Goal: Task Accomplishment & Management: Manage account settings

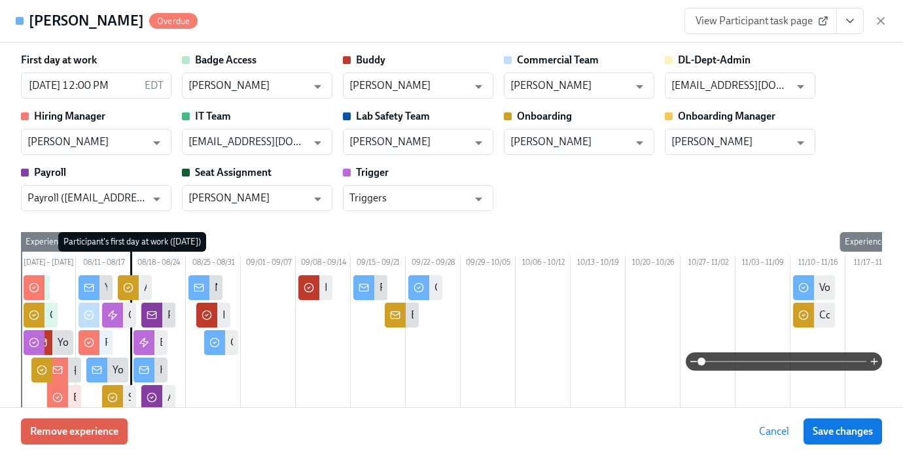
scroll to position [0, 16330]
click at [884, 24] on icon "button" at bounding box center [881, 21] width 7 height 7
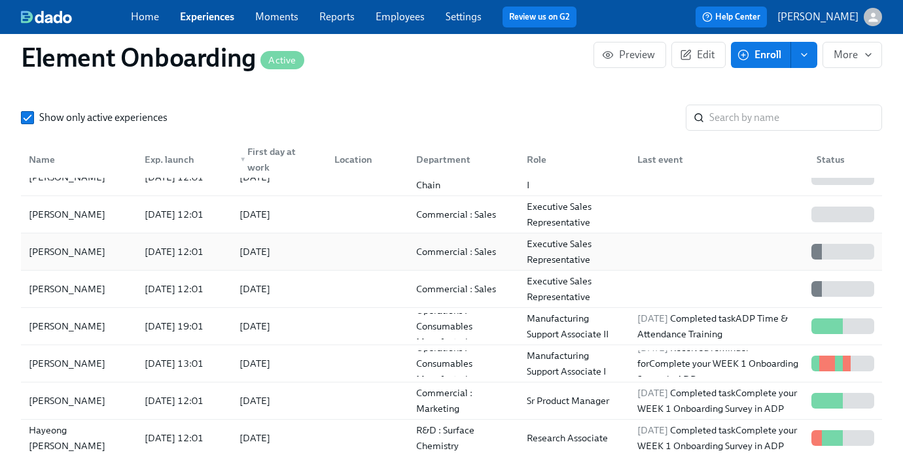
scroll to position [96, 0]
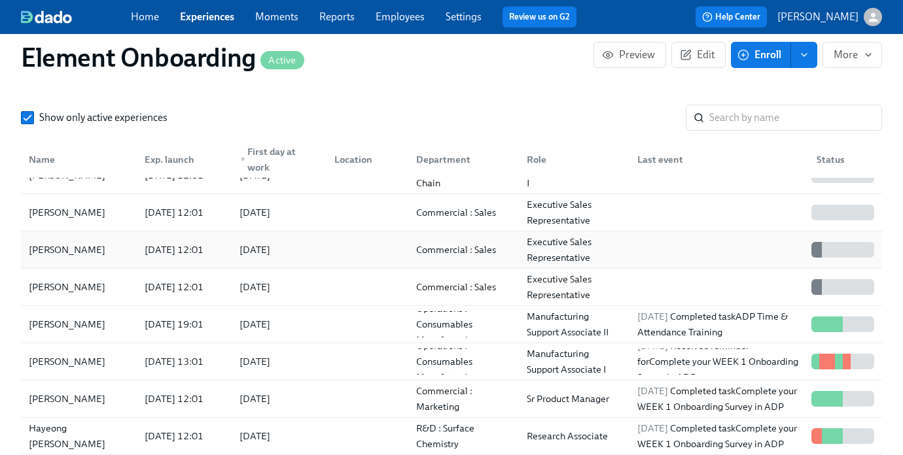
click at [102, 263] on div "[PERSON_NAME]" at bounding box center [79, 250] width 111 height 26
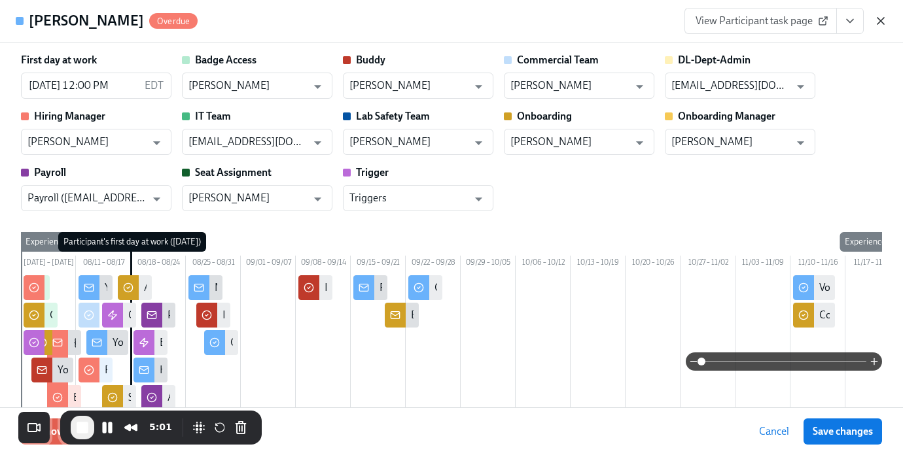
click at [884, 22] on icon "button" at bounding box center [880, 20] width 13 height 13
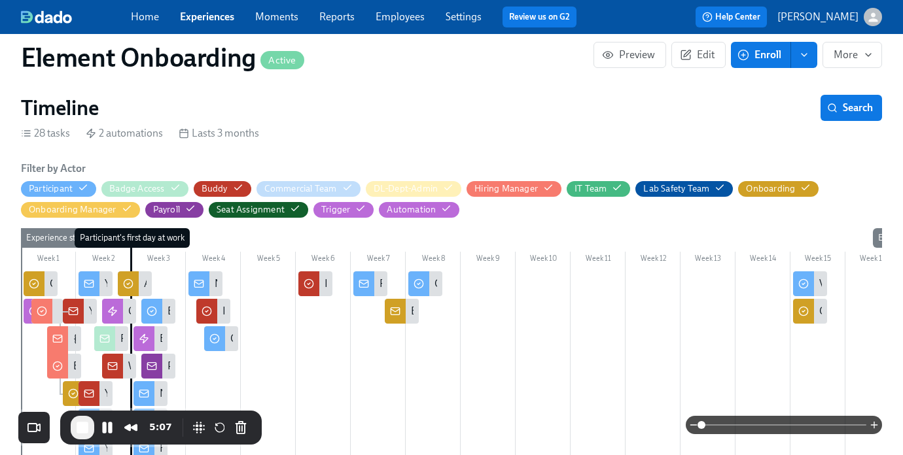
scroll to position [304, 0]
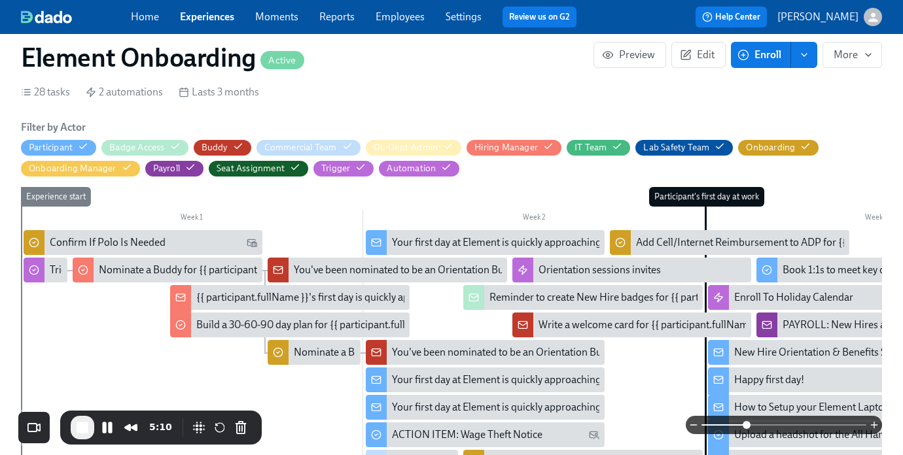
drag, startPoint x: 705, startPoint y: 426, endPoint x: 748, endPoint y: 426, distance: 43.2
click at [748, 426] on span at bounding box center [747, 425] width 8 height 8
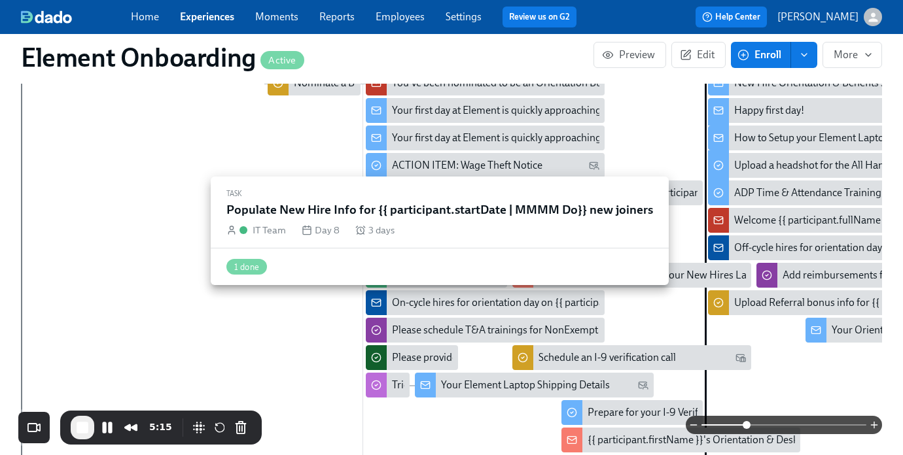
scroll to position [575, 0]
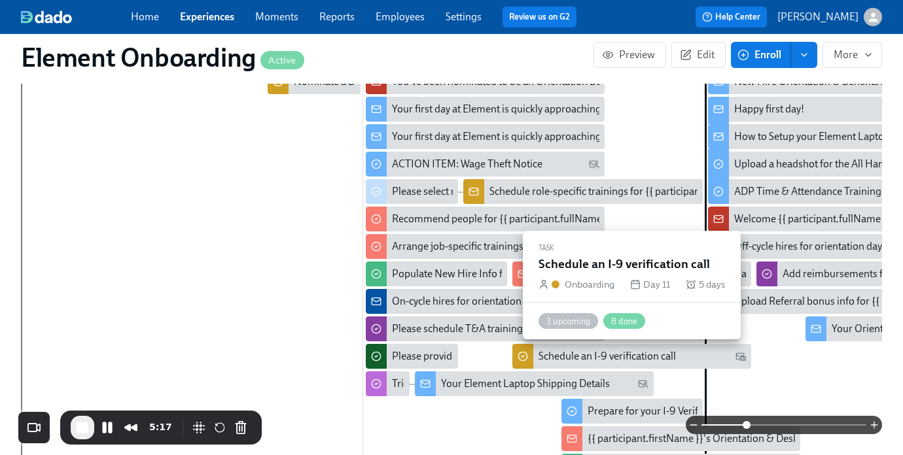
click at [559, 355] on div "Schedule an I-9 verification call" at bounding box center [607, 356] width 137 height 14
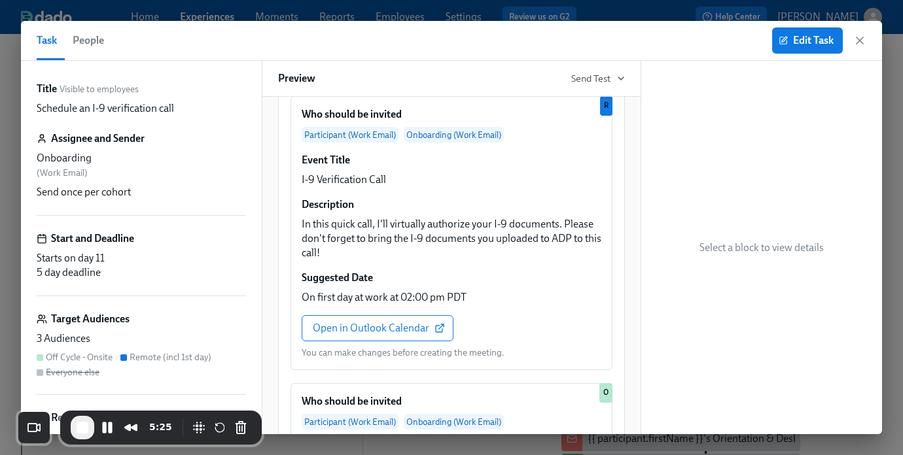
scroll to position [62, 0]
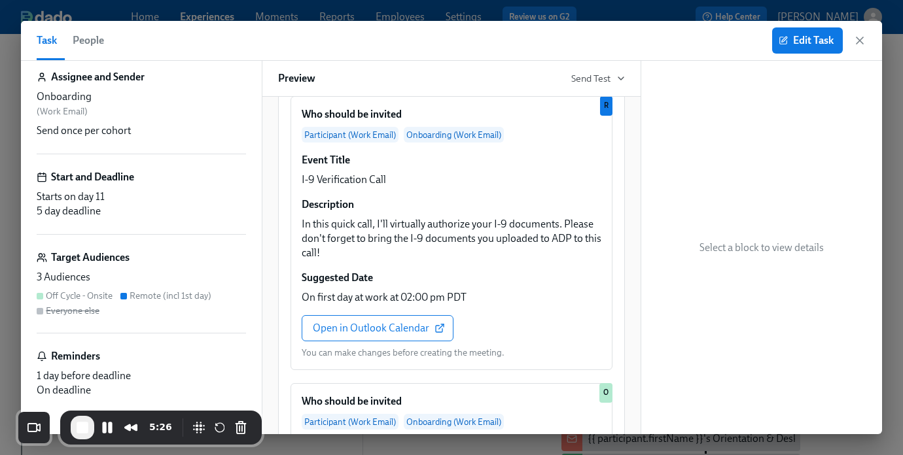
click at [90, 253] on h6 "Target Audiences" at bounding box center [90, 258] width 79 height 14
click at [783, 36] on icon "button" at bounding box center [783, 40] width 9 height 9
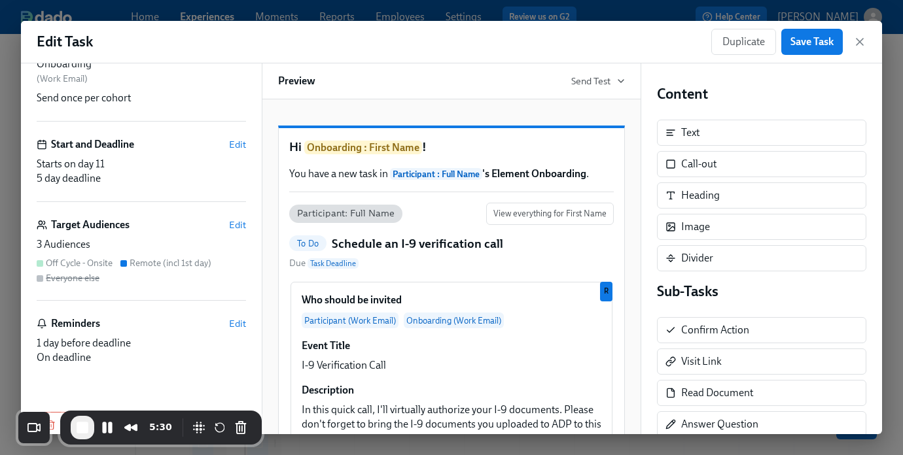
scroll to position [120, 0]
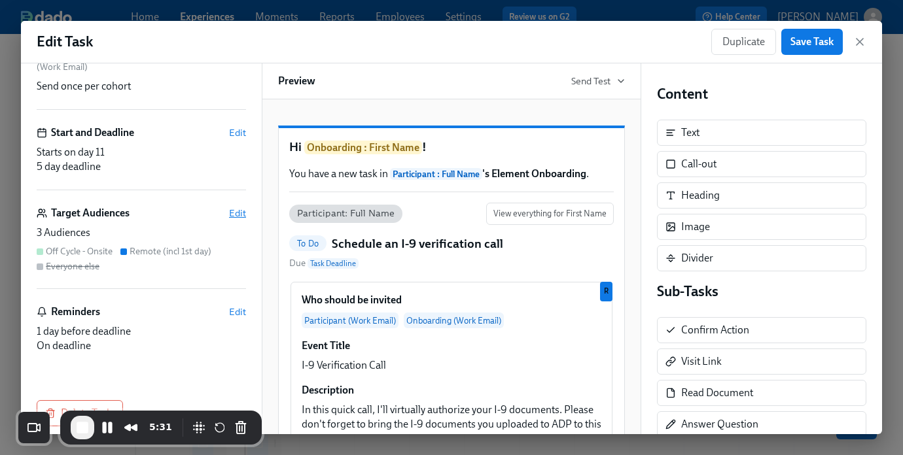
click at [236, 217] on span "Edit" at bounding box center [237, 213] width 17 height 13
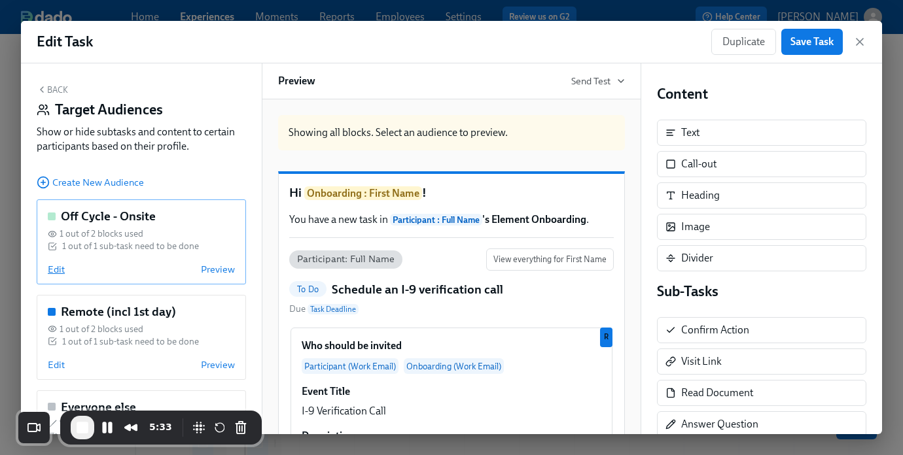
click at [52, 266] on span "Edit" at bounding box center [56, 269] width 17 height 13
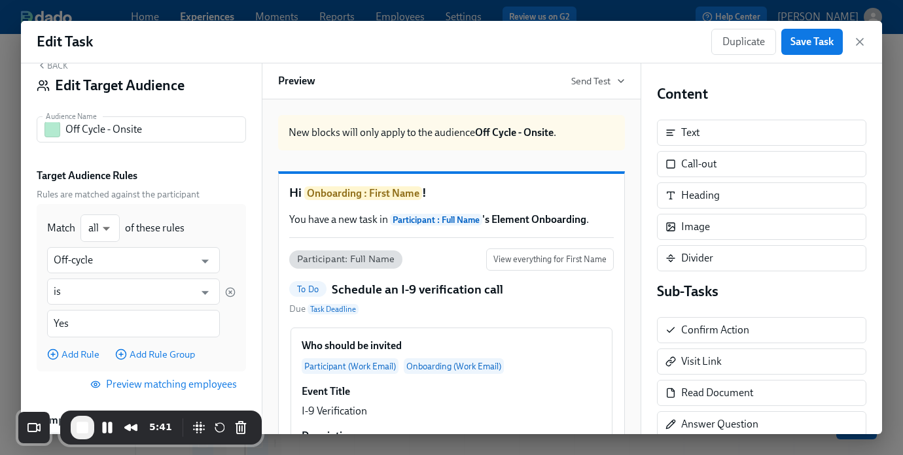
scroll to position [0, 0]
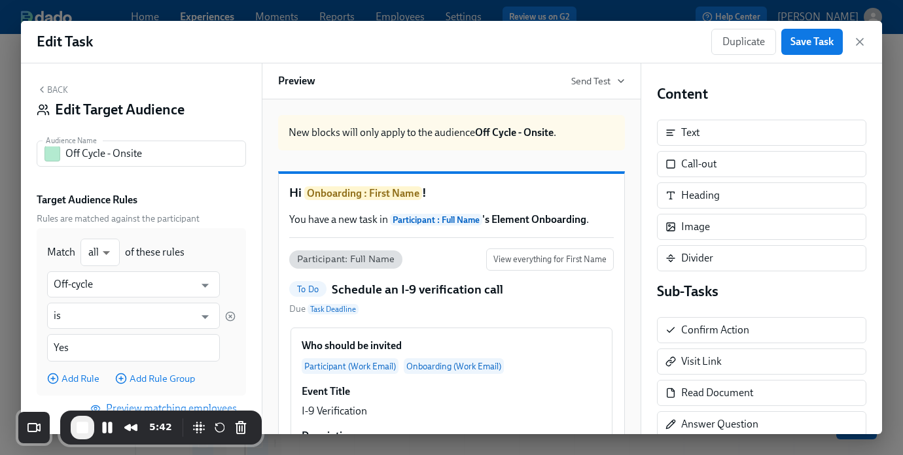
click at [53, 88] on button "Back" at bounding box center [52, 89] width 31 height 10
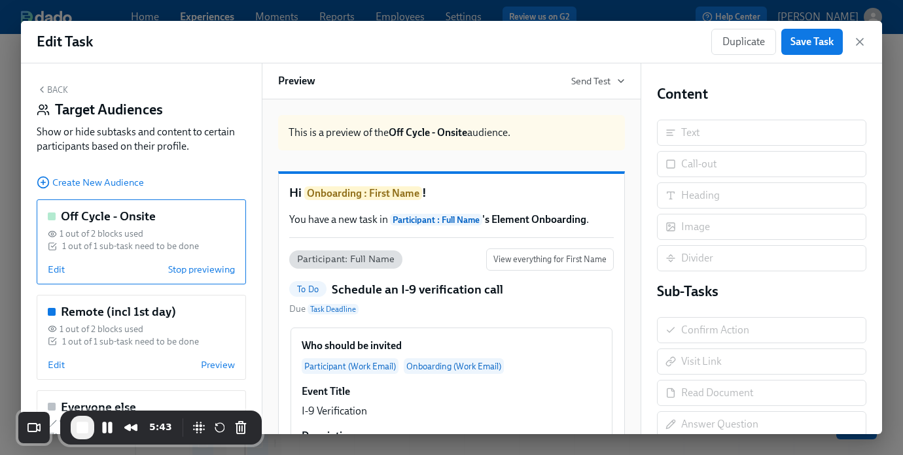
scroll to position [62, 0]
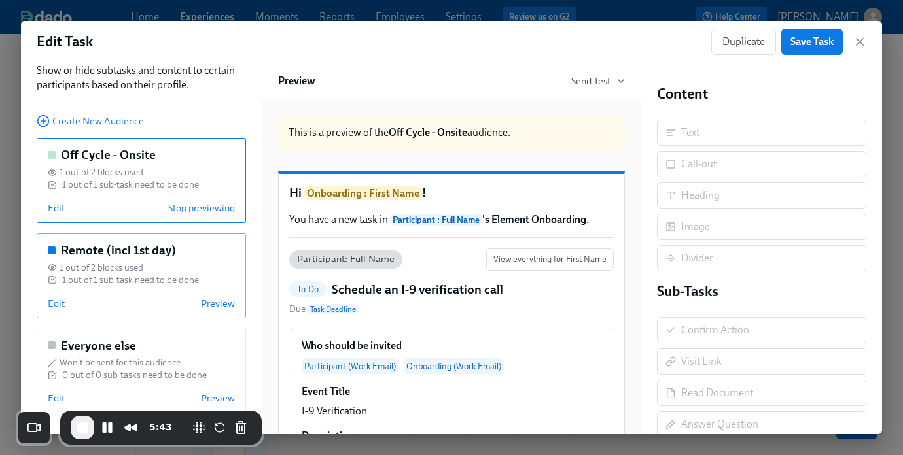
click at [139, 259] on div "Remote (incl 1st day) 1 out of 2 blocks used 1 out of 1 sub-task need to be don…" at bounding box center [141, 276] width 209 height 85
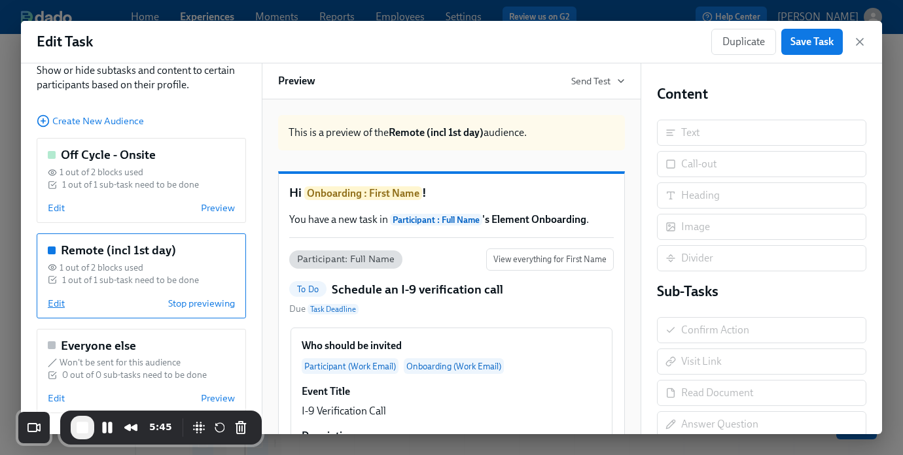
click at [51, 306] on span "Edit" at bounding box center [56, 303] width 17 height 13
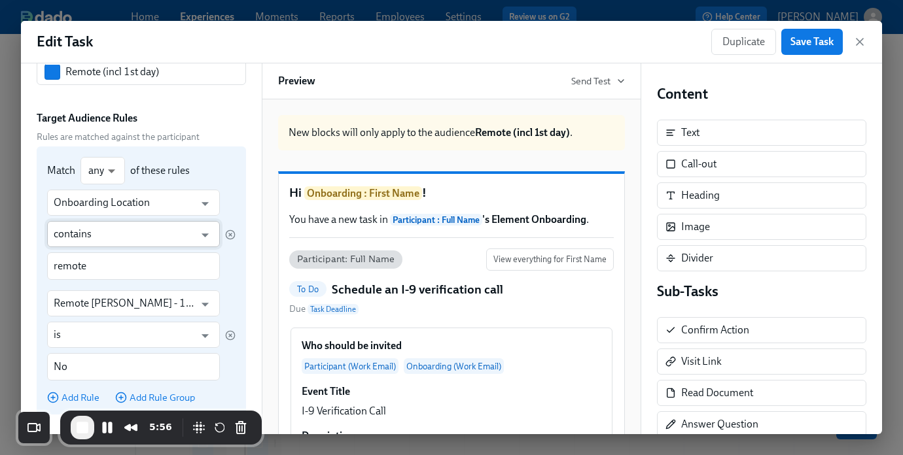
scroll to position [89, 0]
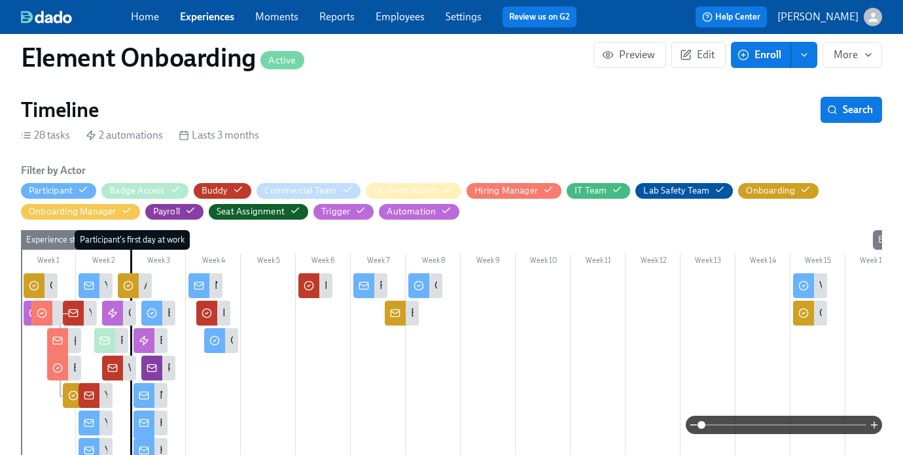
scroll to position [255, 0]
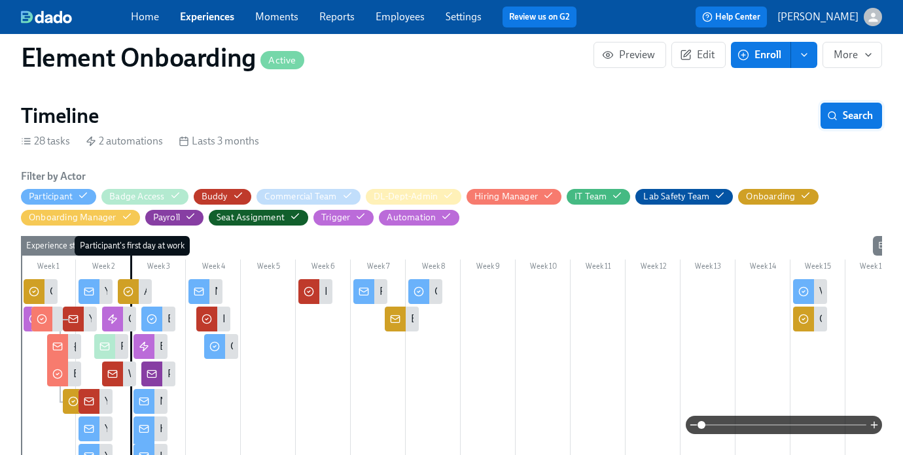
click at [855, 127] on button "Search" at bounding box center [852, 116] width 62 height 26
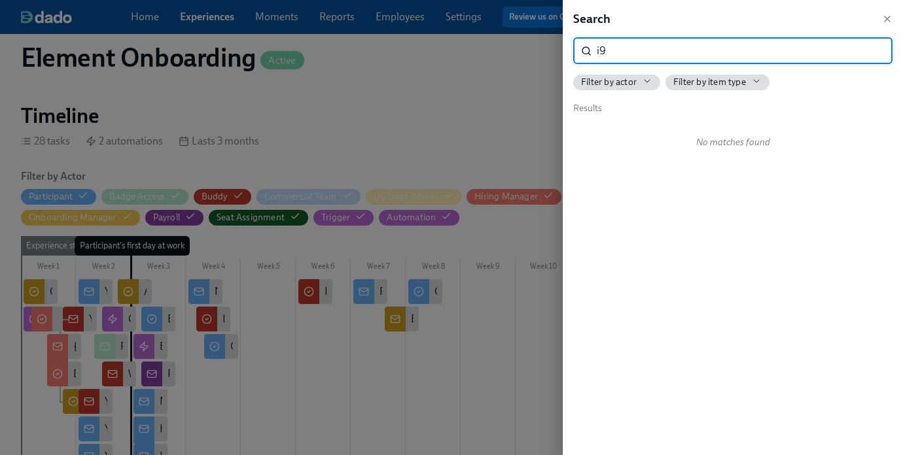
type input "i"
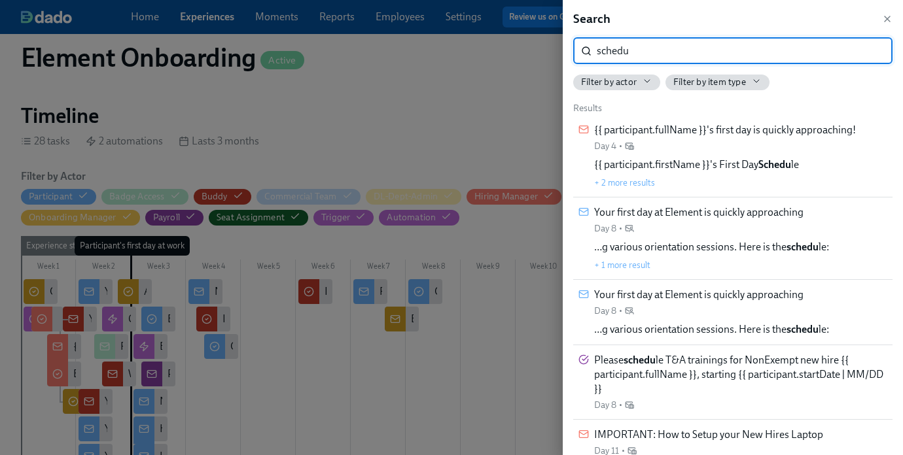
drag, startPoint x: 650, startPoint y: 46, endPoint x: 495, endPoint y: 44, distance: 155.1
click at [495, 44] on div "Search schedu ​ Filter by actor Filter by item type Results {{ participant.full…" at bounding box center [451, 227] width 903 height 455
type input "s"
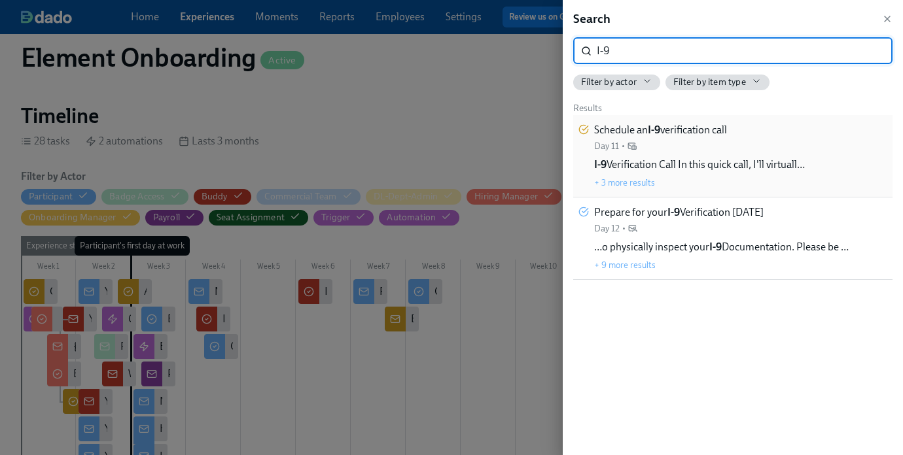
type input "I-9"
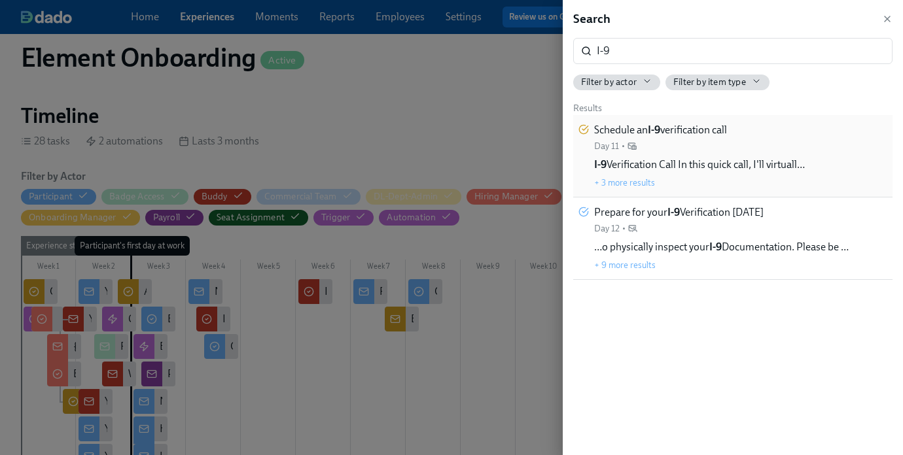
click at [776, 151] on div "Schedule an I-9 verification call Day 11 • I-9 Verification Call In this quick …" at bounding box center [699, 156] width 211 height 66
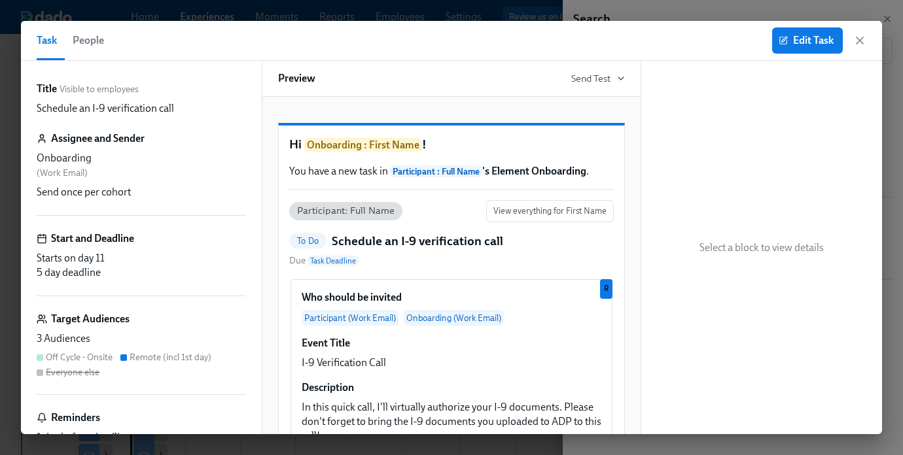
scroll to position [62, 0]
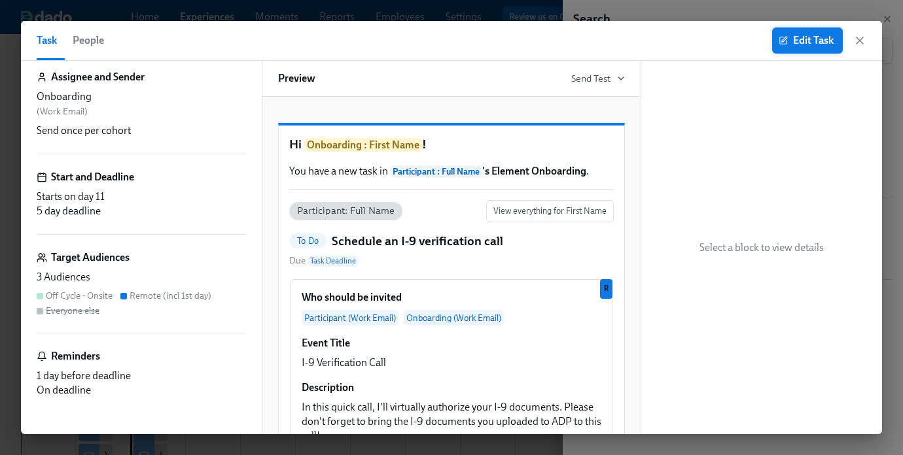
click at [804, 43] on span "Edit Task" at bounding box center [807, 40] width 52 height 13
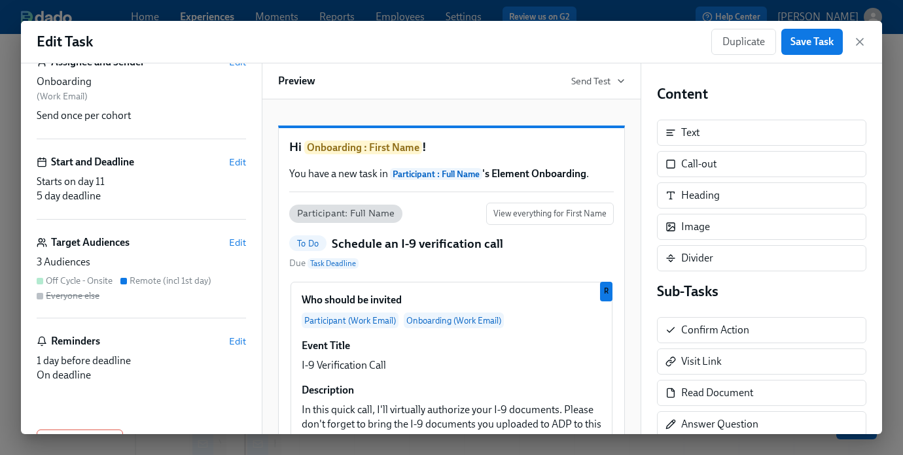
scroll to position [101, 0]
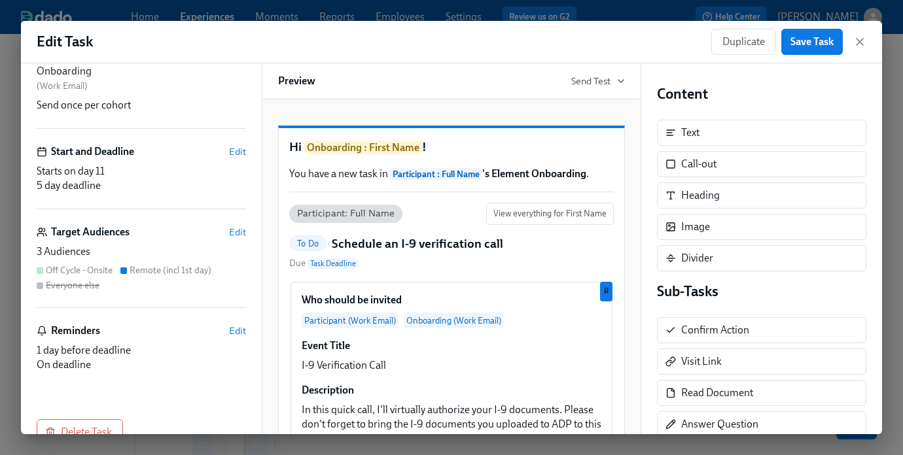
click at [154, 267] on div "Remote (incl 1st day)" at bounding box center [171, 270] width 82 height 12
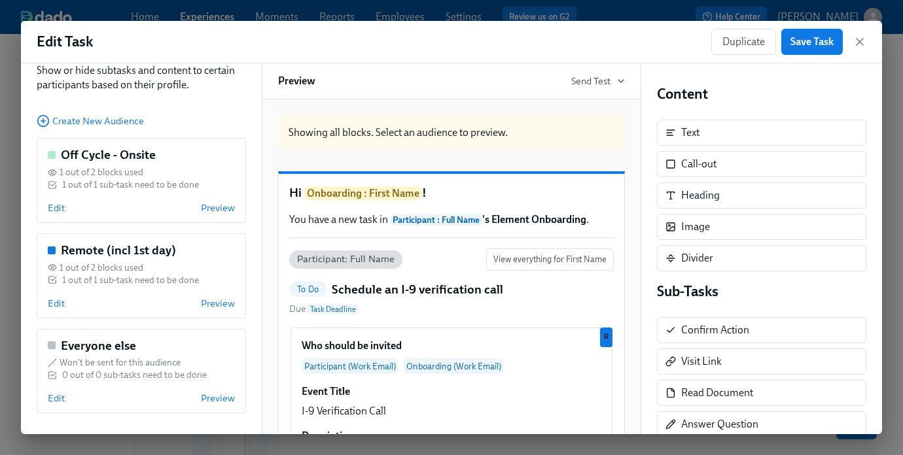
scroll to position [62, 0]
click at [132, 196] on div "Off Cycle - Onsite 1 out of 2 blocks used 1 out of 1 sub-task need to be done E…" at bounding box center [141, 180] width 209 height 85
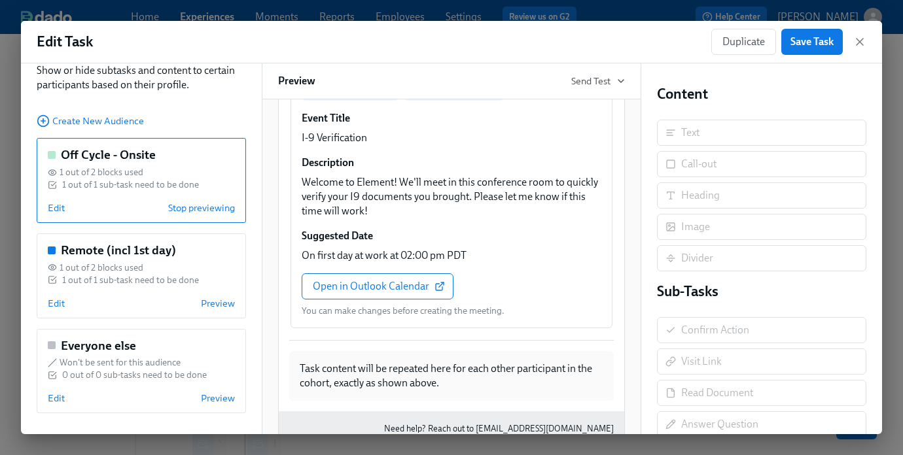
scroll to position [348, 0]
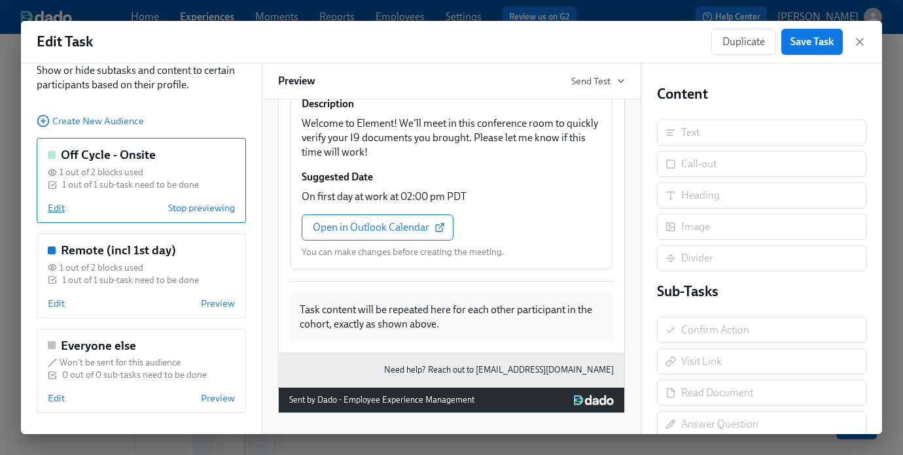
click at [63, 202] on span "Edit" at bounding box center [56, 208] width 17 height 13
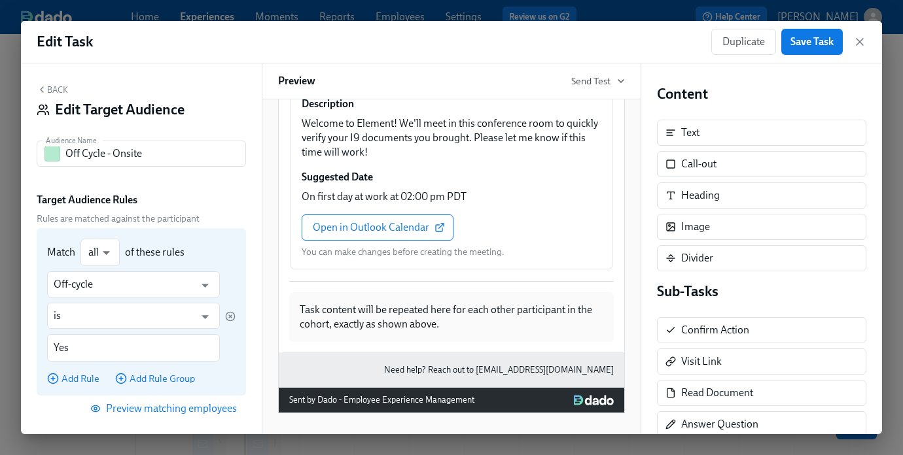
scroll to position [190, 0]
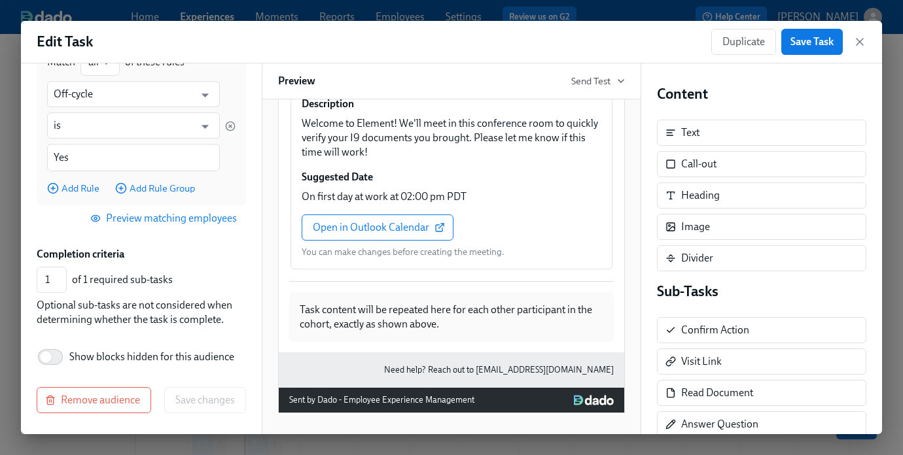
click at [169, 219] on span "Preview matching employees" at bounding box center [165, 218] width 144 height 13
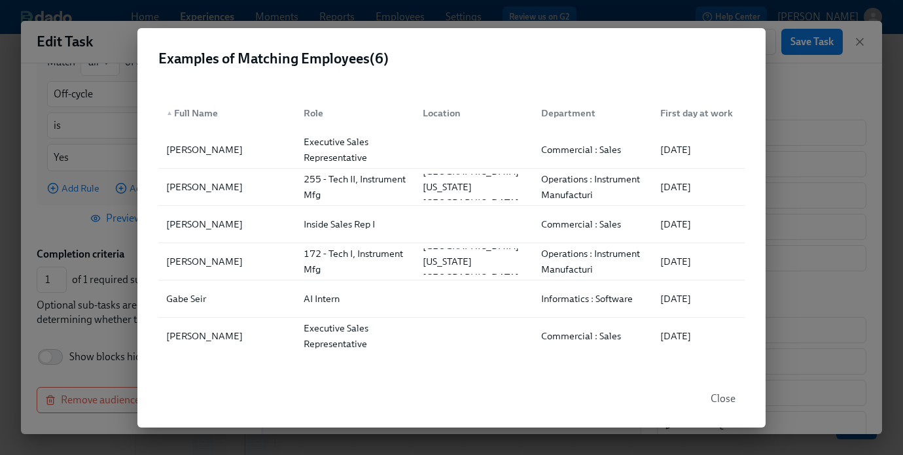
click at [830, 187] on div "Examples of Matching Employees ( 6 ) ▲ Full Name Role Location Department First…" at bounding box center [451, 227] width 903 height 455
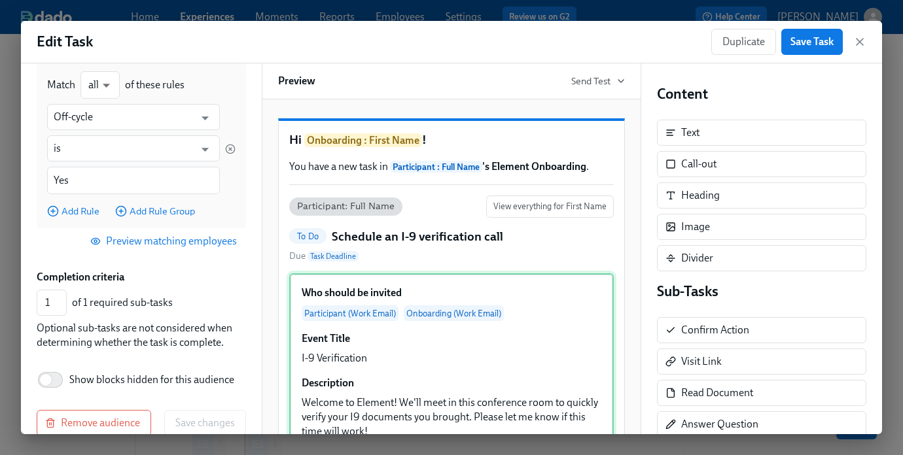
scroll to position [0, 0]
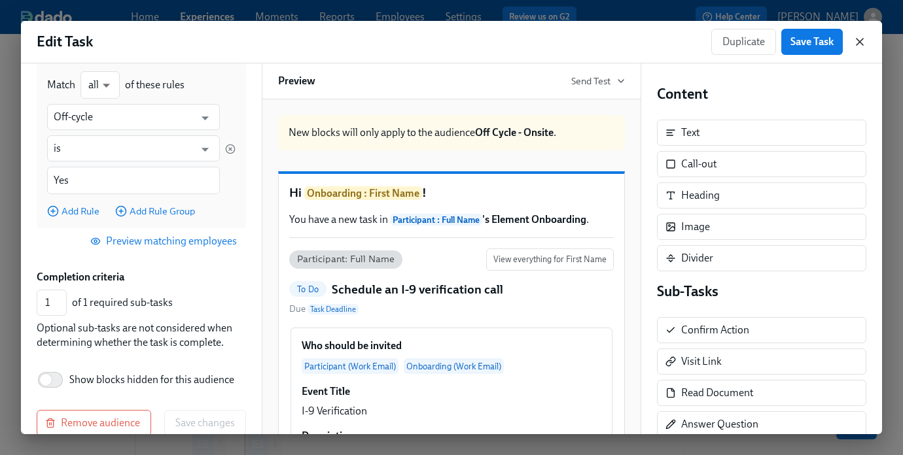
click at [860, 44] on icon "button" at bounding box center [859, 41] width 13 height 13
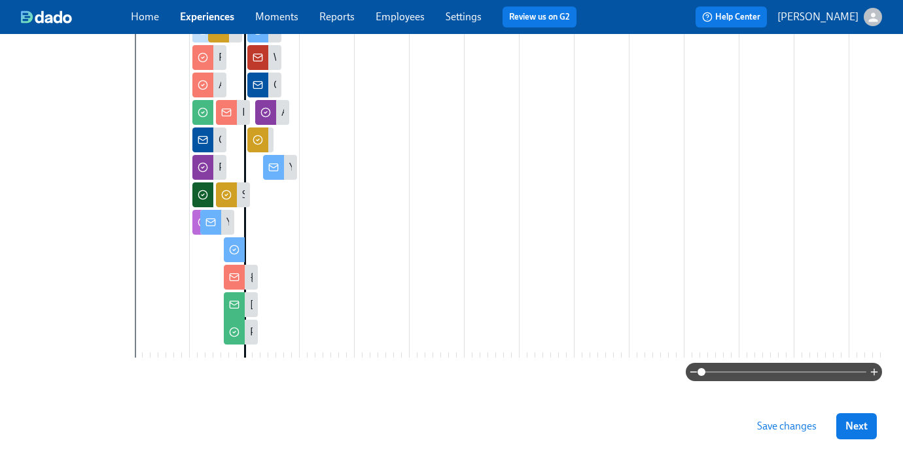
scroll to position [517, 0]
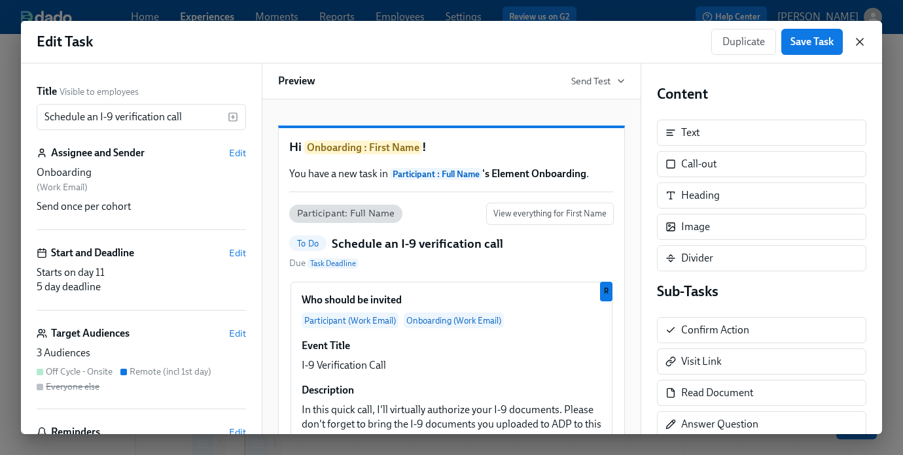
click at [865, 40] on icon "button" at bounding box center [859, 41] width 13 height 13
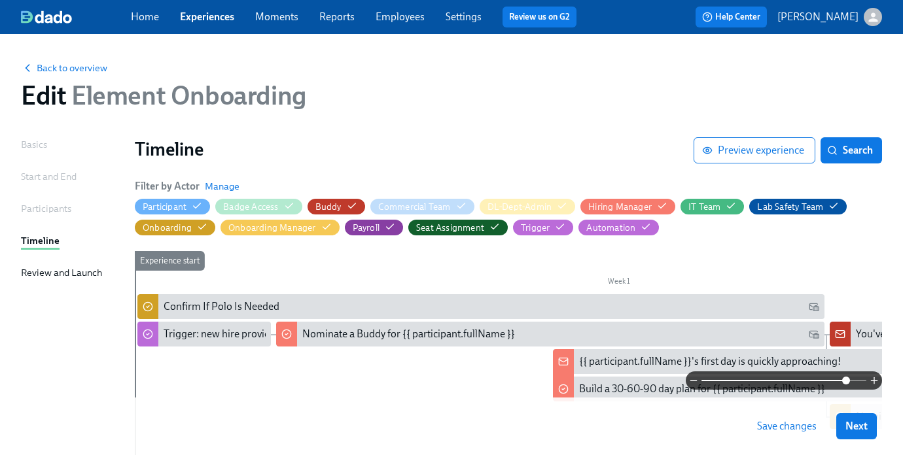
drag, startPoint x: 701, startPoint y: 381, endPoint x: 847, endPoint y: 381, distance: 145.9
click at [847, 381] on span at bounding box center [846, 381] width 8 height 8
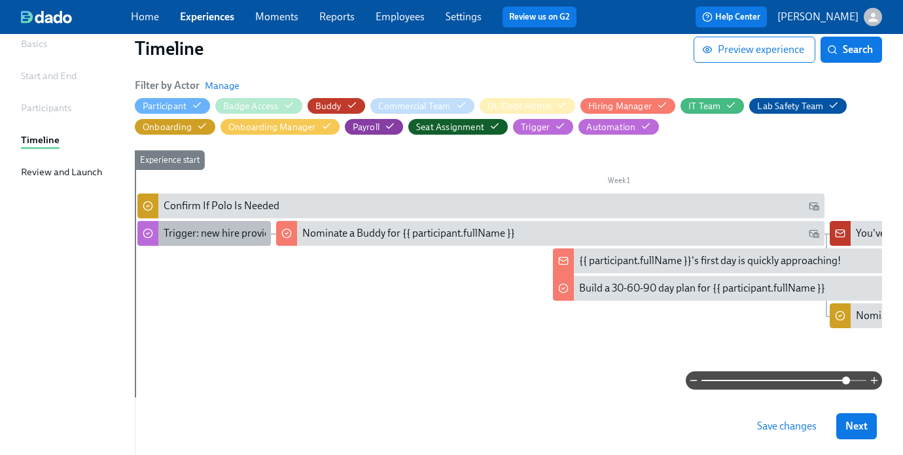
scroll to position [102, 0]
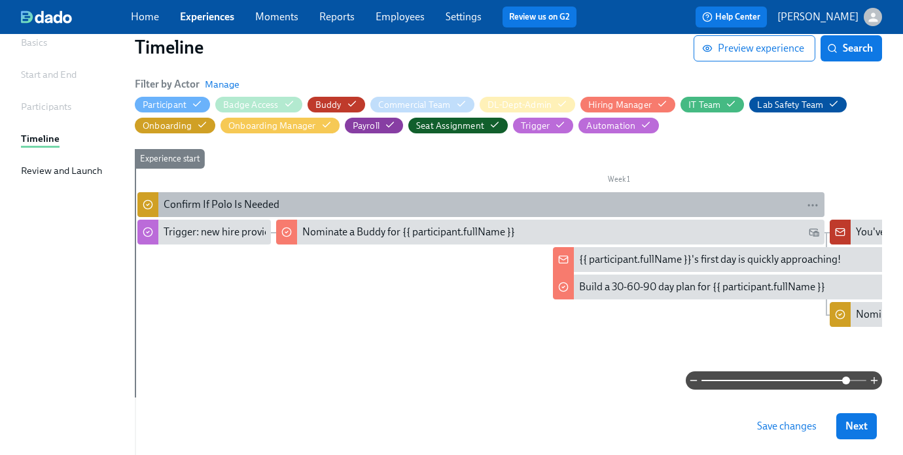
click at [202, 210] on div "Confirm If Polo Is Needed" at bounding box center [222, 205] width 116 height 14
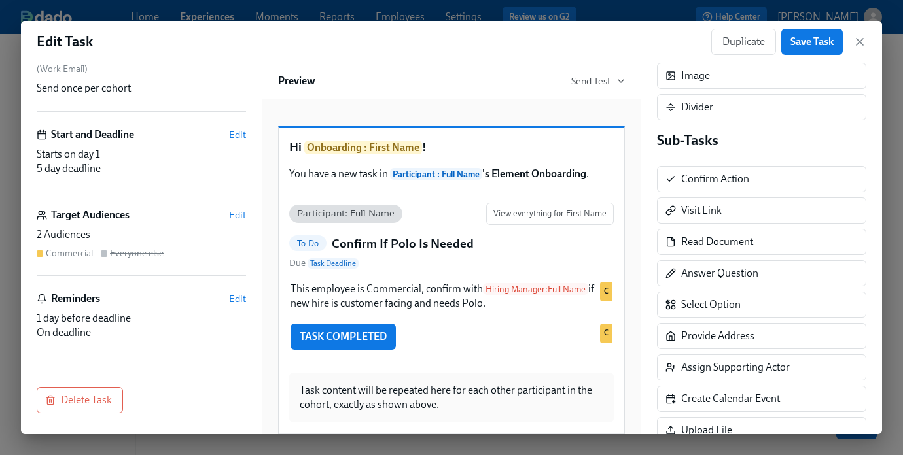
scroll to position [180, 0]
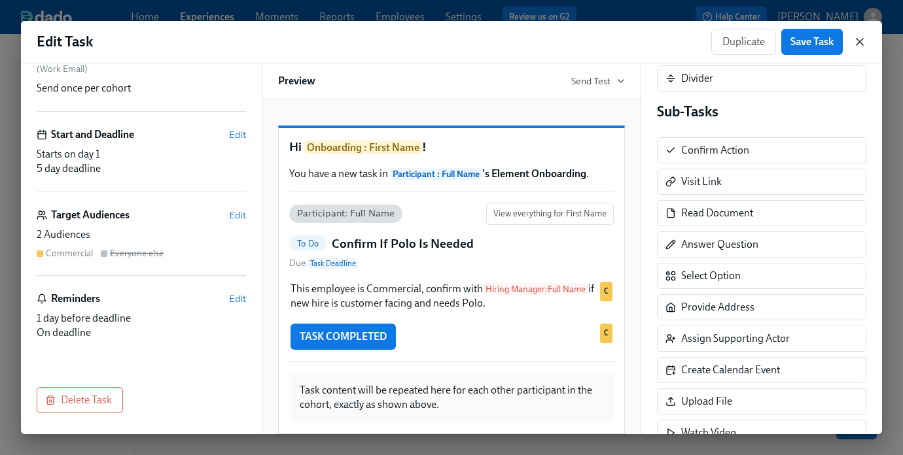
click at [862, 39] on icon "button" at bounding box center [860, 42] width 7 height 7
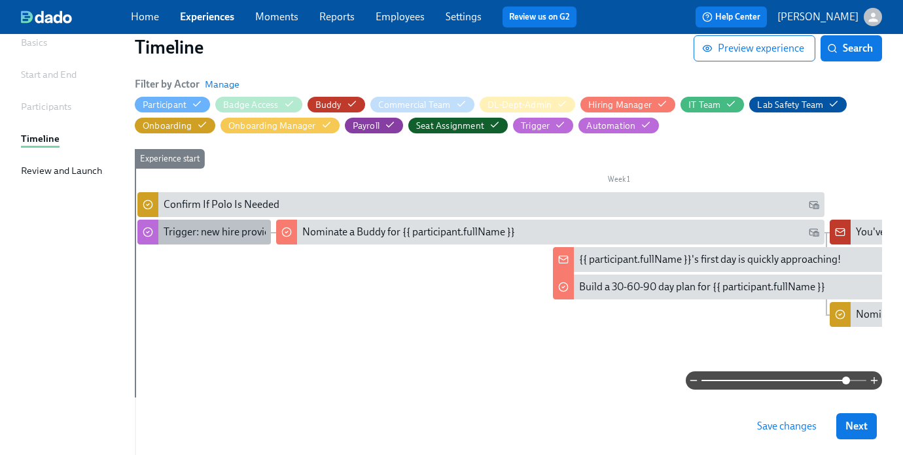
click at [202, 233] on div "Trigger: new hire provided buddy preference" at bounding box center [263, 232] width 198 height 14
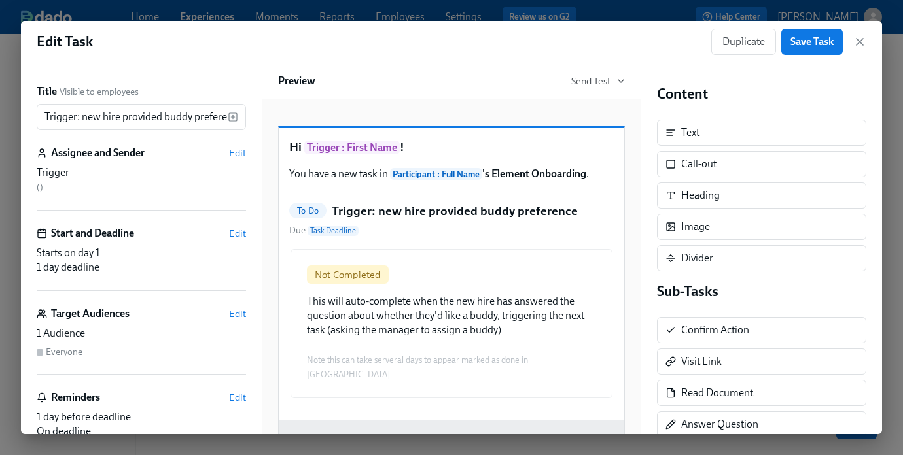
scroll to position [84, 0]
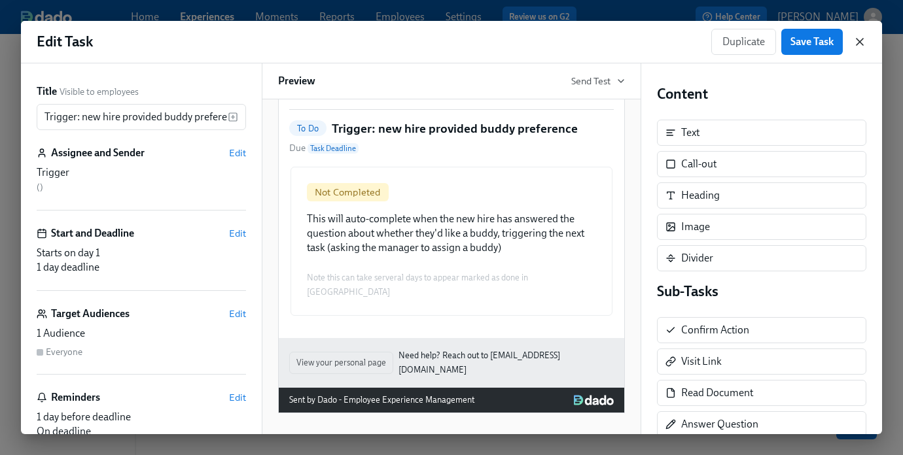
click at [859, 43] on icon "button" at bounding box center [860, 42] width 7 height 7
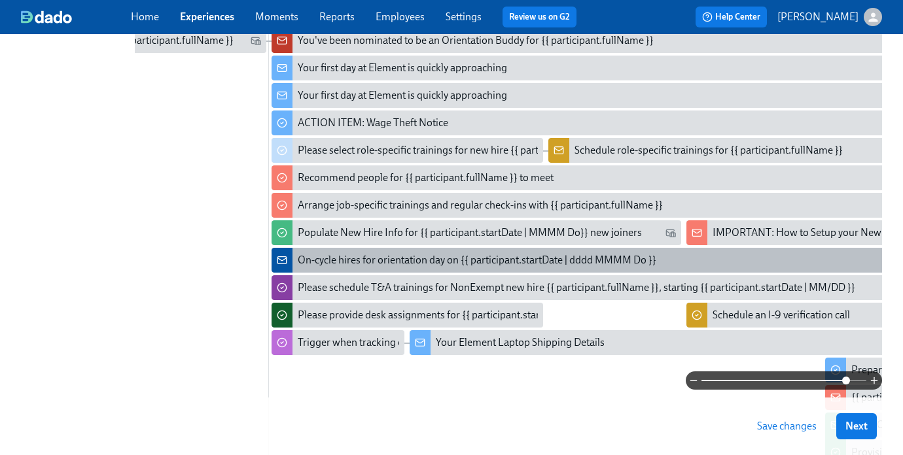
scroll to position [381, 0]
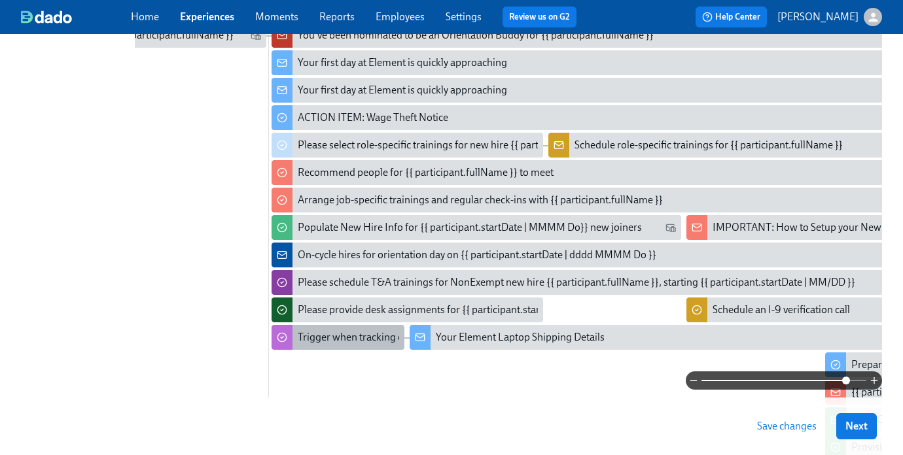
click at [332, 341] on div "Trigger when tracking code imported" at bounding box center [381, 337] width 166 height 14
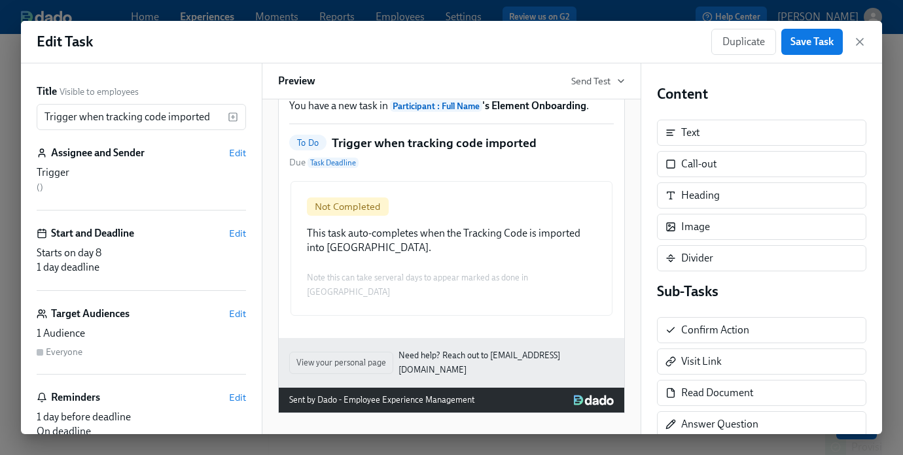
scroll to position [69, 0]
click at [860, 43] on icon "button" at bounding box center [859, 41] width 13 height 13
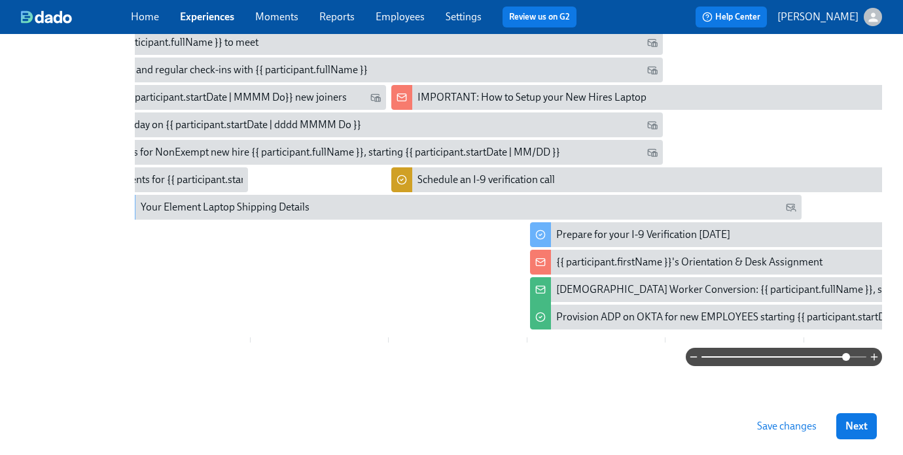
scroll to position [0, 1144]
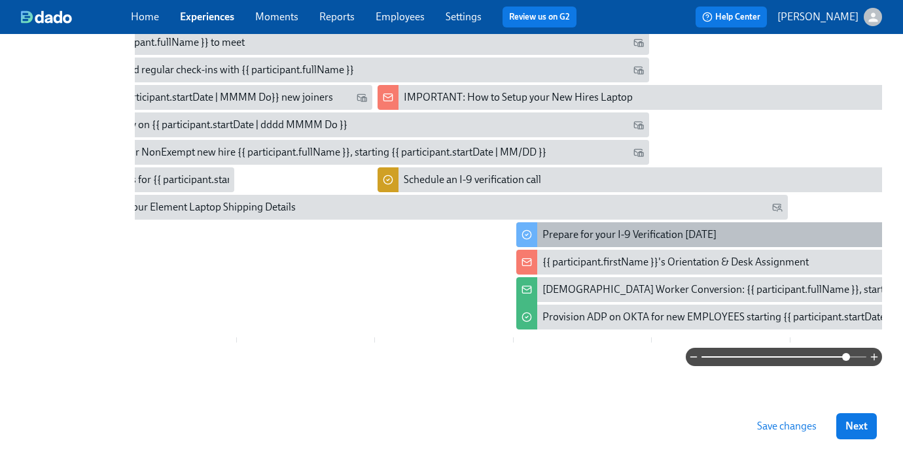
click at [608, 228] on div "Prepare for your I-9 Verification on Monday" at bounding box center [629, 235] width 174 height 14
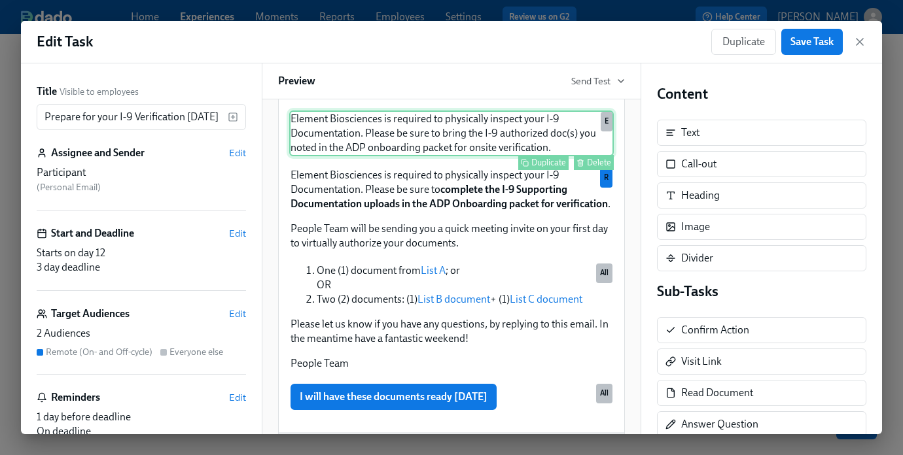
scroll to position [191, 0]
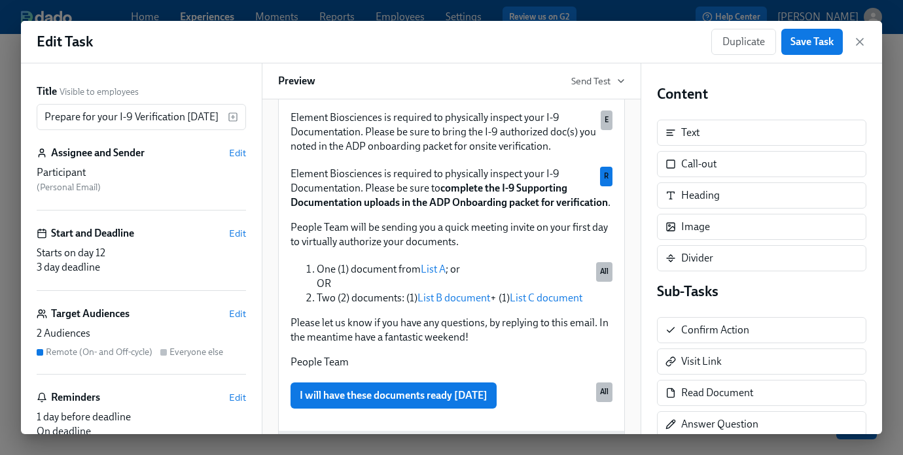
click at [96, 341] on div "2 Audiences Remote (On- and Off-cycle) Everyone else" at bounding box center [141, 343] width 209 height 32
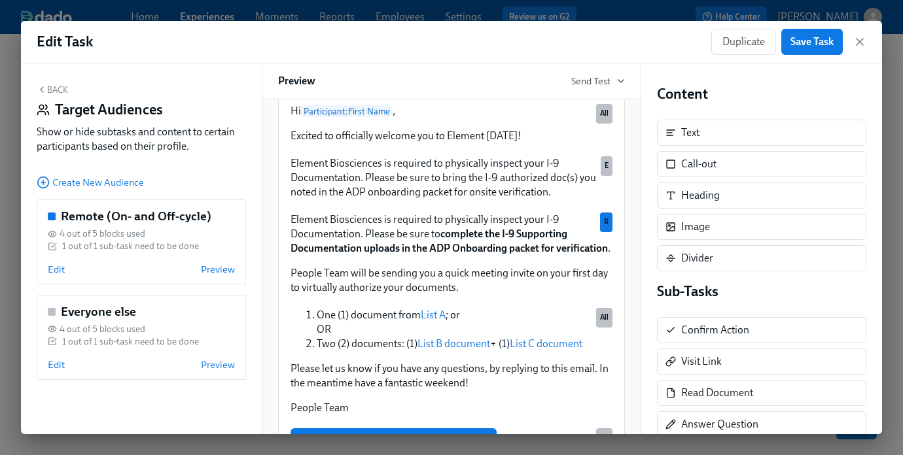
scroll to position [237, 0]
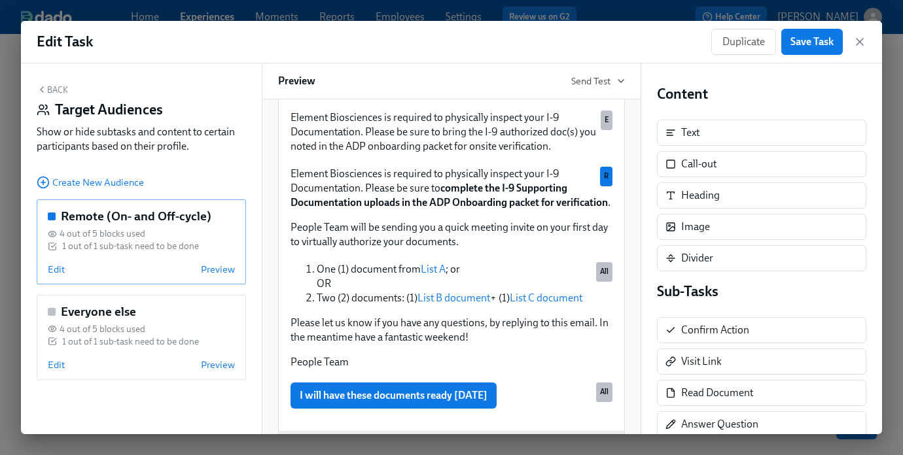
click at [126, 263] on div "Remote (On- and Off-cycle) 4 out of 5 blocks used 1 out of 1 sub-task need to b…" at bounding box center [141, 242] width 209 height 85
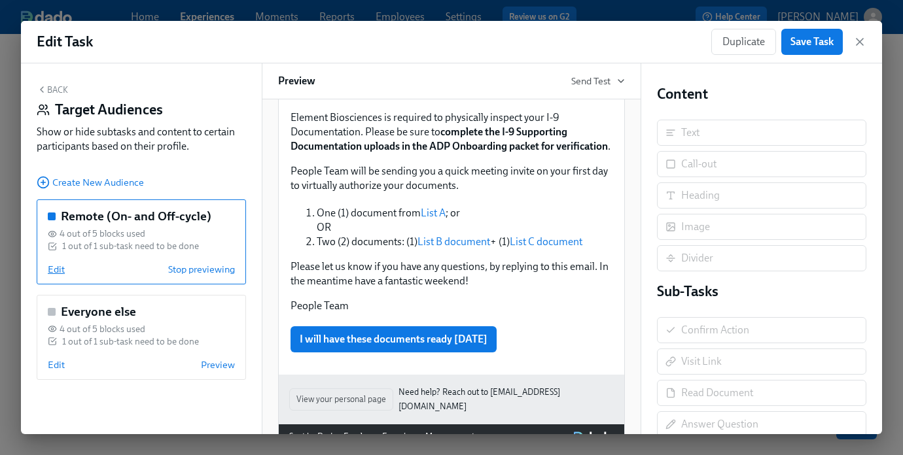
click at [54, 270] on span "Edit" at bounding box center [56, 269] width 17 height 13
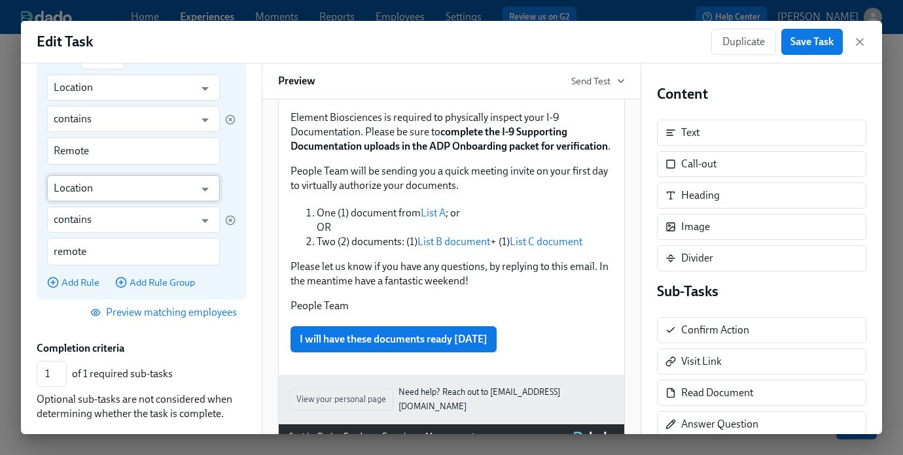
scroll to position [291, 0]
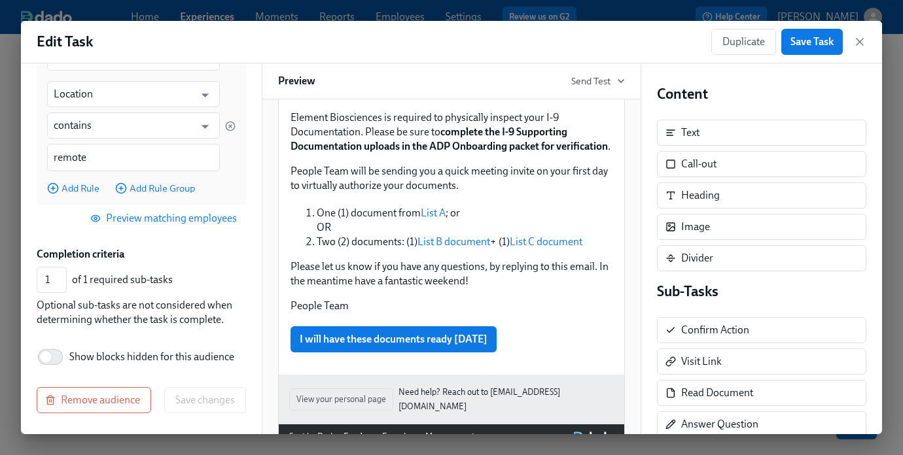
click at [151, 217] on span "Preview matching employees" at bounding box center [165, 218] width 144 height 13
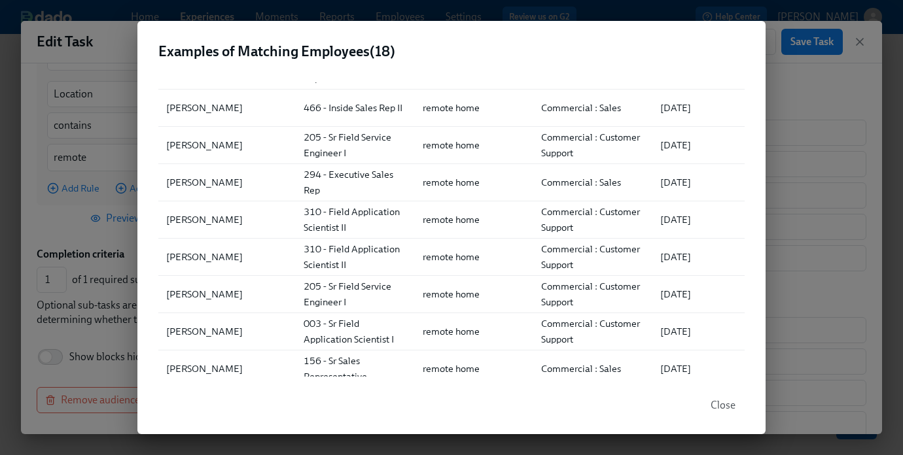
scroll to position [82, 0]
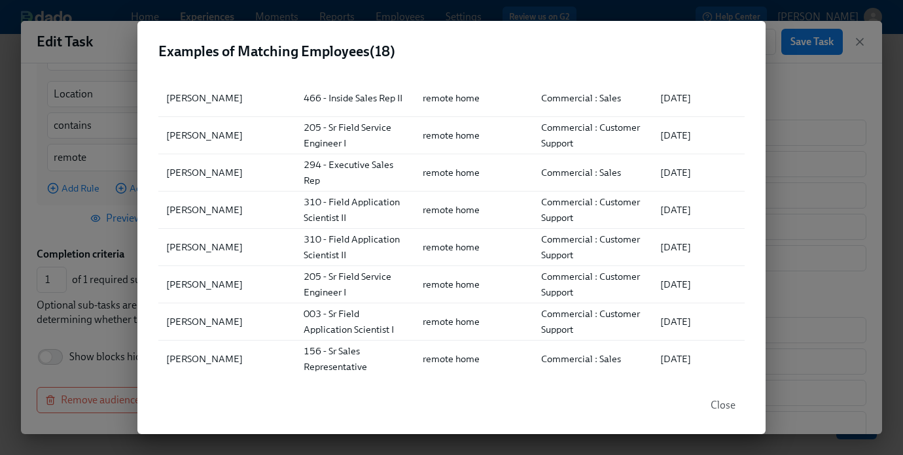
click at [839, 89] on div "Examples of Matching Employees ( 18 ) ▲ Full Name Role Location Department Firs…" at bounding box center [451, 227] width 903 height 455
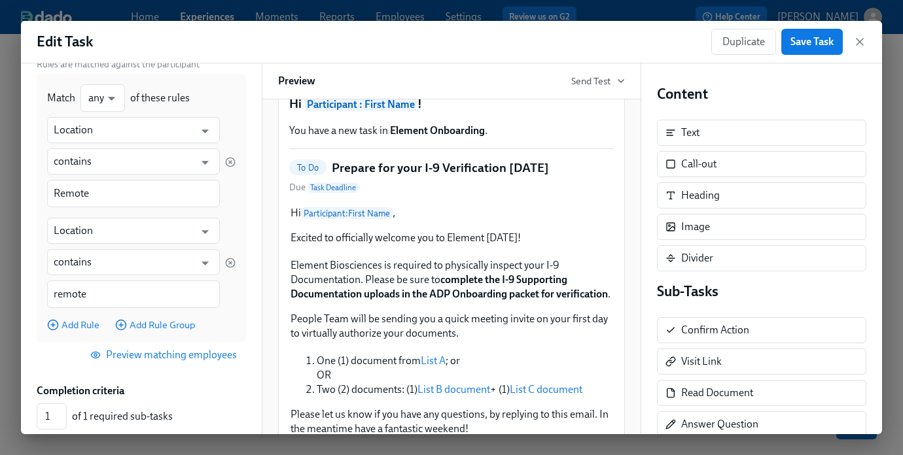
scroll to position [91, 0]
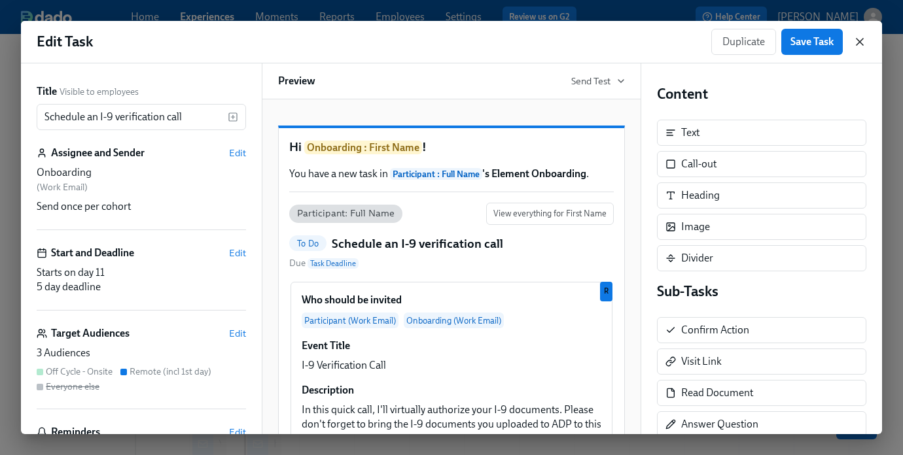
click at [864, 43] on icon "button" at bounding box center [859, 41] width 13 height 13
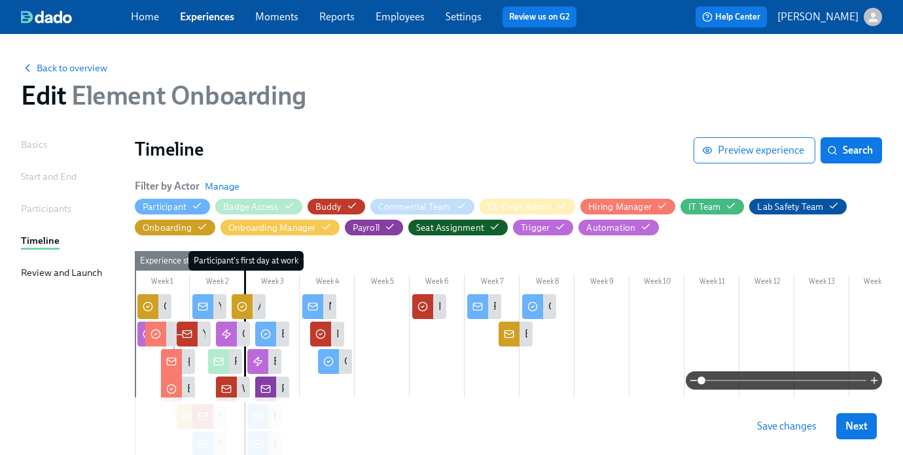
click at [400, 24] on span "Employees" at bounding box center [400, 17] width 49 height 14
click at [400, 18] on link "Employees" at bounding box center [400, 16] width 49 height 12
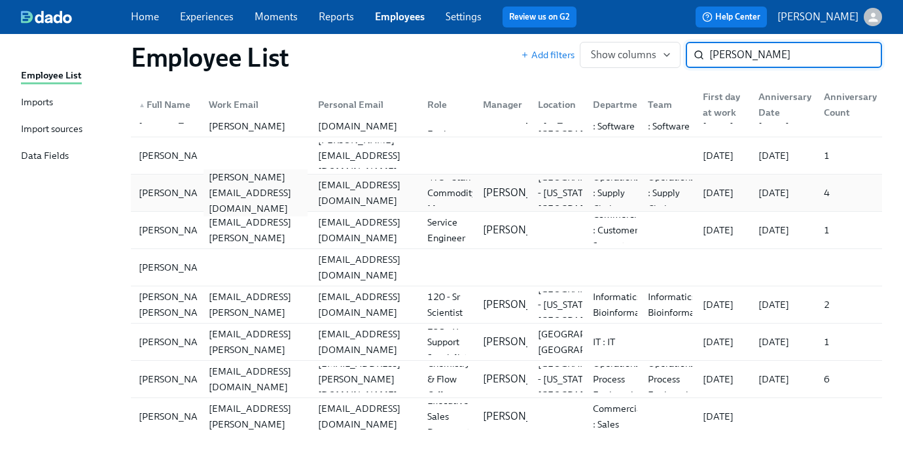
scroll to position [160, 0]
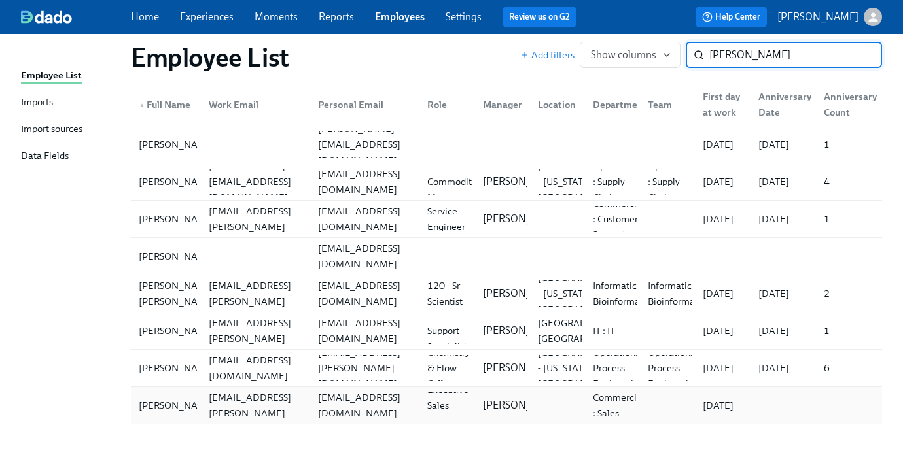
type input "alex"
click at [548, 410] on div at bounding box center [554, 406] width 55 height 26
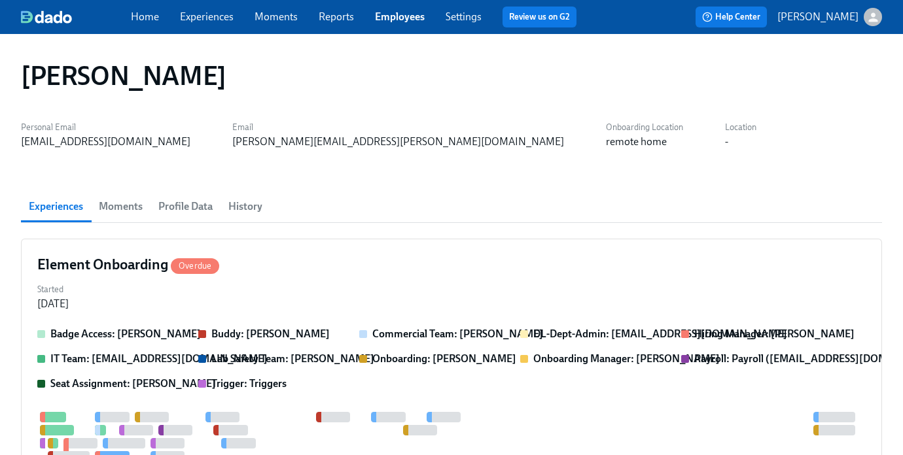
click at [181, 209] on span "Profile Data" at bounding box center [185, 207] width 54 height 18
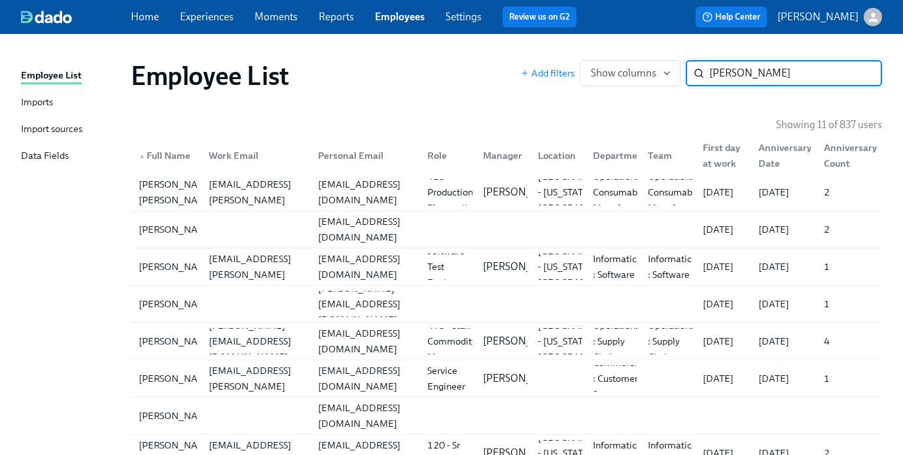
click at [709, 73] on div "alex ​" at bounding box center [784, 73] width 196 height 26
click at [710, 73] on input "[PERSON_NAME]" at bounding box center [795, 73] width 173 height 26
type input "[PERSON_NAME]"
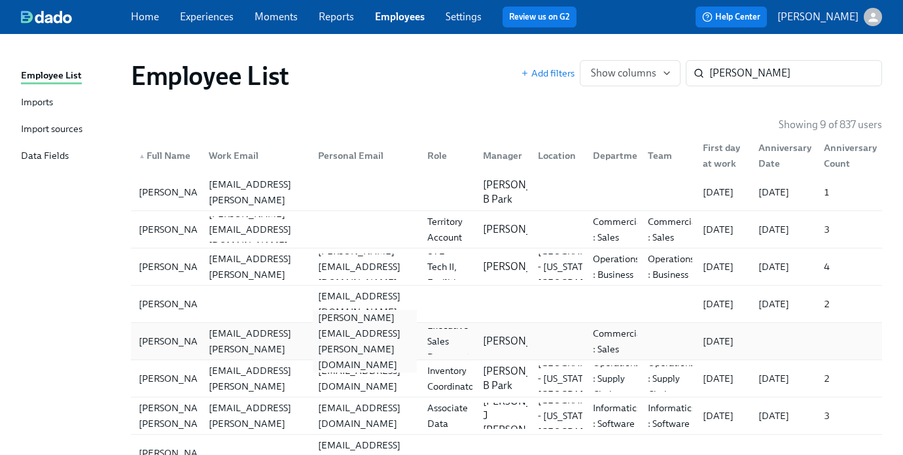
click at [328, 344] on div "[PERSON_NAME][EMAIL_ADDRESS][PERSON_NAME][DOMAIN_NAME]" at bounding box center [365, 341] width 104 height 63
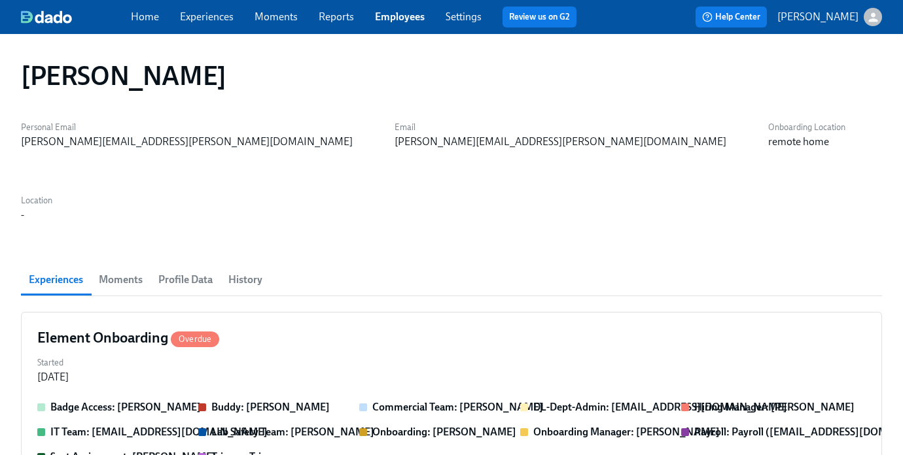
click at [175, 271] on span "Profile Data" at bounding box center [185, 280] width 54 height 18
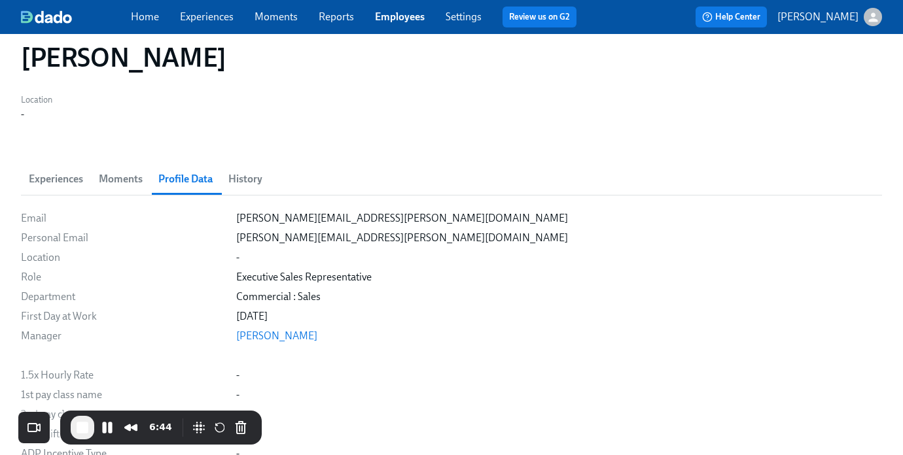
scroll to position [98, 0]
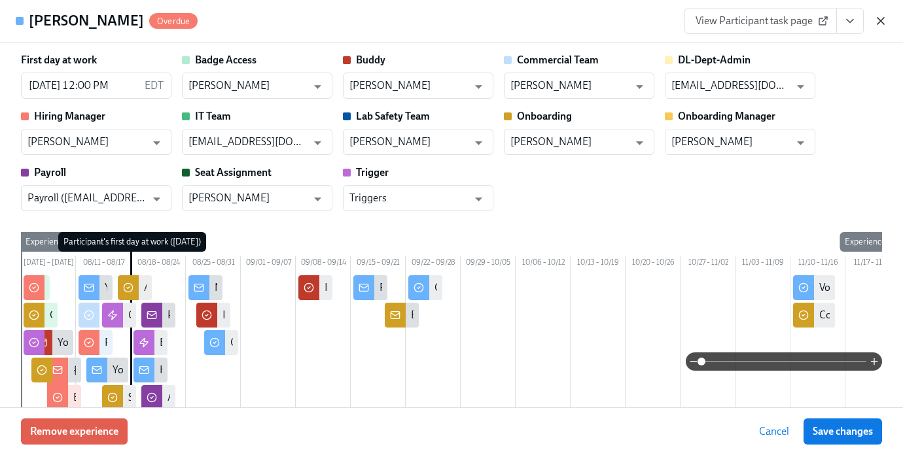
click at [885, 24] on icon "button" at bounding box center [880, 20] width 13 height 13
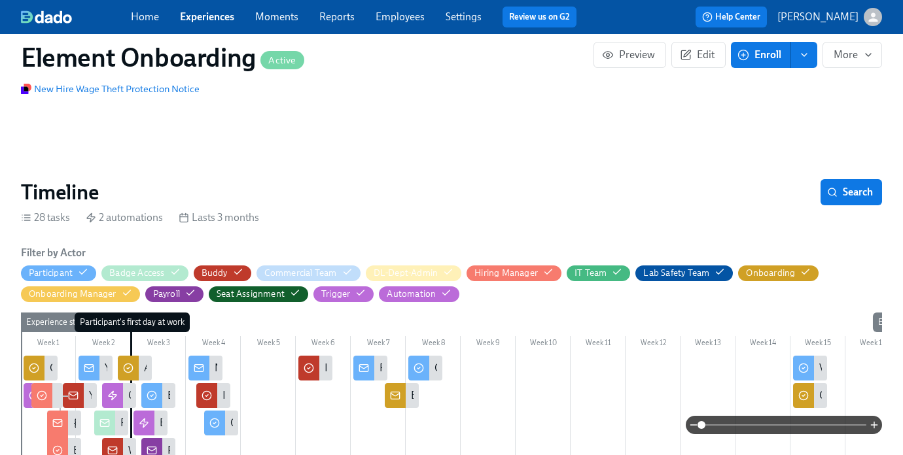
scroll to position [194, 0]
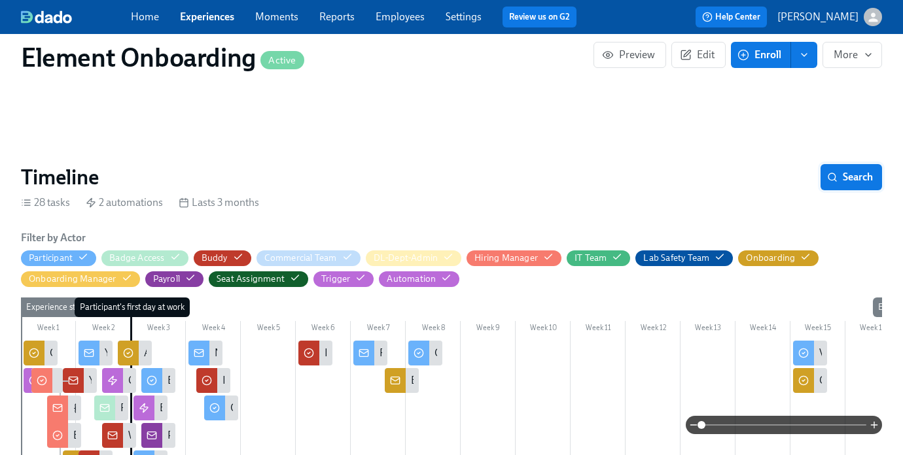
click at [865, 172] on span "Search" at bounding box center [851, 177] width 43 height 13
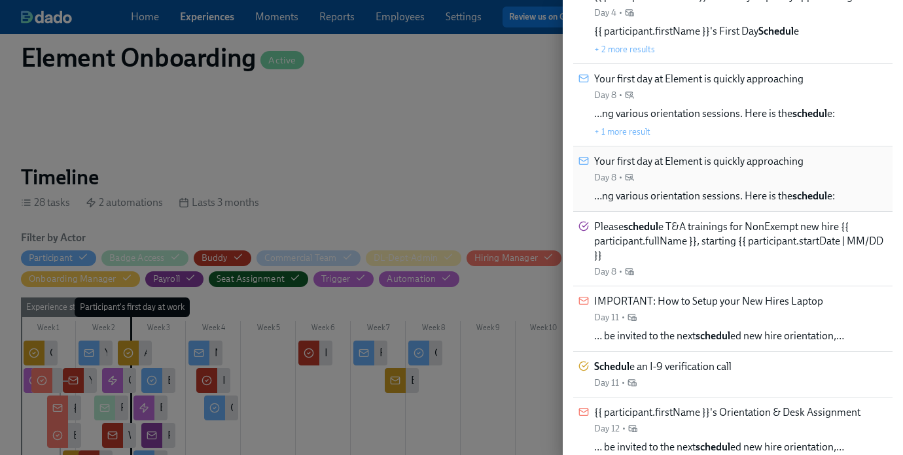
scroll to position [136, 0]
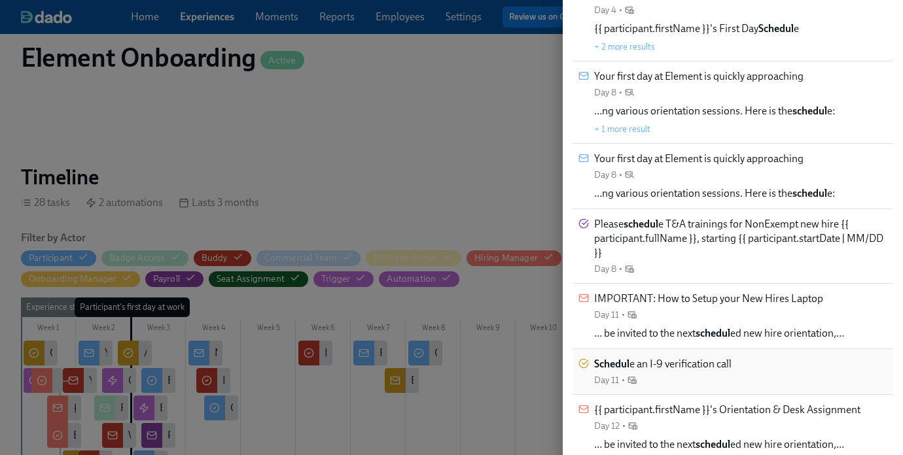
type input "schedul"
click at [730, 368] on span "Schedul e an I-9 verification call" at bounding box center [662, 364] width 137 height 14
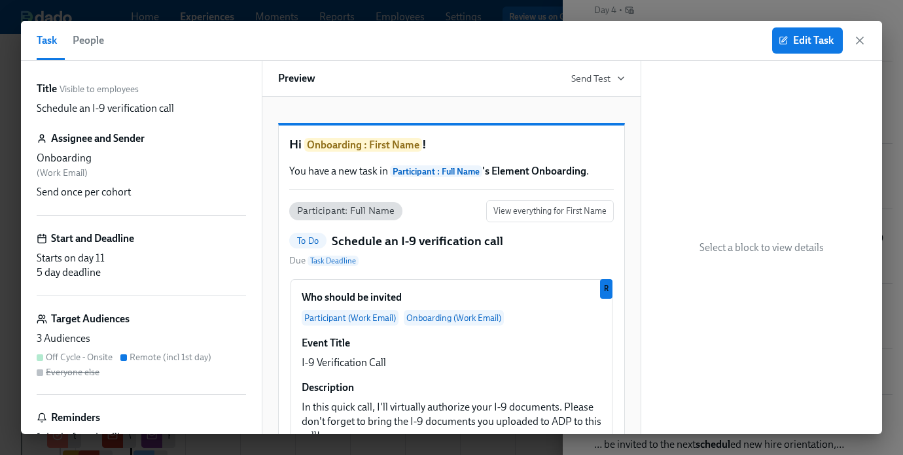
scroll to position [34, 0]
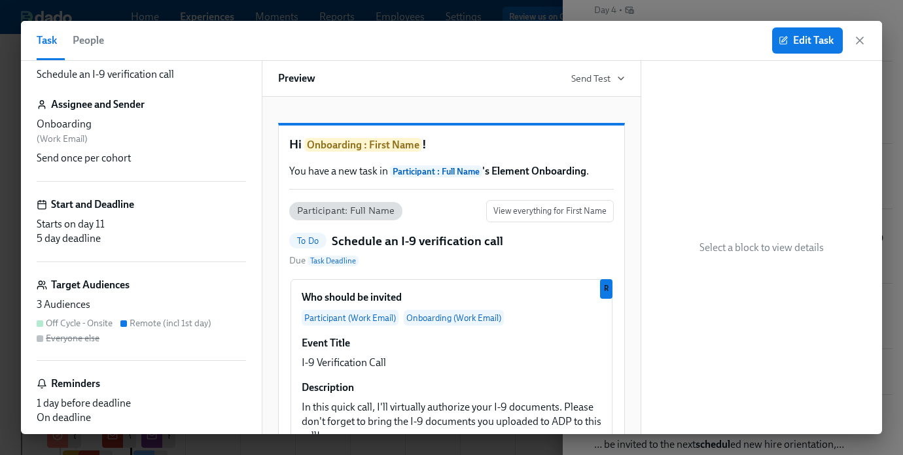
click at [109, 303] on div "3 Audiences" at bounding box center [141, 305] width 209 height 14
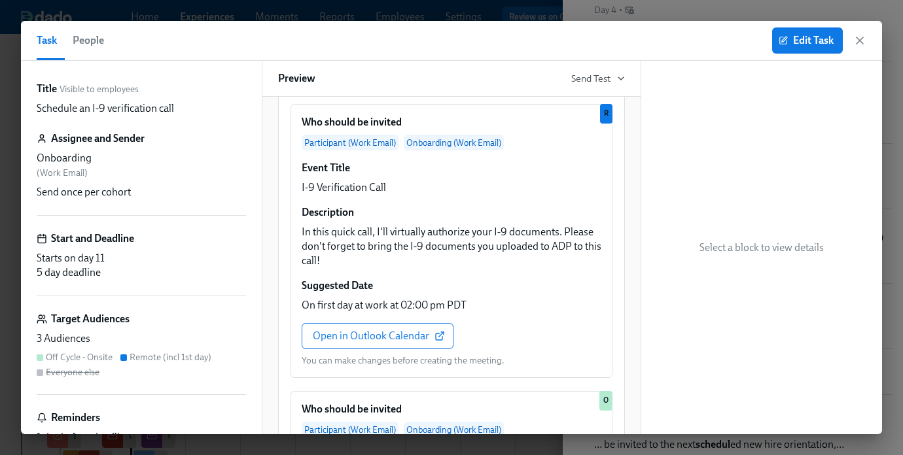
scroll to position [62, 0]
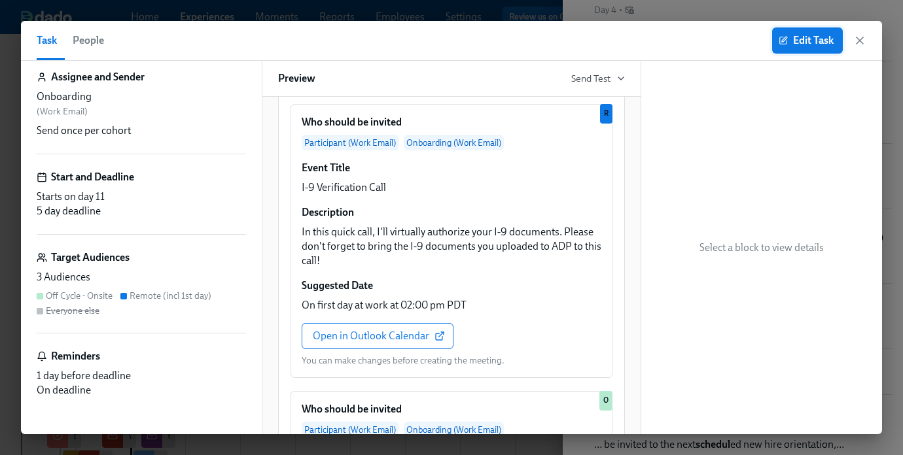
click at [807, 48] on button "Edit Task" at bounding box center [807, 40] width 71 height 26
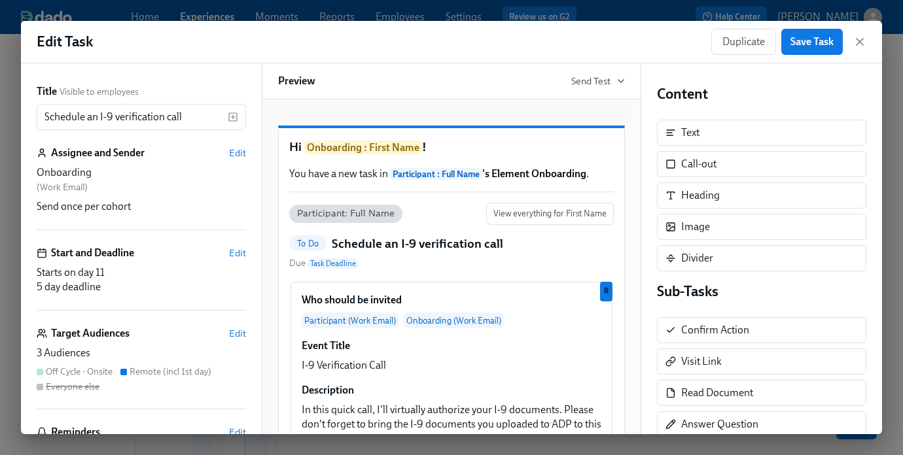
click at [88, 355] on div "3 Audiences" at bounding box center [141, 353] width 209 height 14
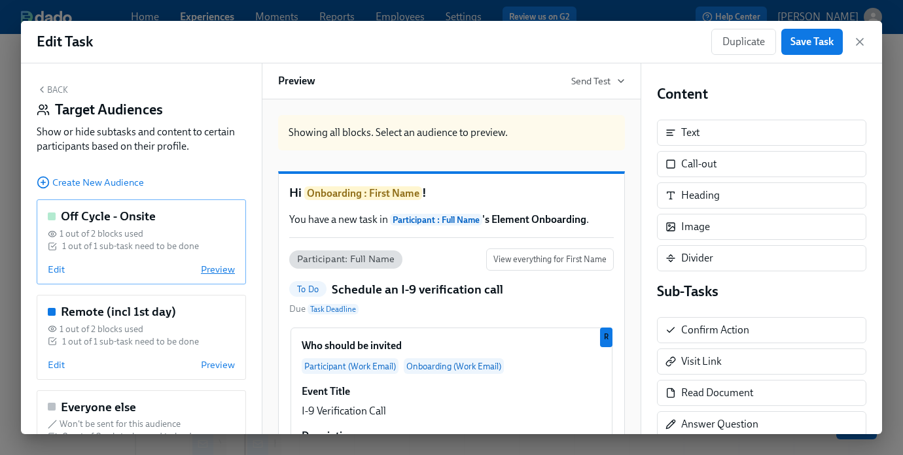
click at [215, 271] on span "Preview" at bounding box center [218, 269] width 34 height 13
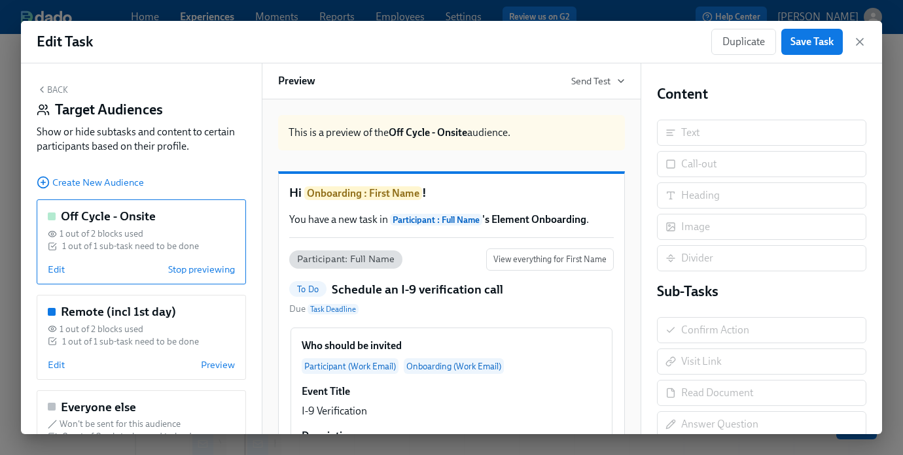
scroll to position [62, 0]
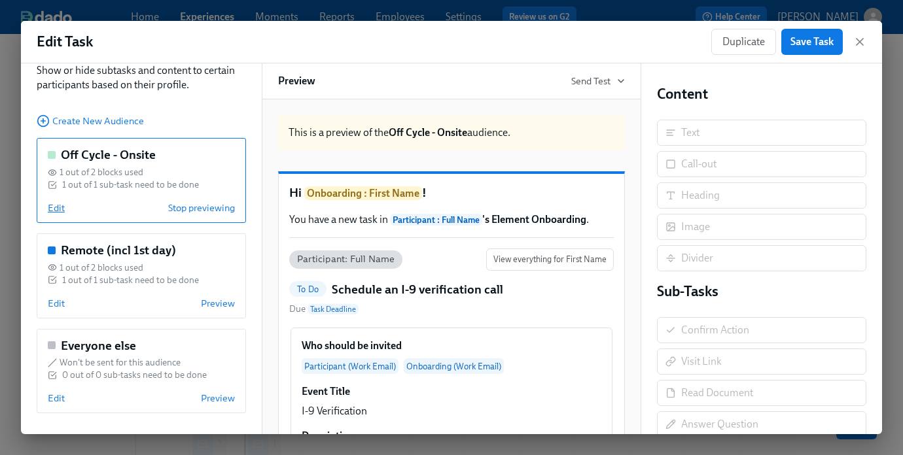
click at [58, 210] on span "Edit" at bounding box center [56, 208] width 17 height 13
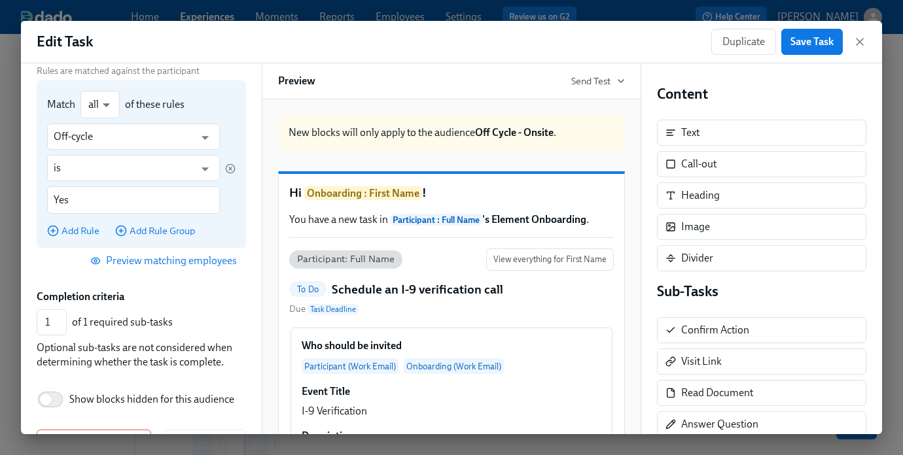
scroll to position [180, 0]
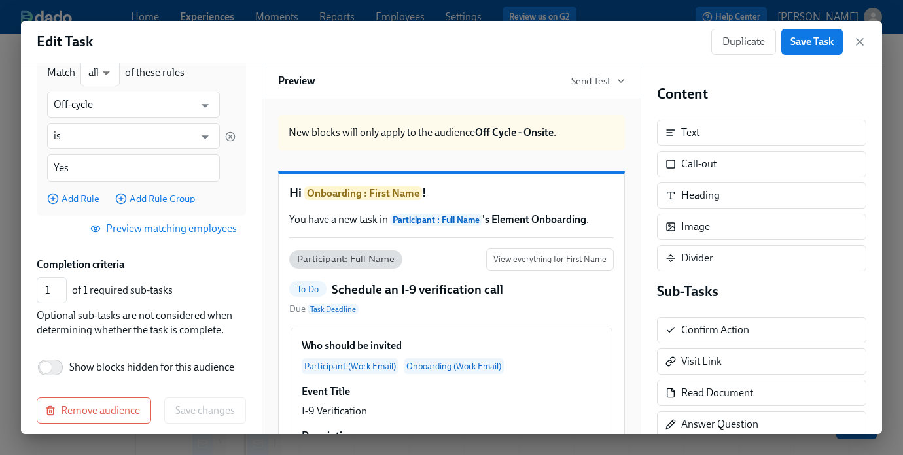
click at [139, 228] on span "Preview matching employees" at bounding box center [165, 228] width 144 height 13
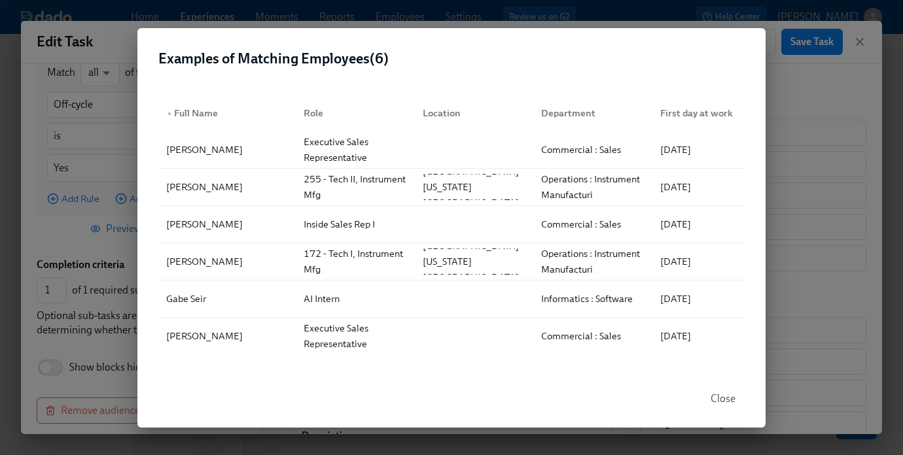
click at [795, 113] on div "Examples of Matching Employees ( 6 ) ▲ Full Name Role Location Department First…" at bounding box center [451, 227] width 903 height 455
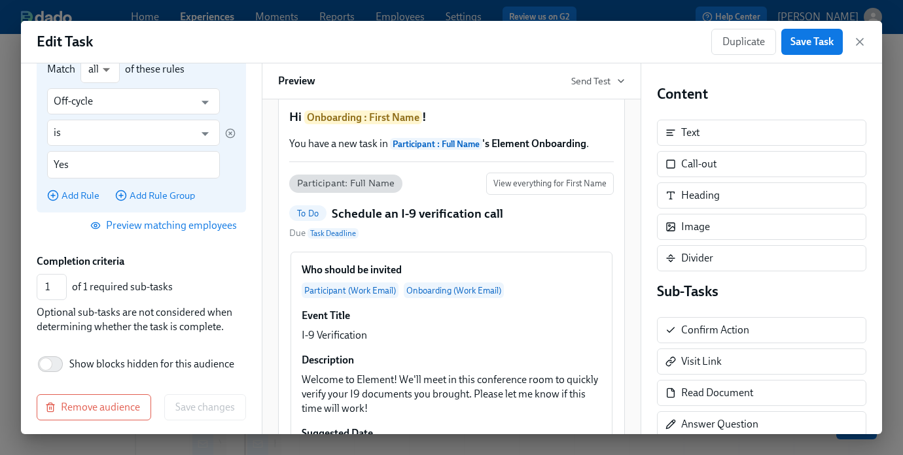
scroll to position [190, 0]
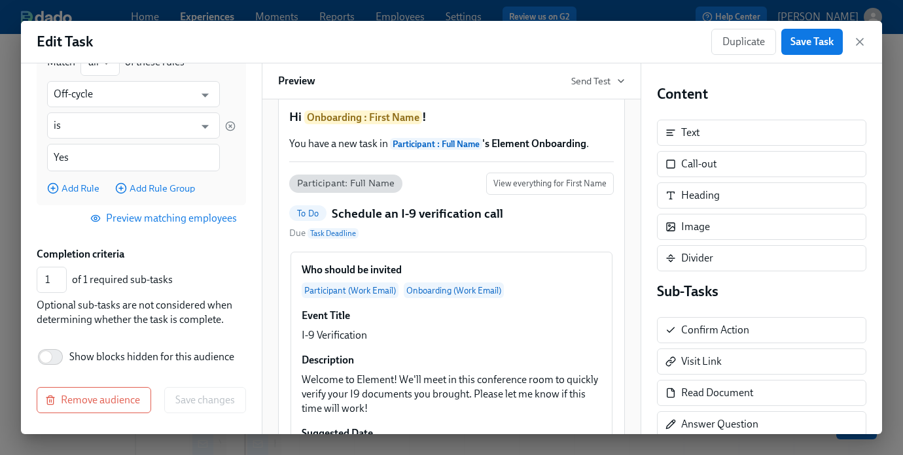
click at [147, 219] on span "Preview matching employees" at bounding box center [165, 218] width 144 height 13
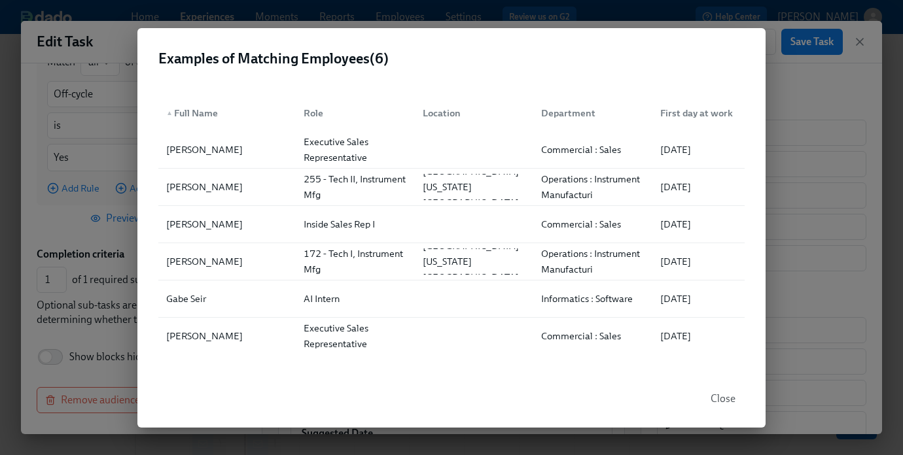
click at [802, 135] on div "Examples of Matching Employees ( 6 ) ▲ Full Name Role Location Department First…" at bounding box center [451, 227] width 903 height 455
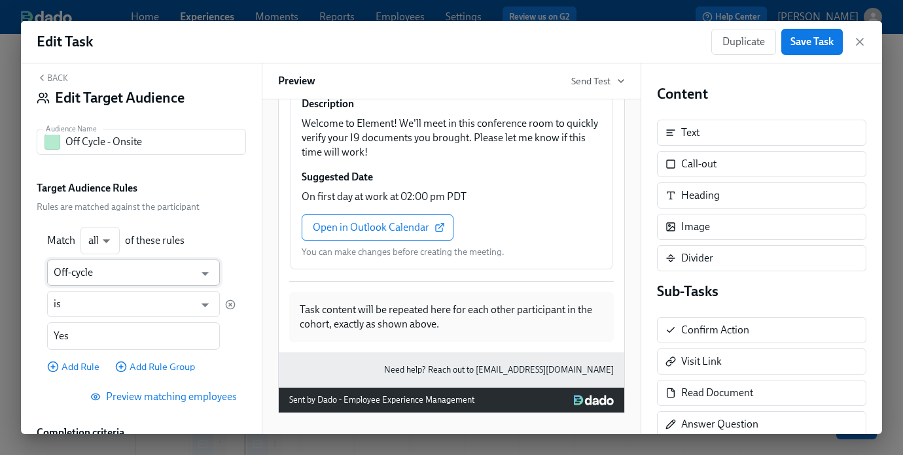
scroll to position [0, 0]
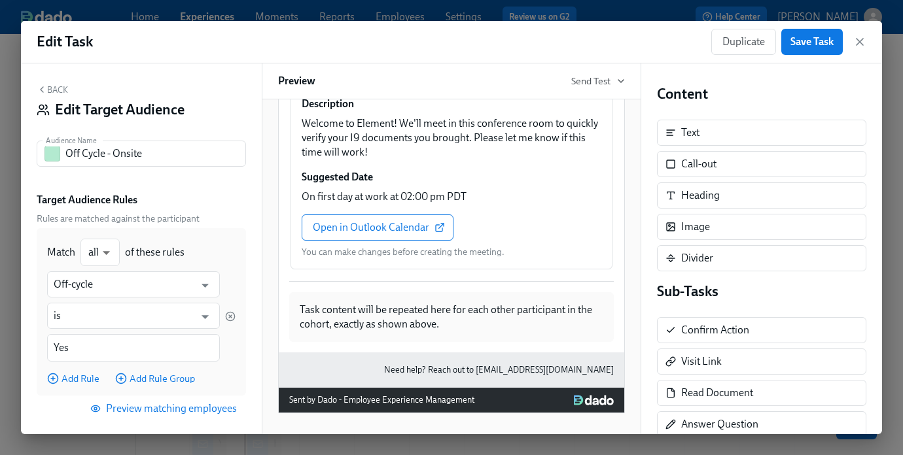
click at [64, 88] on button "Back" at bounding box center [52, 89] width 31 height 10
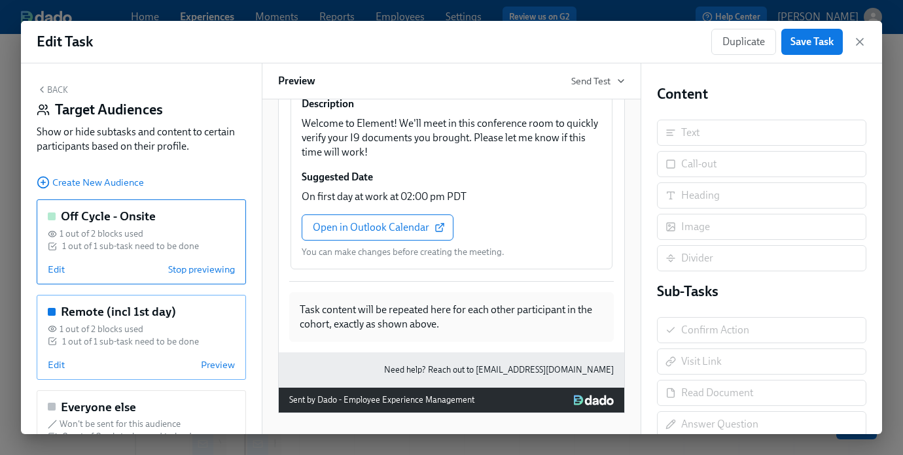
scroll to position [31, 0]
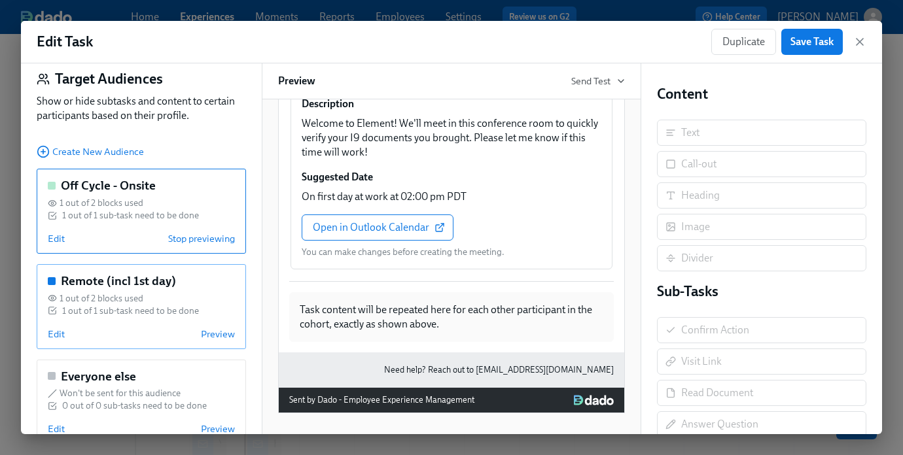
click at [90, 325] on div "Remote (incl 1st day) 1 out of 2 blocks used 1 out of 1 sub-task need to be don…" at bounding box center [141, 306] width 209 height 85
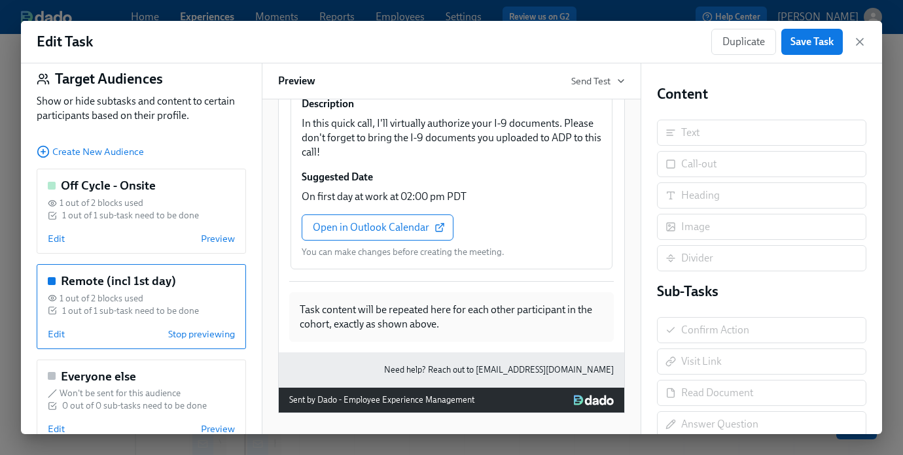
scroll to position [37, 0]
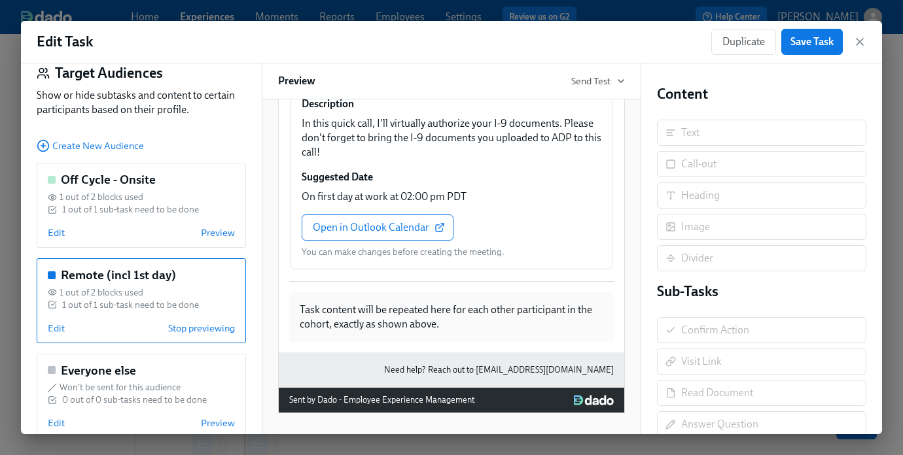
click at [46, 332] on div "Remote (incl 1st day) 1 out of 2 blocks used 1 out of 1 sub-task need to be don…" at bounding box center [141, 300] width 209 height 85
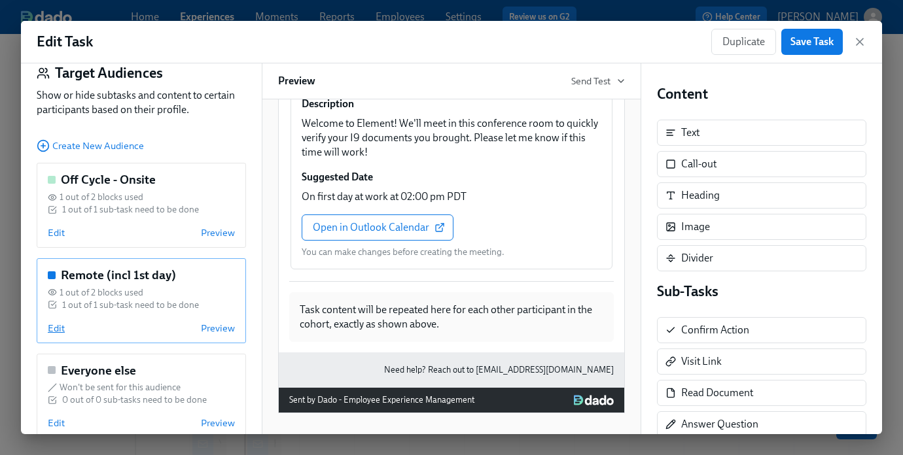
click at [54, 330] on span "Edit" at bounding box center [56, 328] width 17 height 13
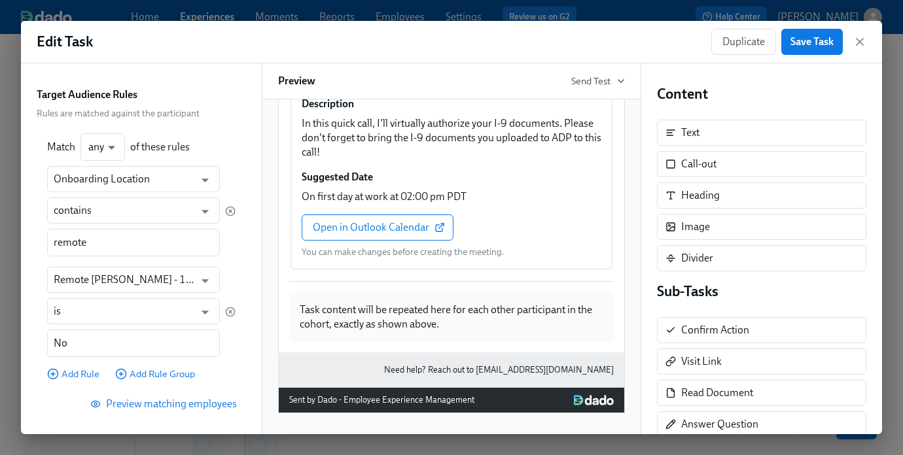
scroll to position [109, 0]
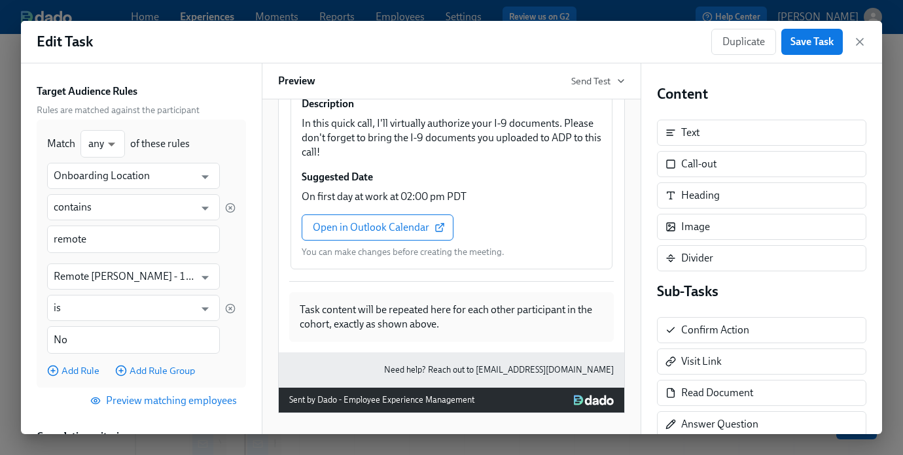
click at [143, 404] on span "Preview matching employees" at bounding box center [165, 401] width 144 height 13
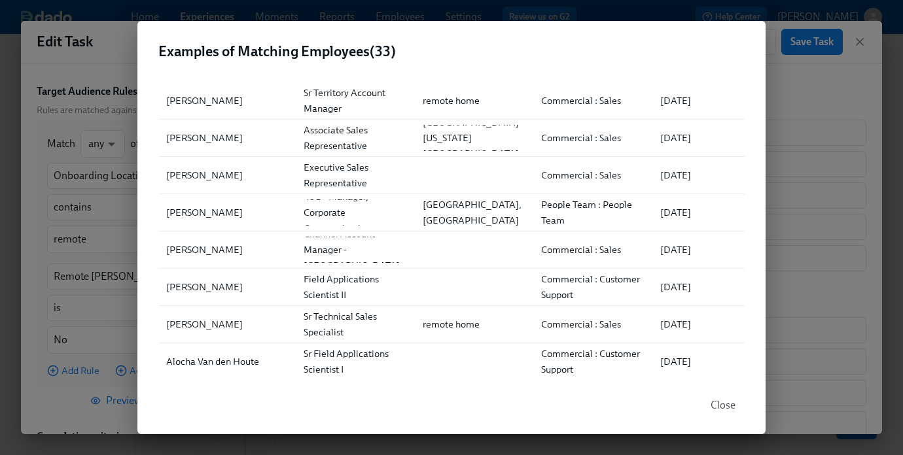
scroll to position [945, 0]
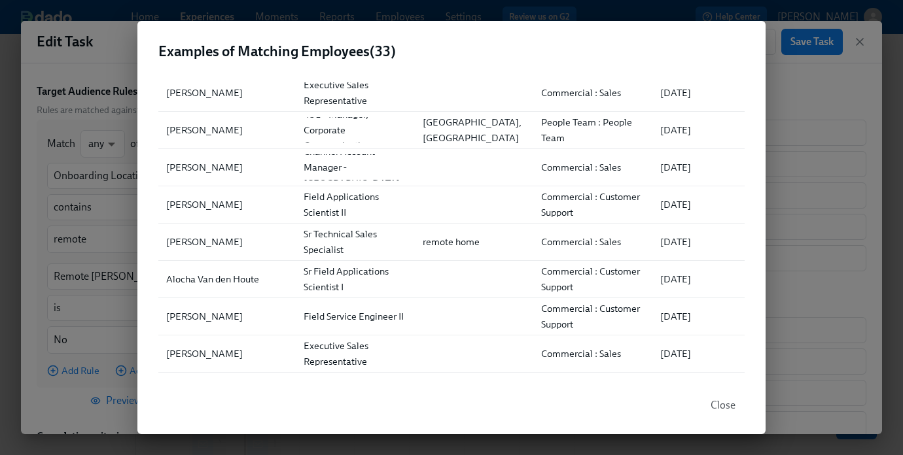
click at [806, 305] on div "Examples of Matching Employees ( 33 ) ▲ Full Name Role Location Department Firs…" at bounding box center [451, 227] width 903 height 455
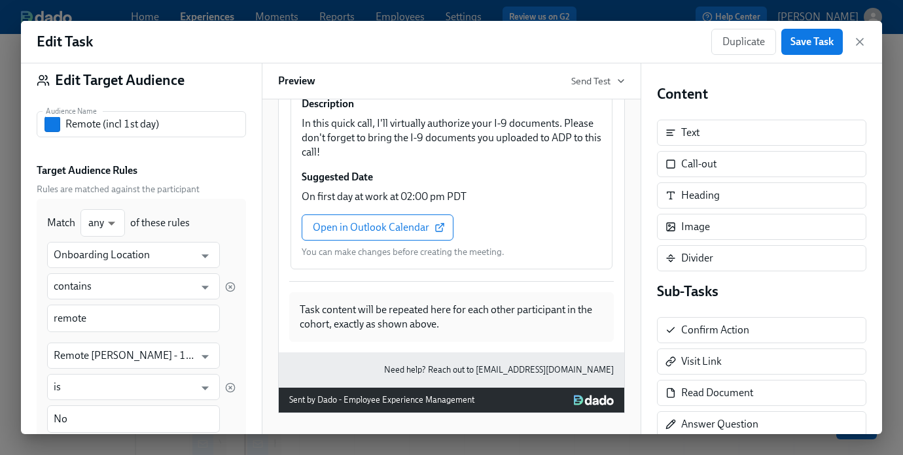
scroll to position [0, 0]
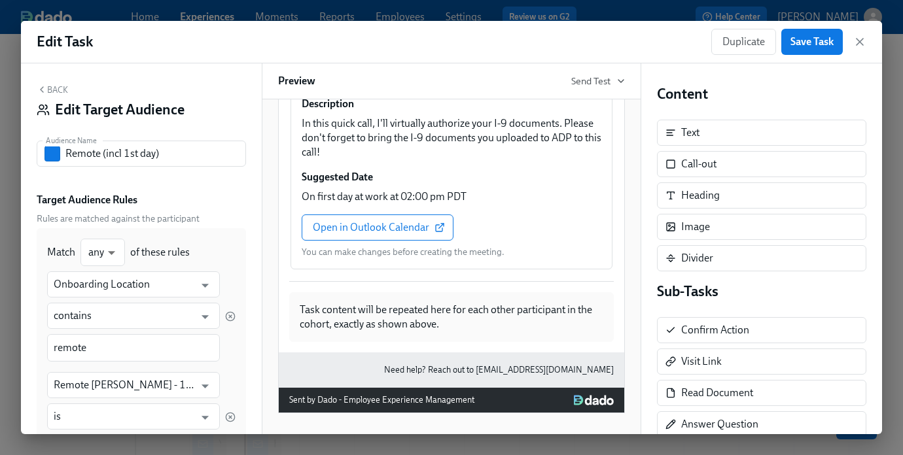
click at [50, 90] on button "Back" at bounding box center [52, 89] width 31 height 10
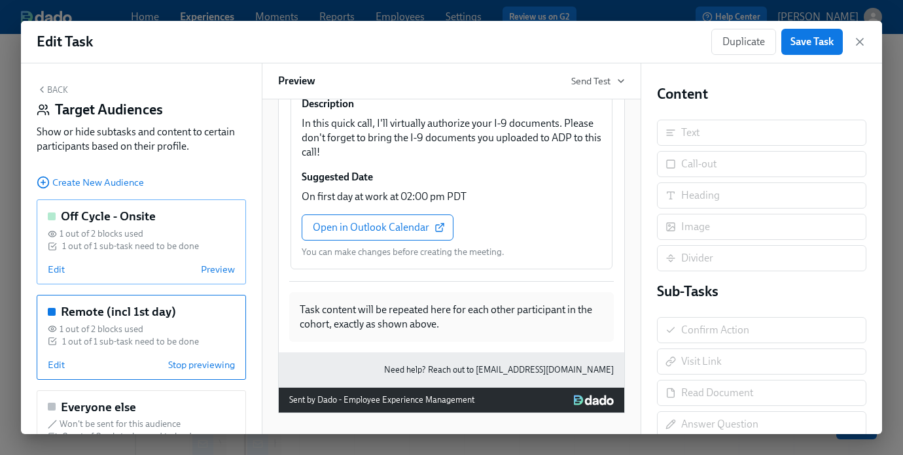
click at [112, 260] on div "Off Cycle - Onsite 1 out of 2 blocks used 1 out of 1 sub-task need to be done E…" at bounding box center [141, 242] width 209 height 85
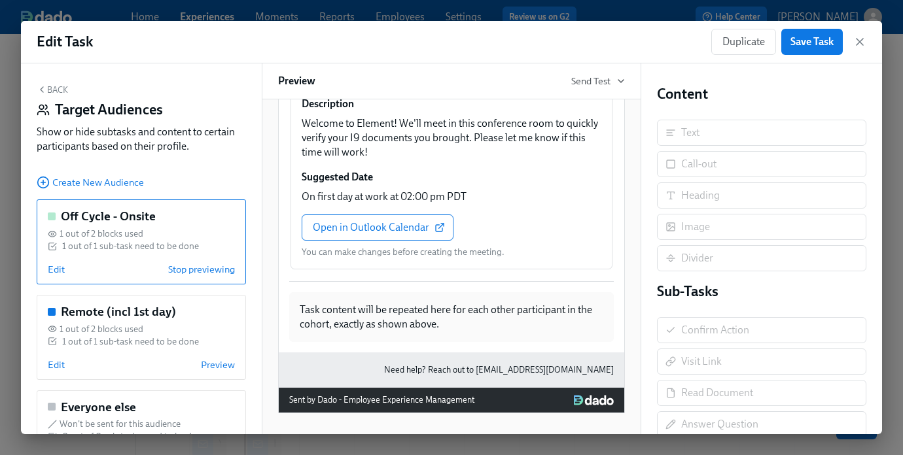
scroll to position [62, 0]
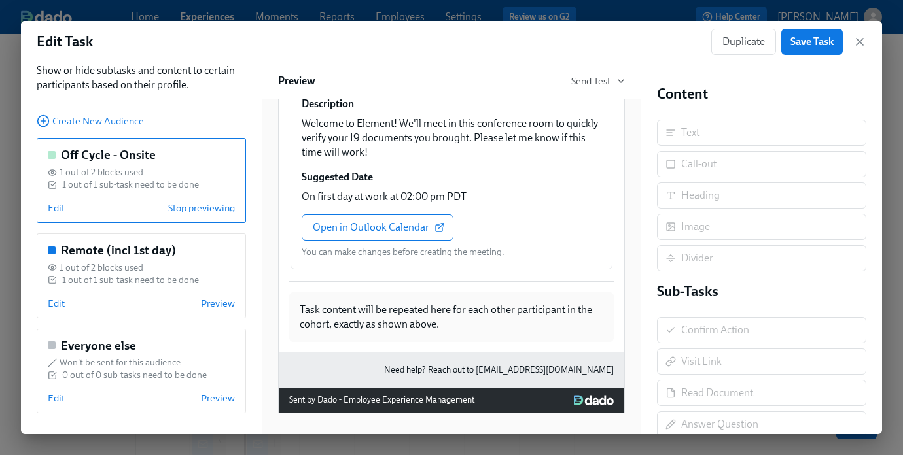
click at [59, 205] on span "Edit" at bounding box center [56, 208] width 17 height 13
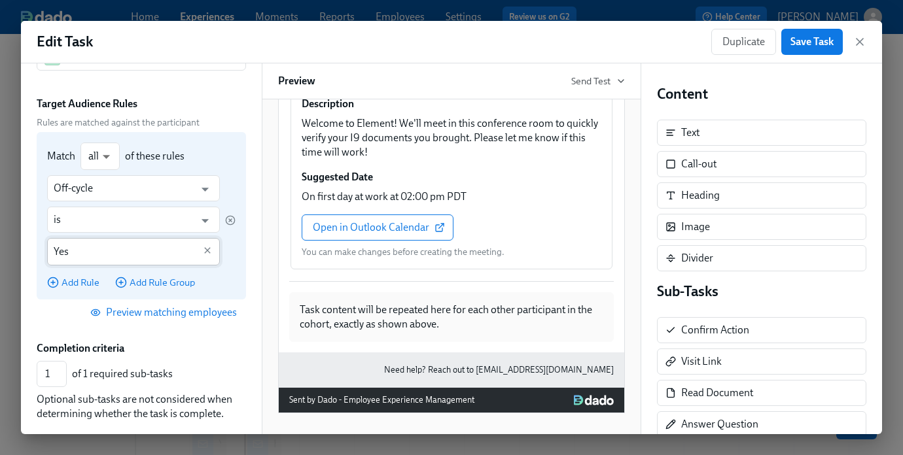
scroll to position [140, 0]
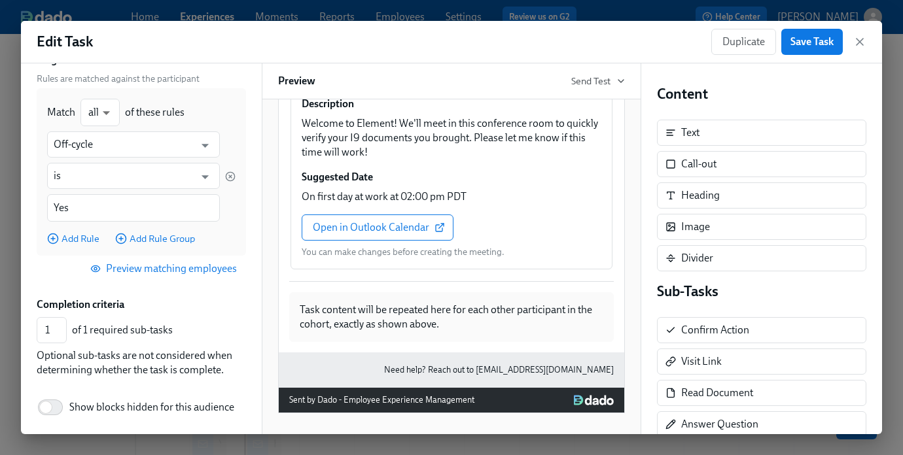
click at [117, 268] on span "Preview matching employees" at bounding box center [165, 268] width 144 height 13
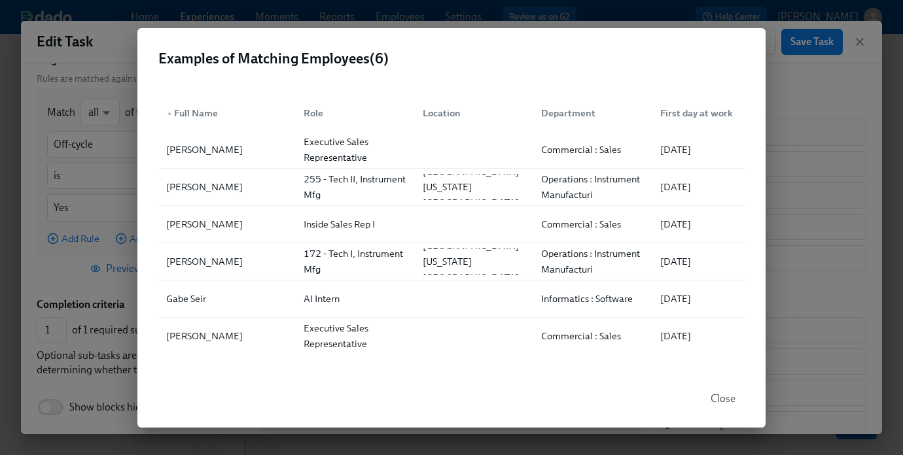
click at [885, 310] on div "Examples of Matching Employees ( 6 ) ▲ Full Name Role Location Department First…" at bounding box center [451, 227] width 903 height 455
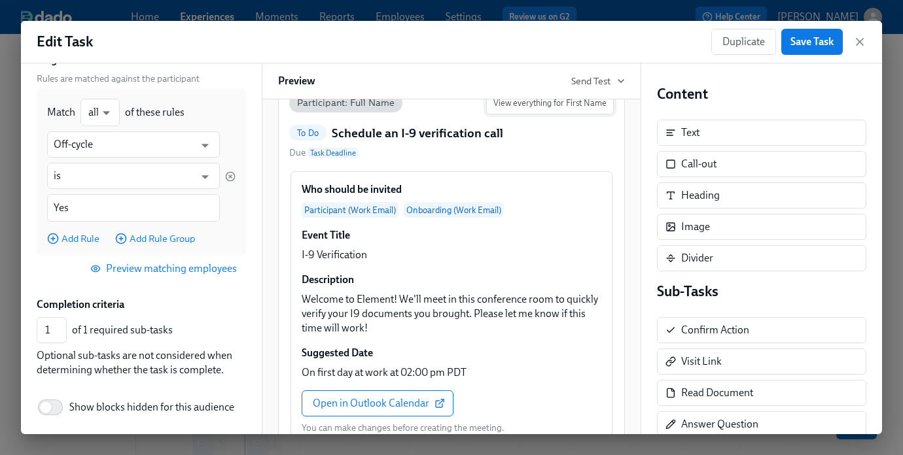
scroll to position [157, 0]
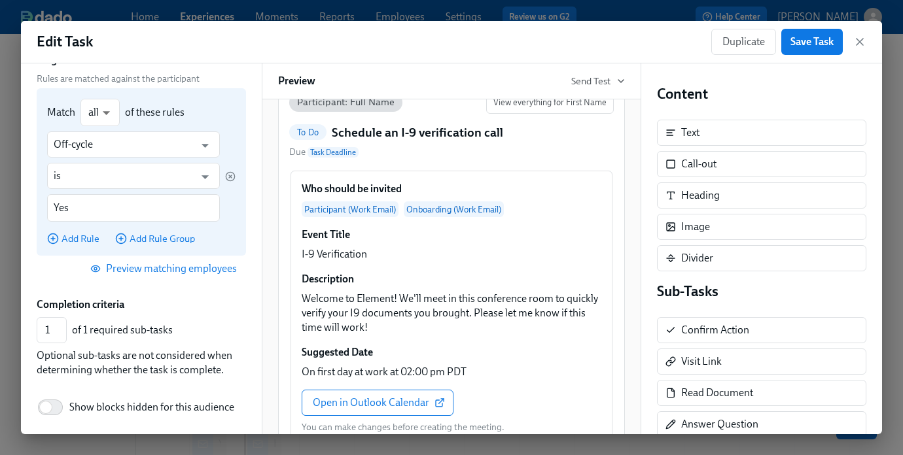
click at [241, 124] on div "Match all all ​ of these rules Off-cycle ​ is ​ Yes ​ Add Rule Add Rule Group" at bounding box center [141, 172] width 209 height 168
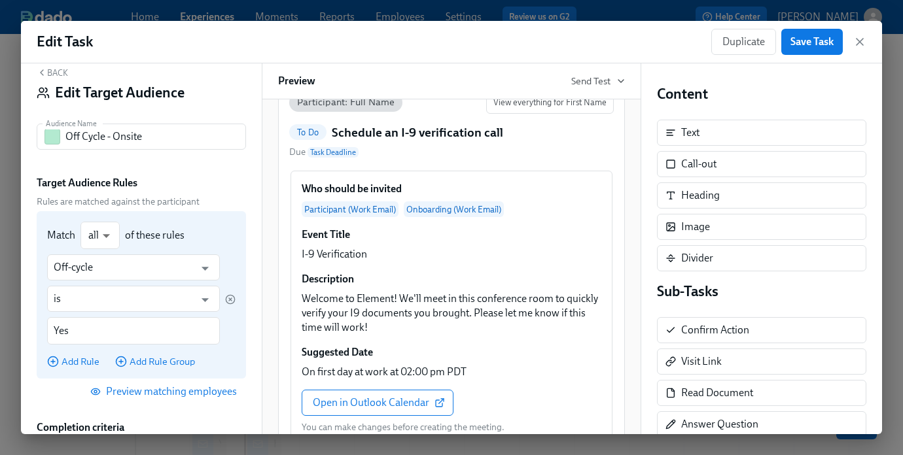
scroll to position [0, 0]
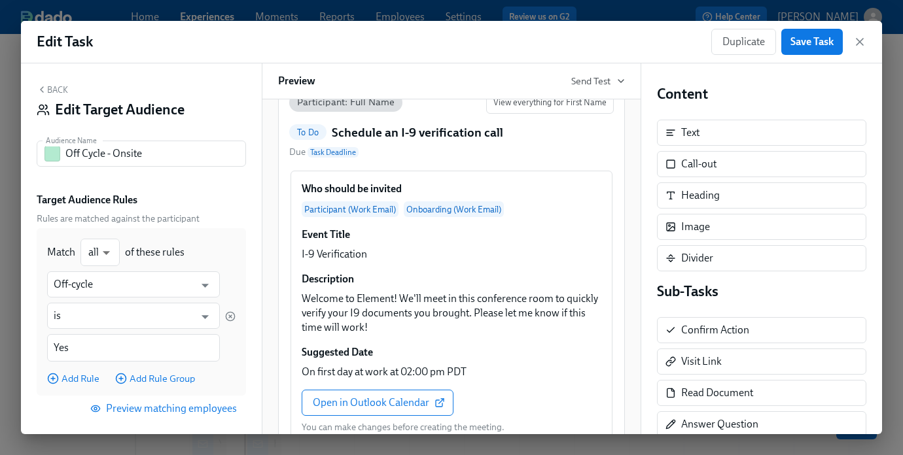
click at [51, 83] on div "Back Edit Target Audience Audience Name Off Cycle - Onsite Audience Name Target…" at bounding box center [141, 248] width 241 height 371
click at [51, 84] on button "Back" at bounding box center [52, 89] width 31 height 10
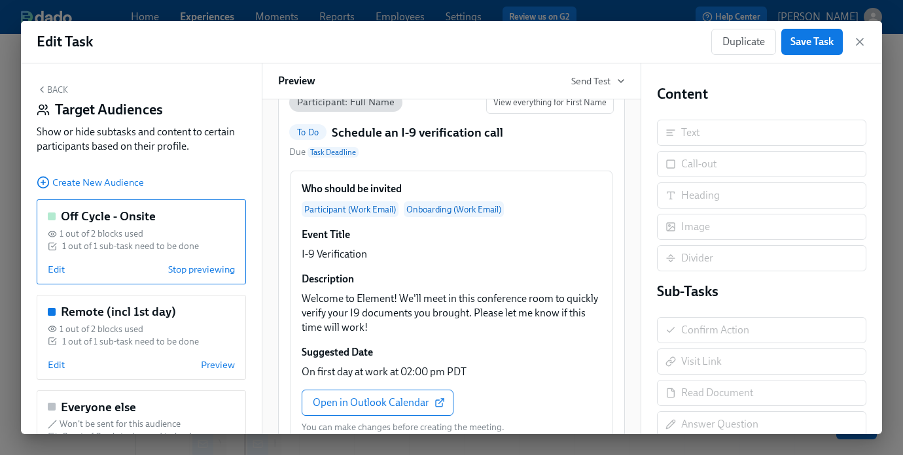
click at [58, 89] on button "Back" at bounding box center [52, 89] width 31 height 10
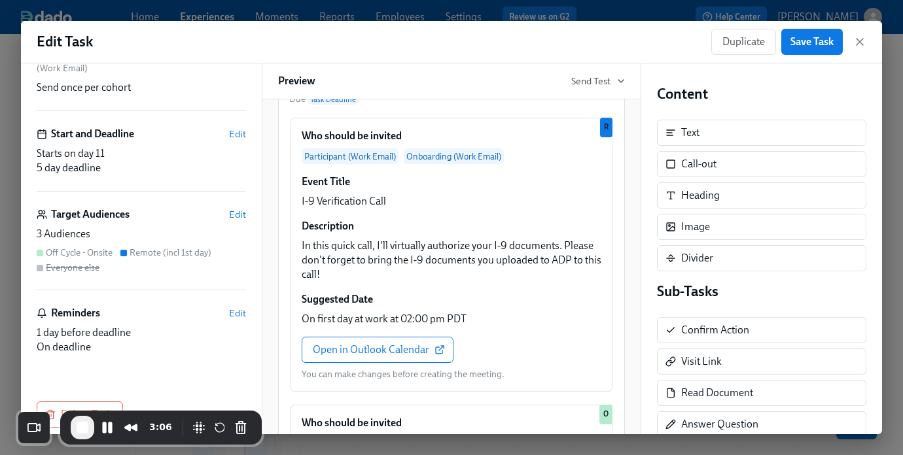
scroll to position [120, 0]
click at [138, 224] on div "Target Audiences Edit 3 Audiences Off Cycle - Onsite Remote (incl 1st day) Ever…" at bounding box center [141, 247] width 209 height 83
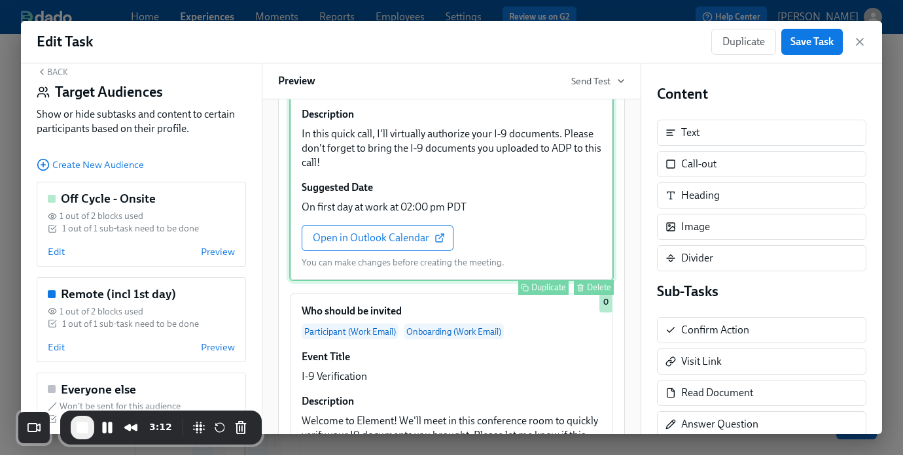
scroll to position [328, 0]
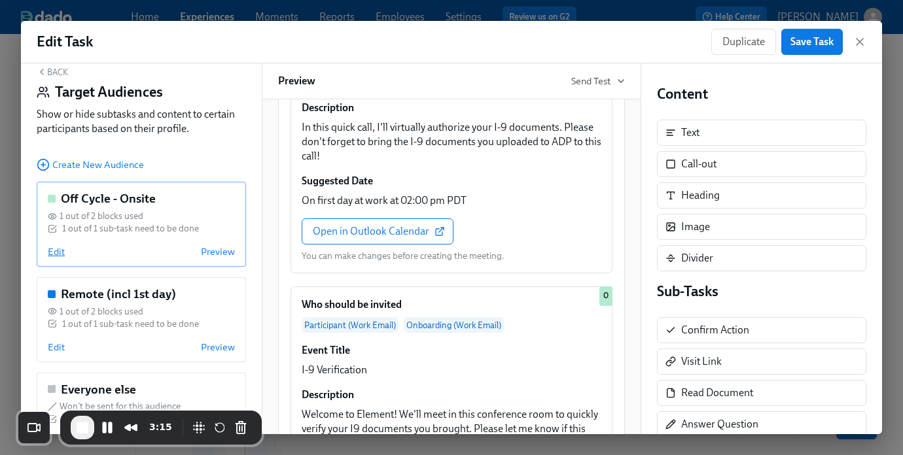
click at [59, 255] on span "Edit" at bounding box center [56, 251] width 17 height 13
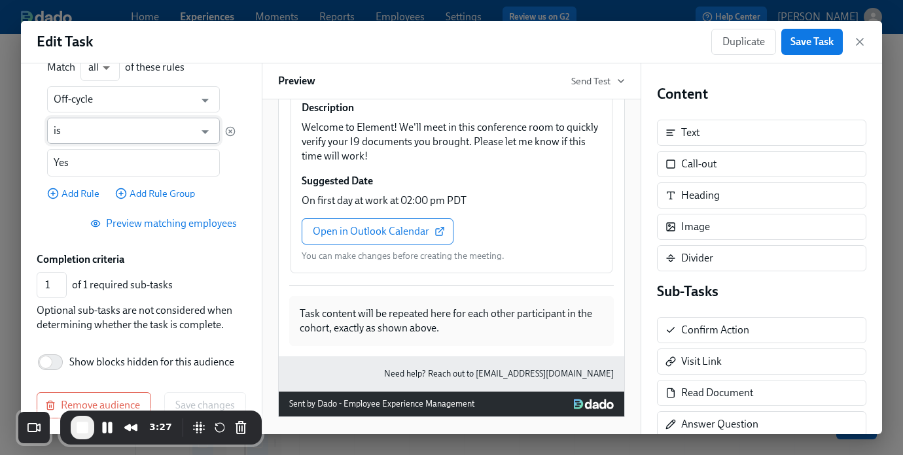
scroll to position [190, 0]
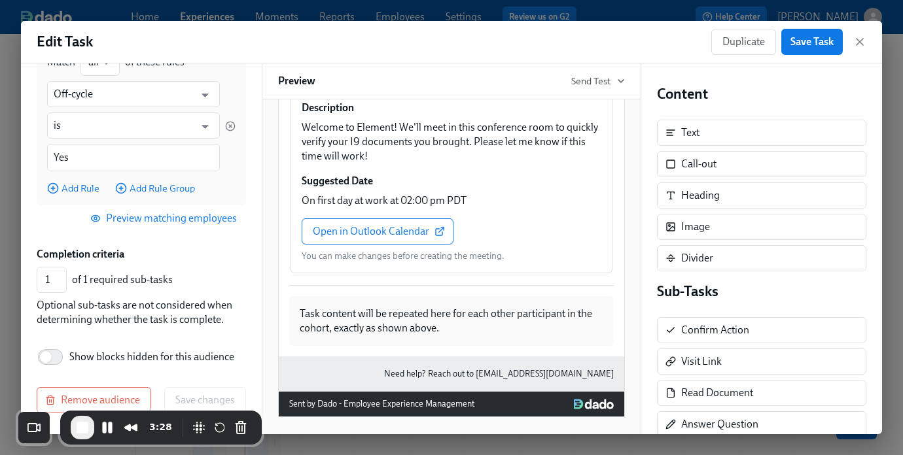
click at [166, 219] on span "Preview matching employees" at bounding box center [165, 218] width 144 height 13
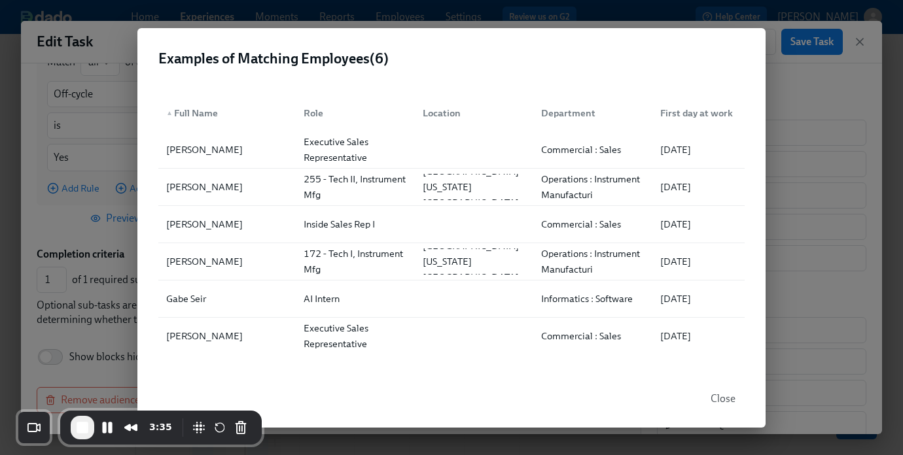
click at [798, 151] on div "Examples of Matching Employees ( 6 ) ▲ Full Name Role Location Department First…" at bounding box center [451, 227] width 903 height 455
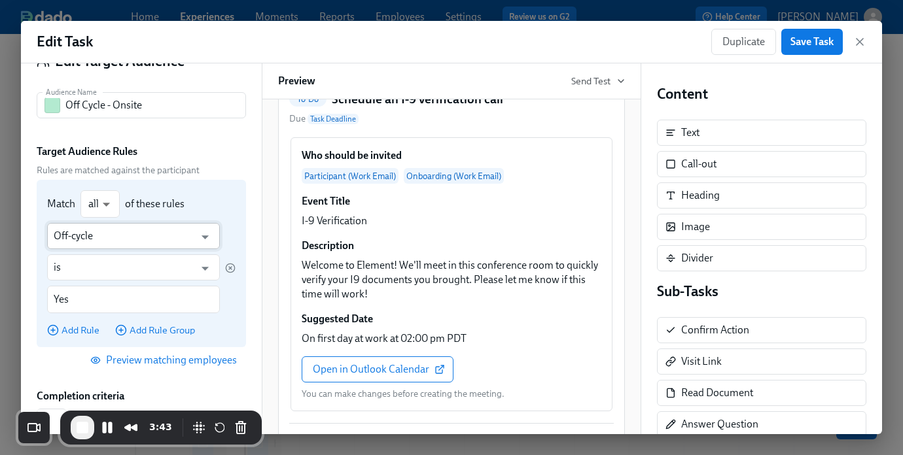
scroll to position [0, 0]
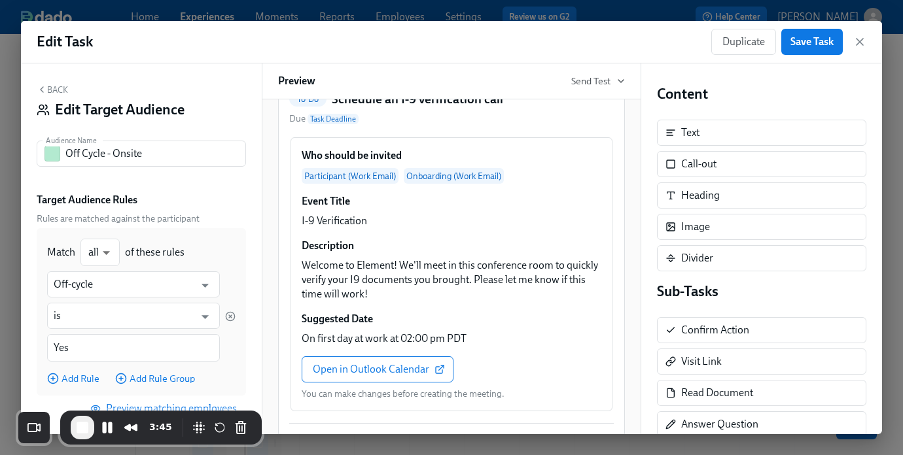
click at [54, 90] on button "Back" at bounding box center [52, 89] width 31 height 10
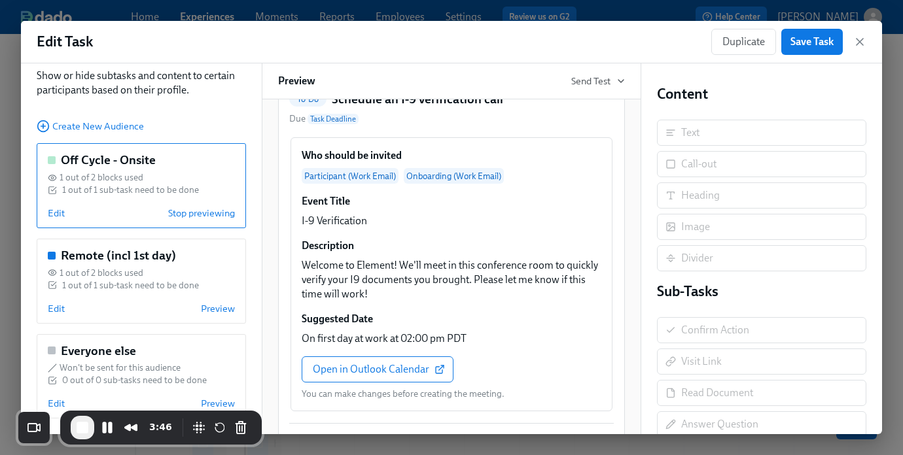
scroll to position [62, 0]
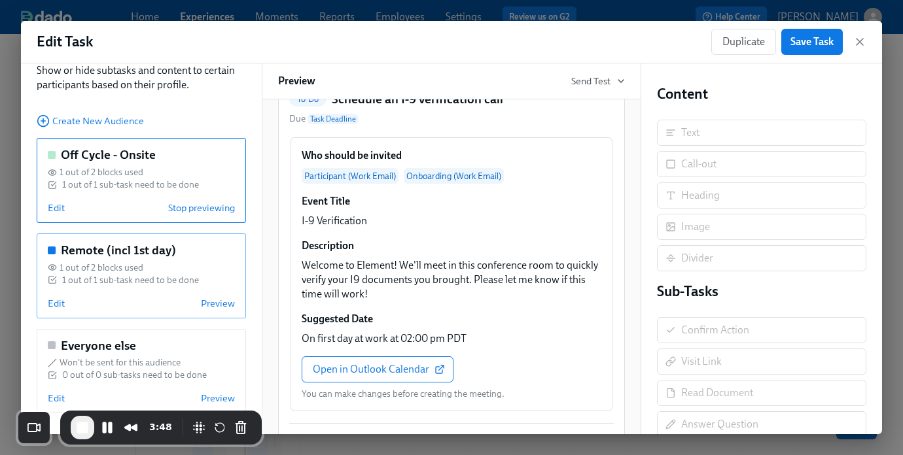
click at [118, 279] on div "1 out of 1 sub-task need to be done" at bounding box center [130, 280] width 137 height 12
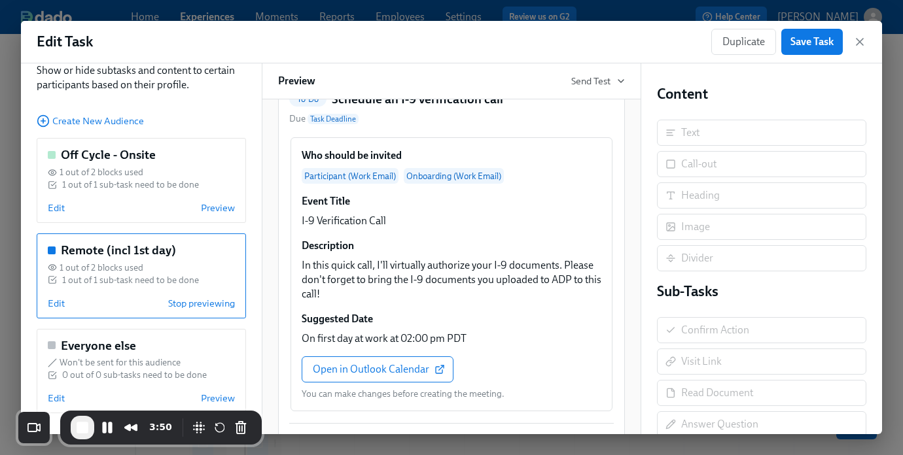
click at [141, 274] on div "1 out of 1 sub-task need to be done" at bounding box center [130, 280] width 137 height 12
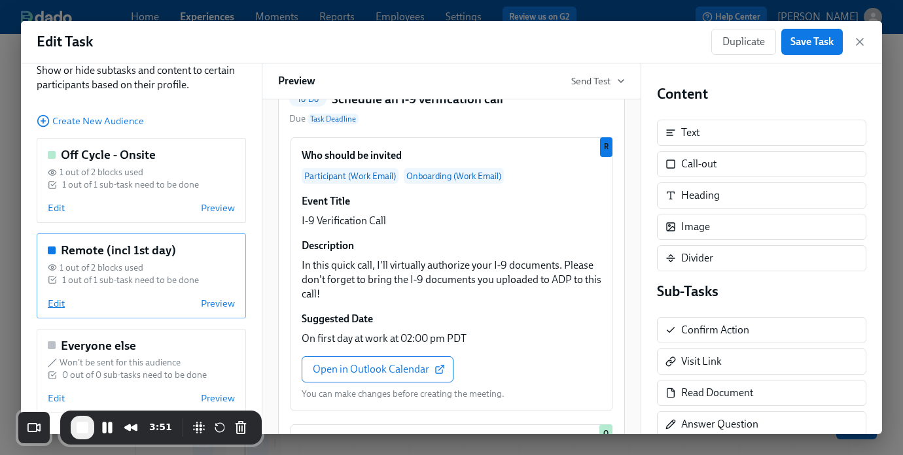
click at [56, 302] on span "Edit" at bounding box center [56, 303] width 17 height 13
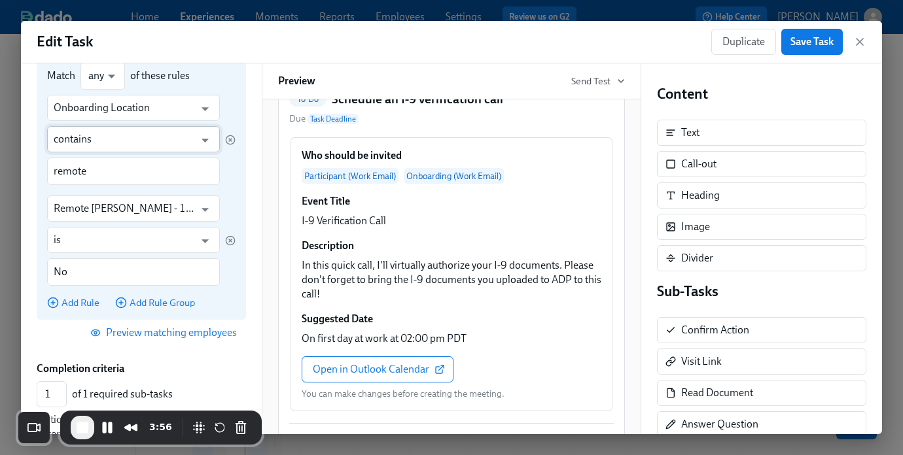
scroll to position [200, 0]
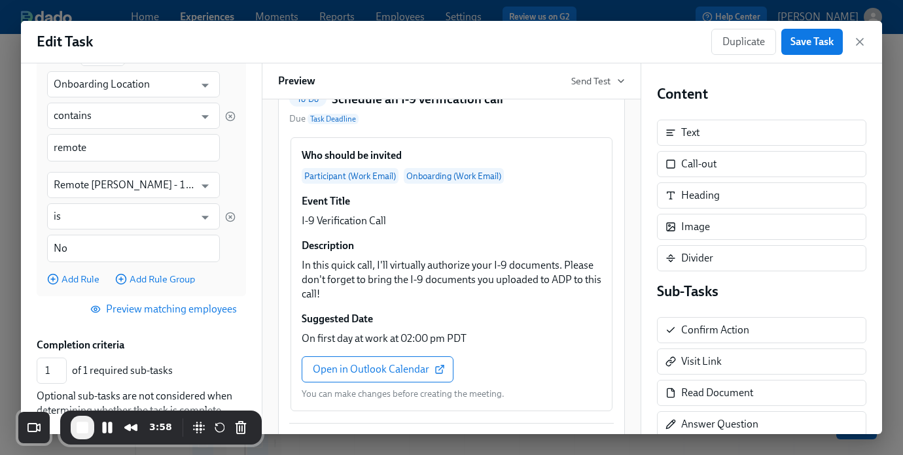
click at [162, 312] on span "Preview matching employees" at bounding box center [165, 309] width 144 height 13
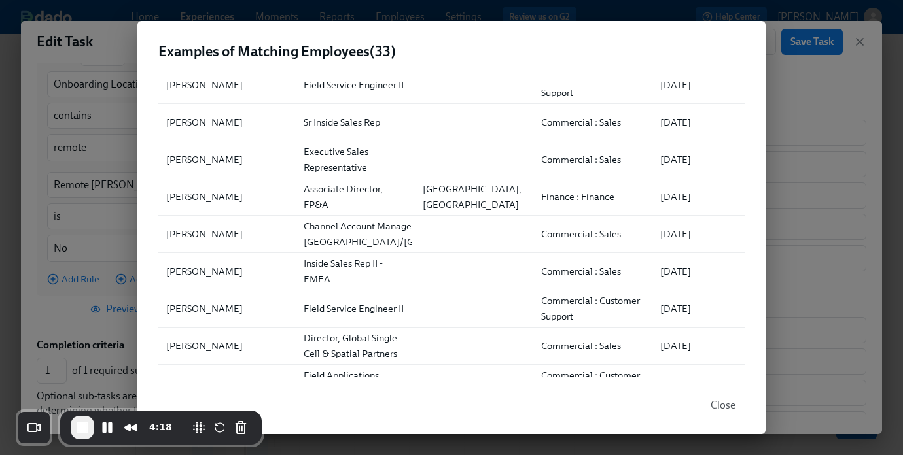
scroll to position [321, 0]
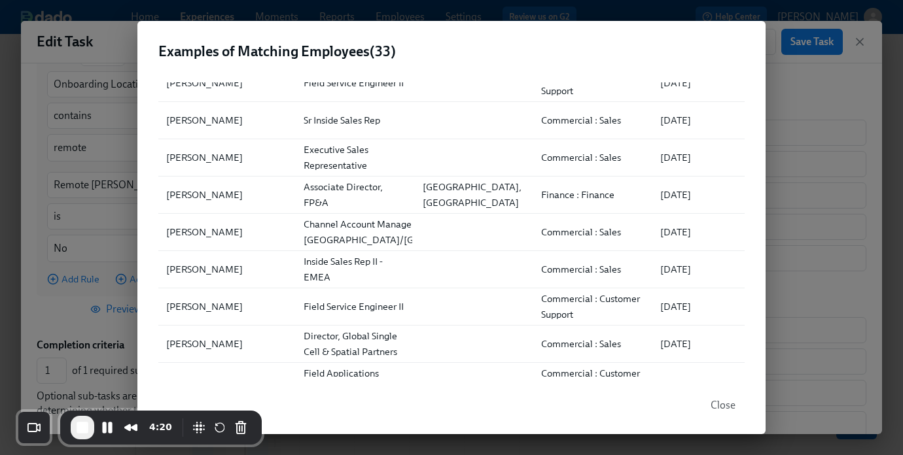
click at [847, 78] on div "Examples of Matching Employees ( 33 ) ▲ Full Name Role Location Department Firs…" at bounding box center [451, 227] width 903 height 455
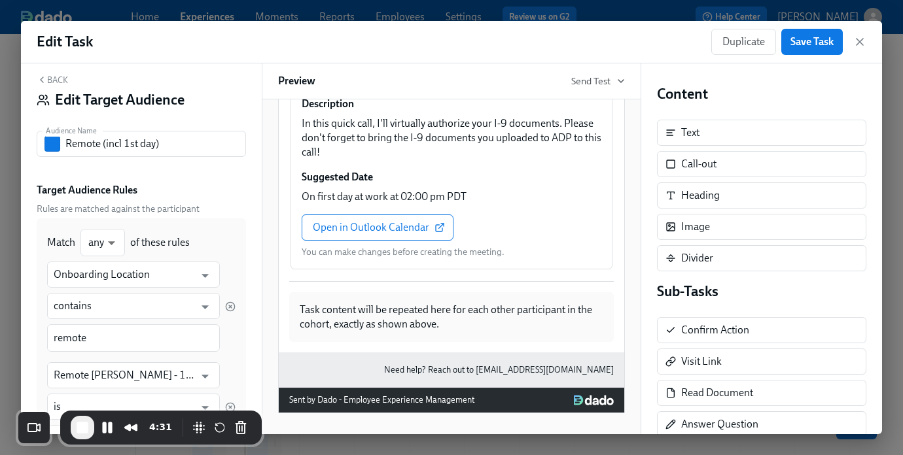
scroll to position [0, 0]
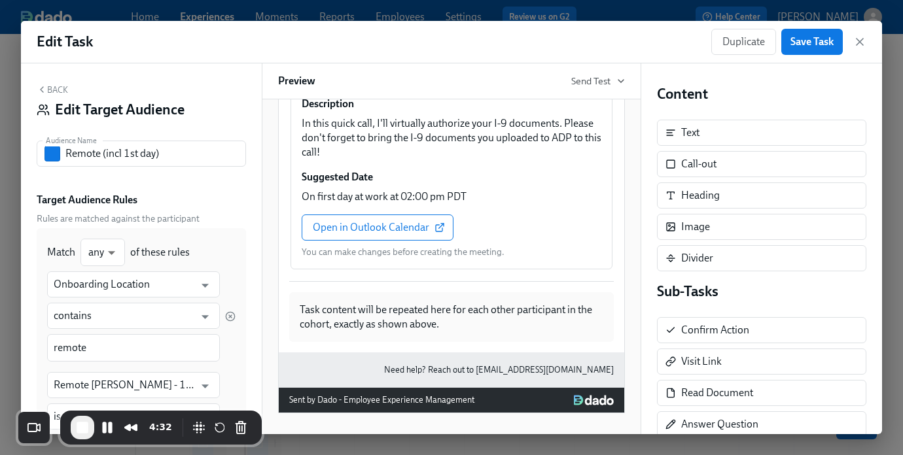
click at [56, 88] on button "Back" at bounding box center [52, 89] width 31 height 10
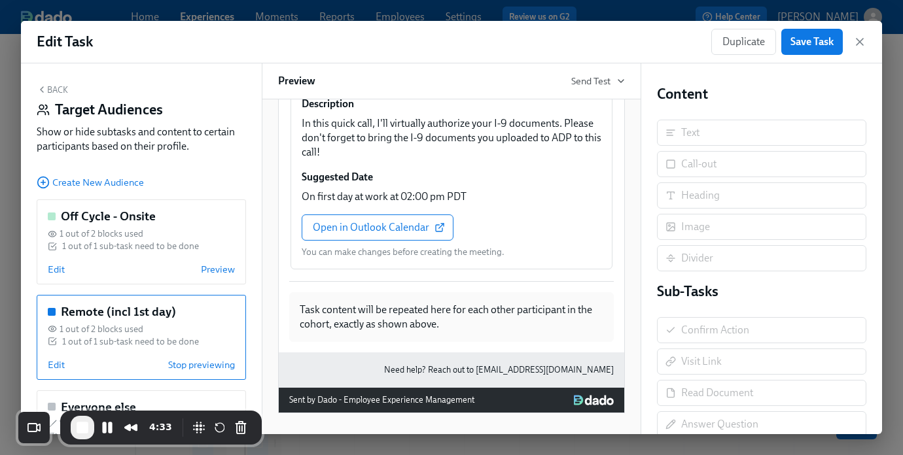
scroll to position [62, 0]
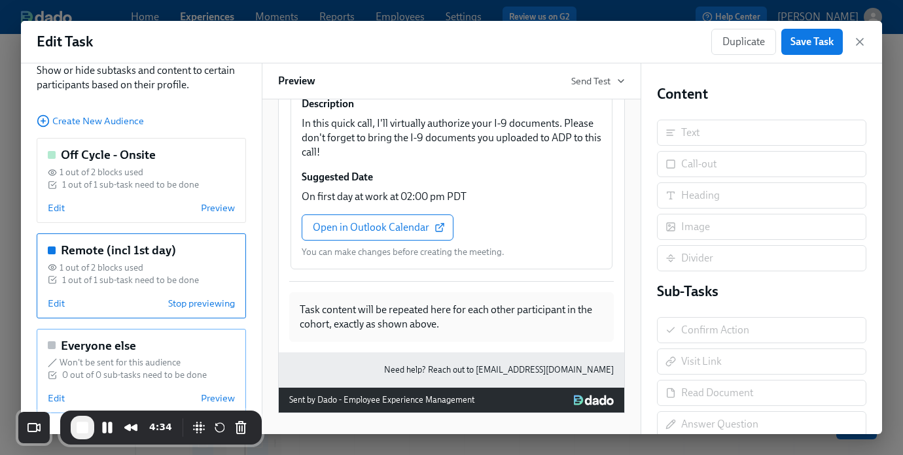
click at [109, 357] on span "Won't be sent for this audience" at bounding box center [120, 363] width 121 height 12
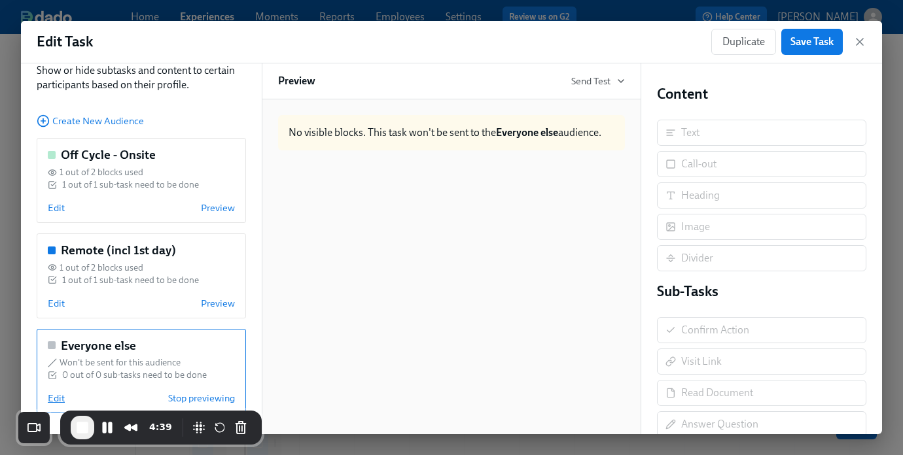
click at [62, 399] on span "Edit" at bounding box center [56, 398] width 17 height 13
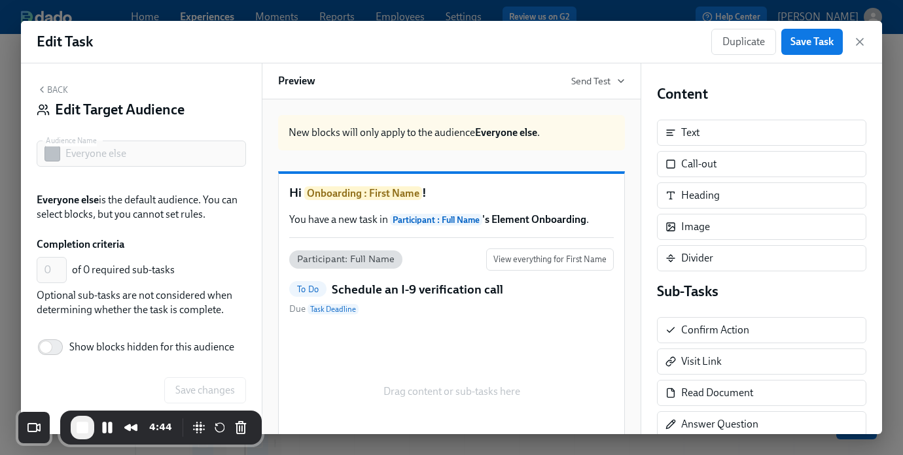
click at [54, 92] on button "Back" at bounding box center [52, 89] width 31 height 10
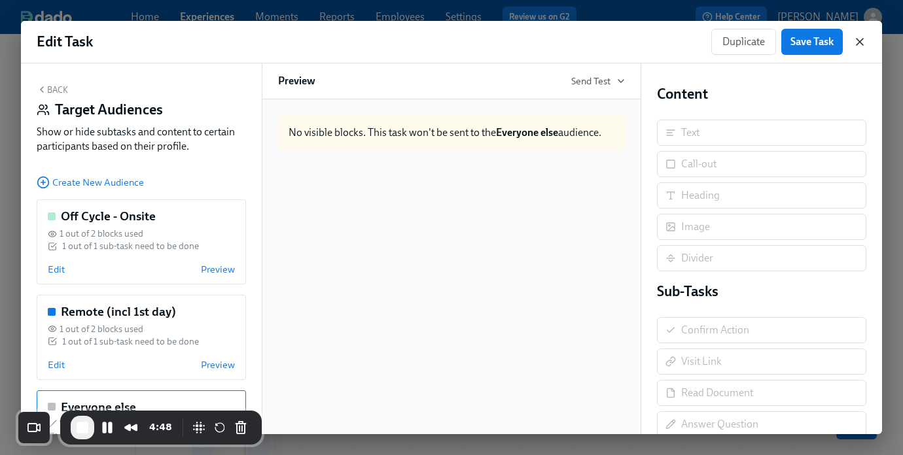
click at [862, 44] on icon "button" at bounding box center [860, 42] width 7 height 7
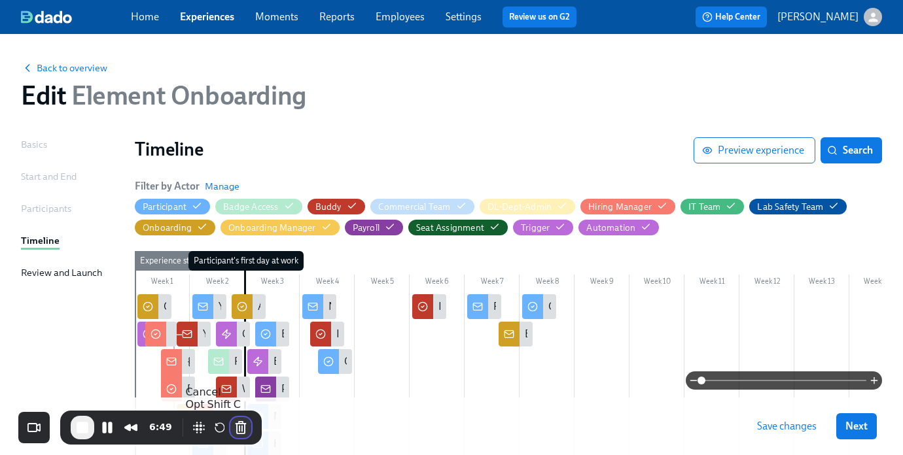
click at [239, 427] on button "Cancel Recording" at bounding box center [240, 427] width 21 height 21
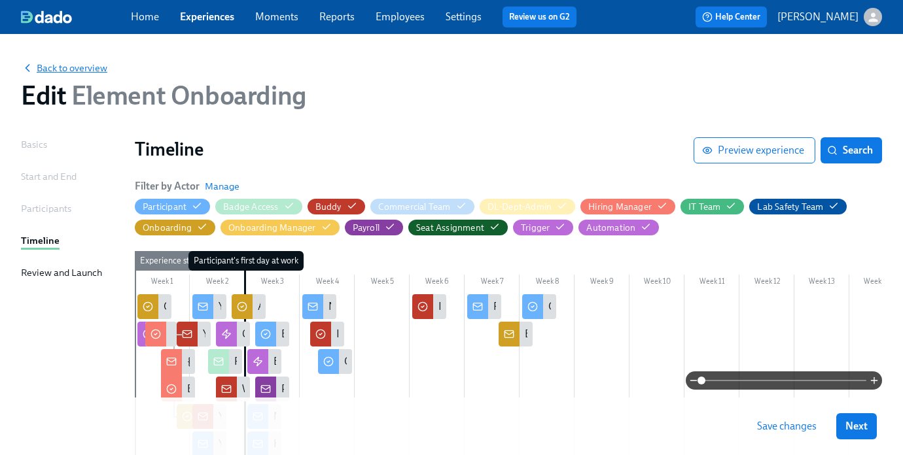
click at [67, 73] on span "Back to overview" at bounding box center [64, 68] width 86 height 13
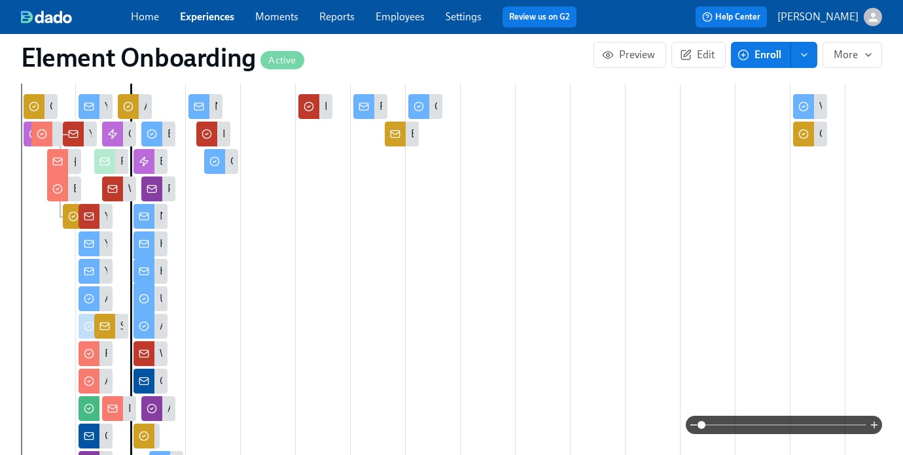
scroll to position [472, 0]
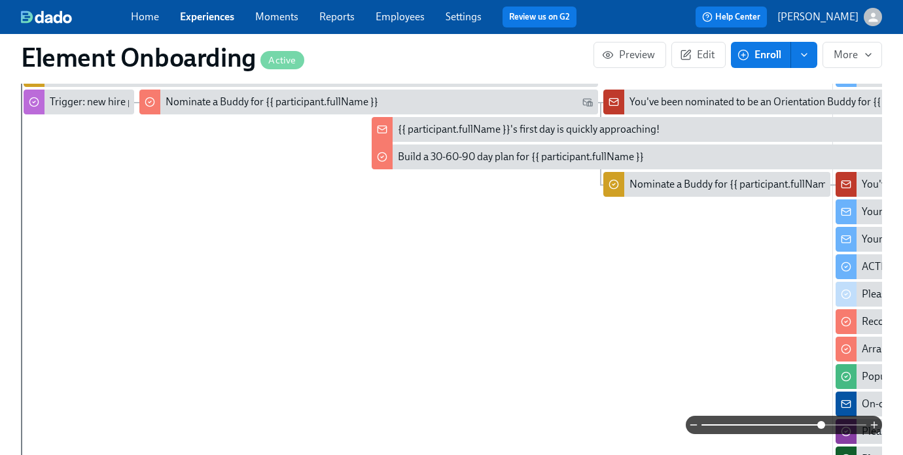
drag, startPoint x: 701, startPoint y: 426, endPoint x: 820, endPoint y: 426, distance: 119.1
click at [820, 426] on span at bounding box center [821, 425] width 8 height 8
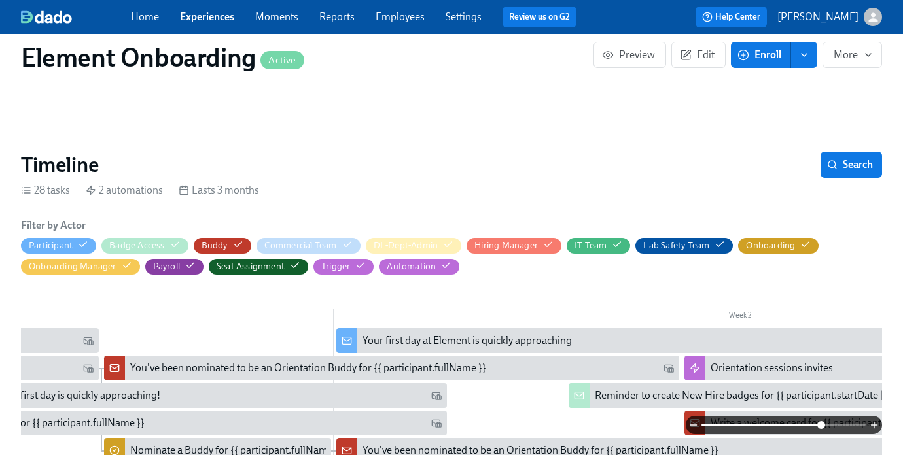
scroll to position [0, 0]
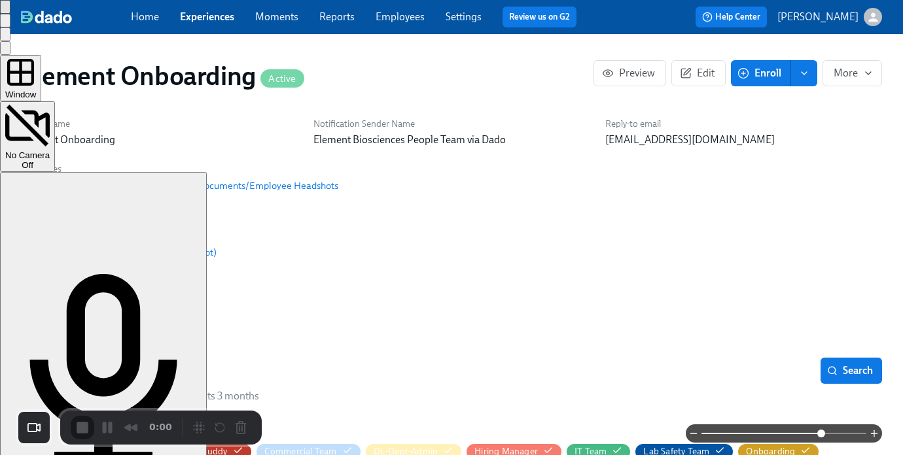
click at [36, 98] on div "Window" at bounding box center [20, 78] width 31 height 43
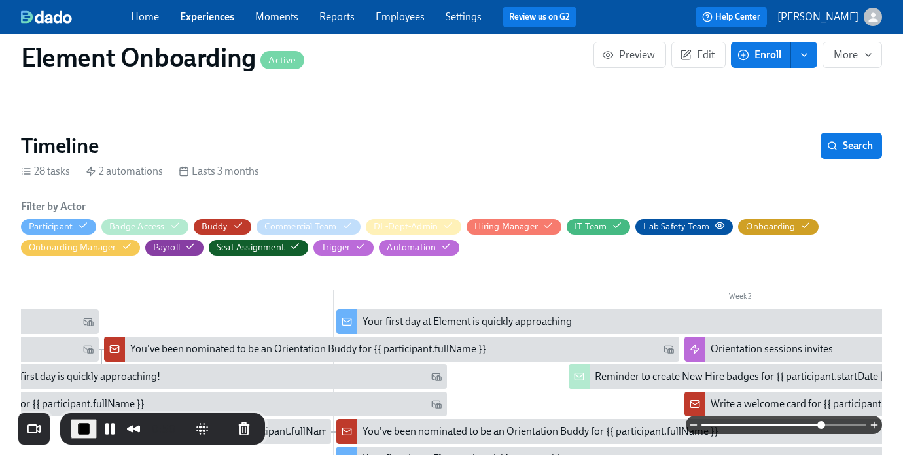
scroll to position [214, 0]
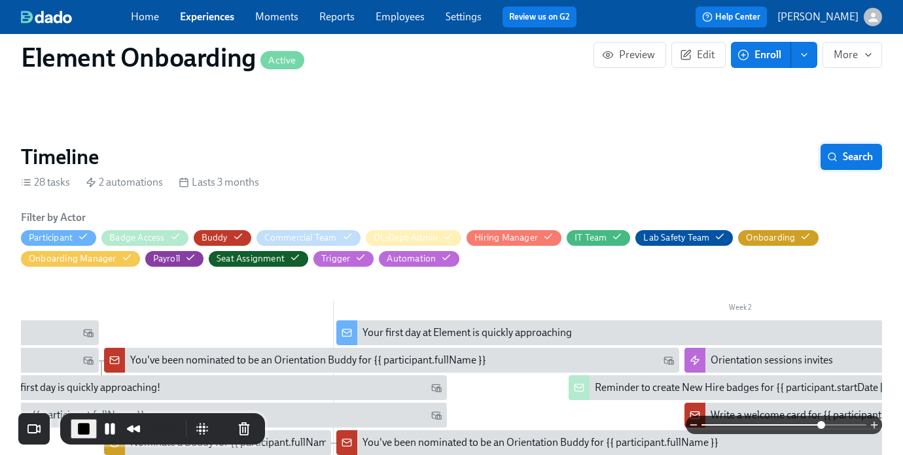
click at [863, 167] on button "Search" at bounding box center [852, 157] width 62 height 26
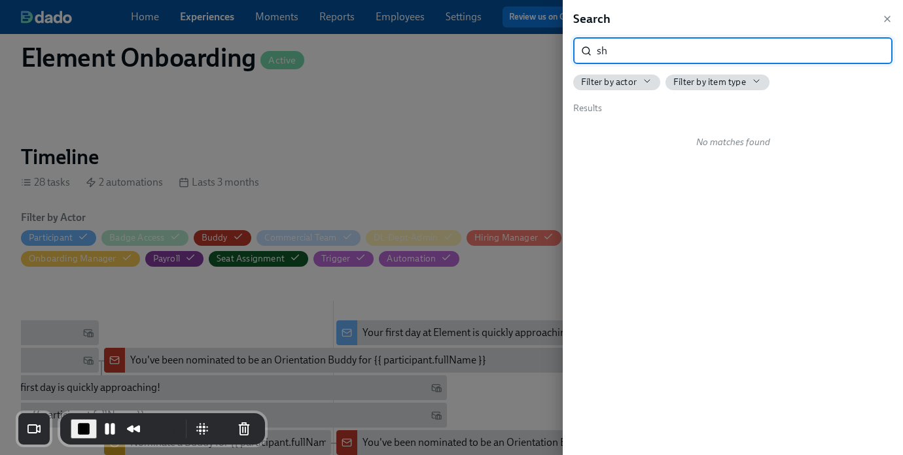
type input "s"
type input "1"
type input "I-9"
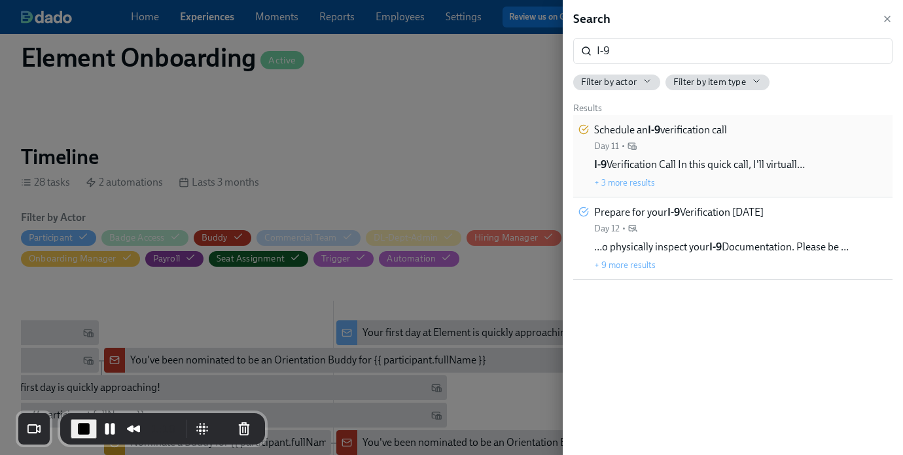
click at [632, 151] on div "Day 11 •" at bounding box center [615, 146] width 43 height 12
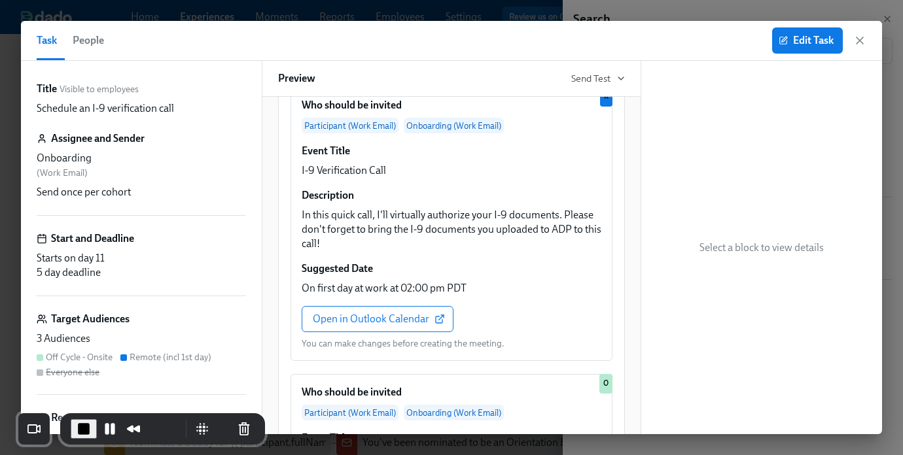
scroll to position [201, 0]
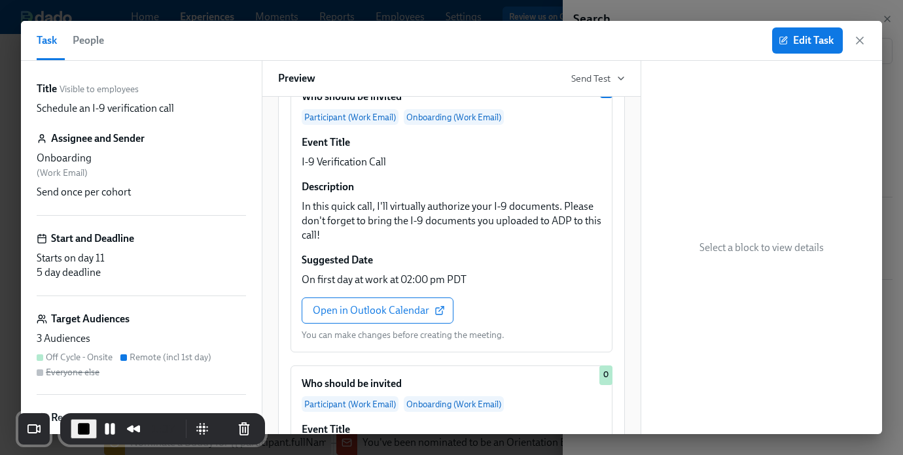
click at [84, 42] on span "People" at bounding box center [88, 40] width 31 height 18
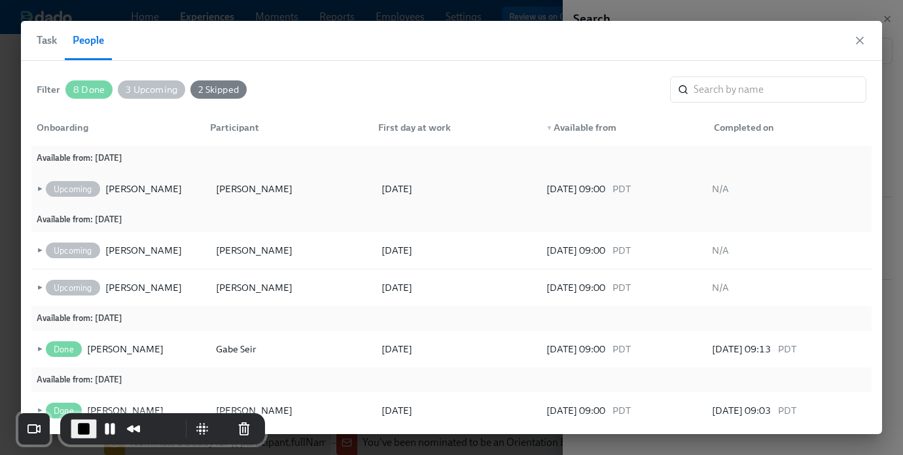
scroll to position [7, 0]
click at [41, 288] on span "►" at bounding box center [38, 287] width 9 height 14
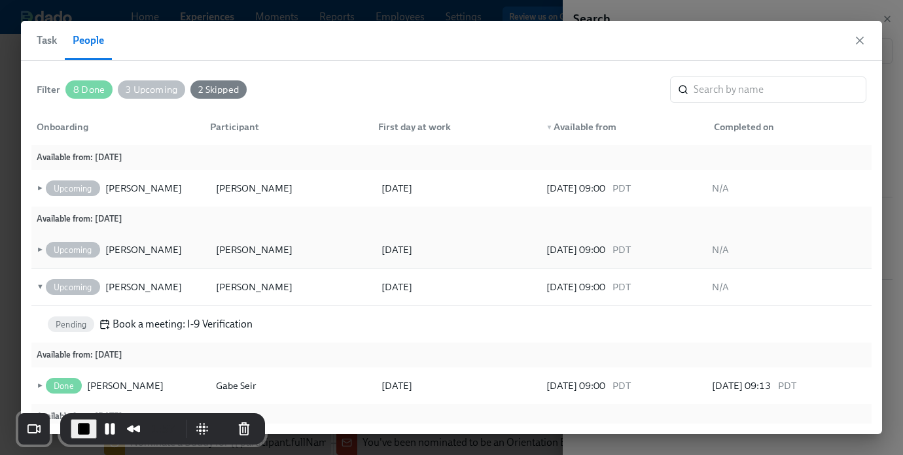
click at [39, 247] on span "►" at bounding box center [38, 250] width 9 height 14
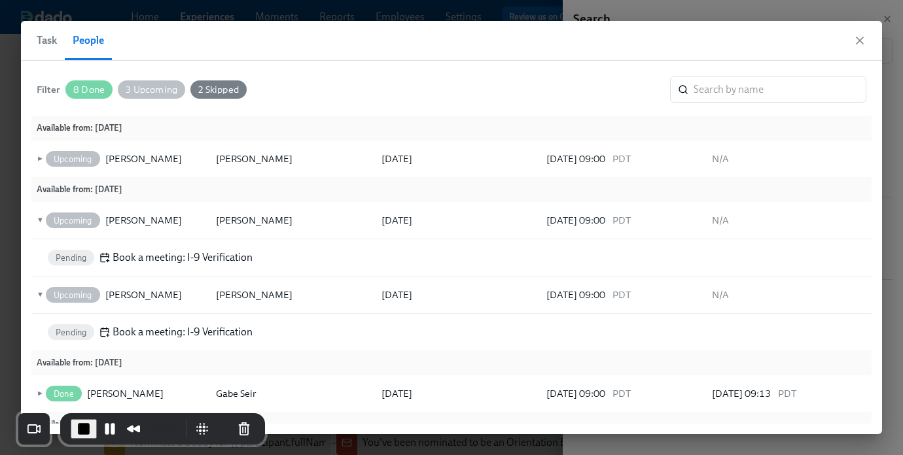
scroll to position [42, 0]
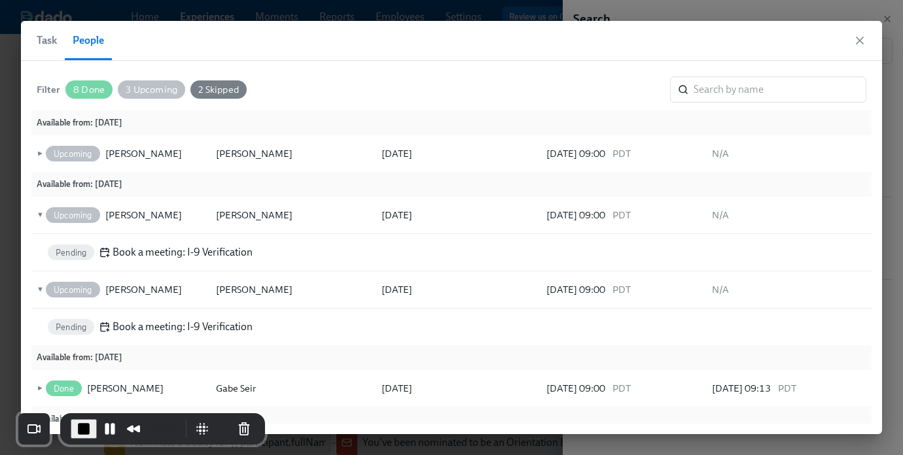
click at [222, 82] on div "2 Skipped" at bounding box center [218, 89] width 56 height 18
click at [219, 95] on div "2 Skipped" at bounding box center [219, 89] width 58 height 18
click at [168, 94] on span "3 Upcoming" at bounding box center [151, 90] width 67 height 10
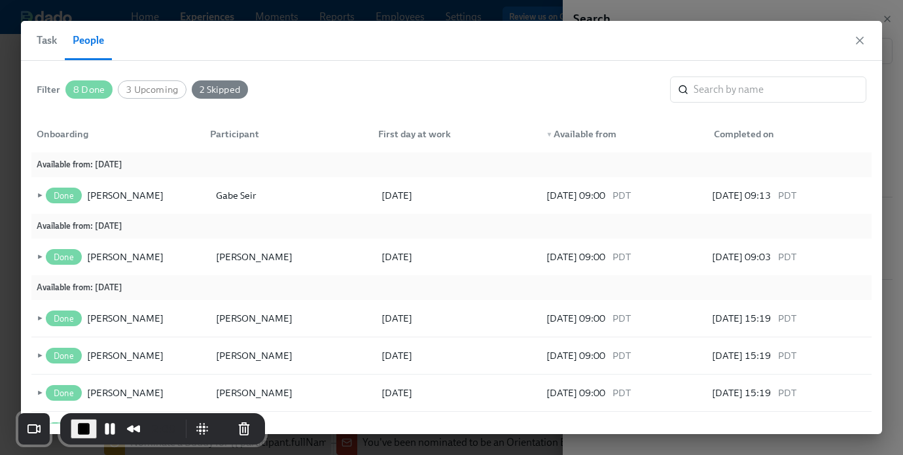
click at [41, 42] on span "Task" at bounding box center [47, 40] width 20 height 18
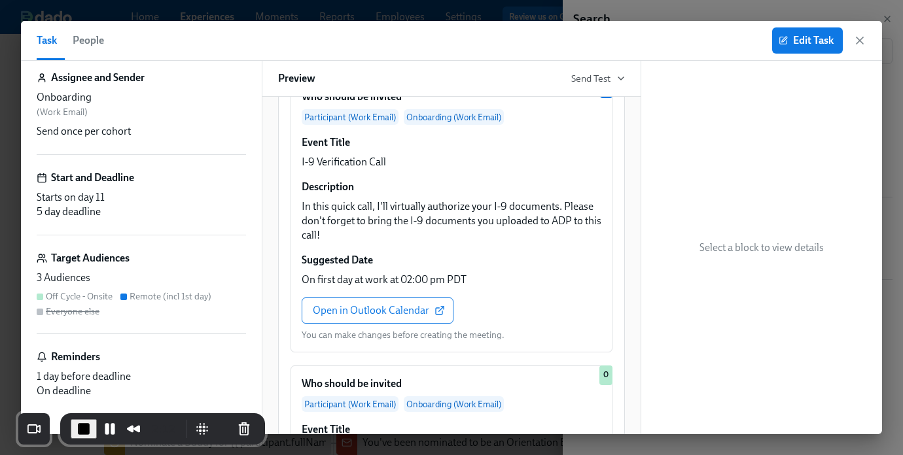
scroll to position [62, 0]
click at [99, 269] on div "Target Audiences 3 Audiences Off Cycle - Onsite Remote (incl 1st day) Everyone …" at bounding box center [141, 292] width 209 height 83
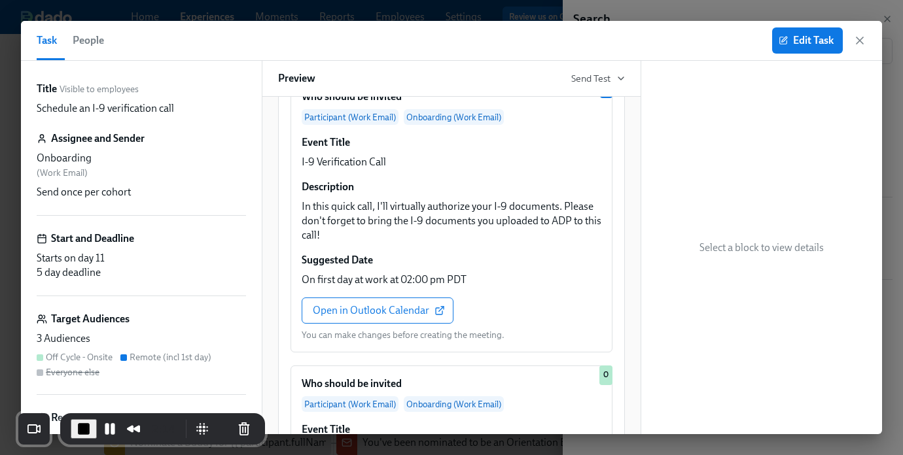
scroll to position [1, 0]
drag, startPoint x: 211, startPoint y: 359, endPoint x: 132, endPoint y: 359, distance: 79.8
click at [132, 359] on div "Off Cycle - Onsite Remote (incl 1st day) Everyone else" at bounding box center [141, 363] width 209 height 27
click at [813, 41] on span "Edit Task" at bounding box center [807, 40] width 52 height 13
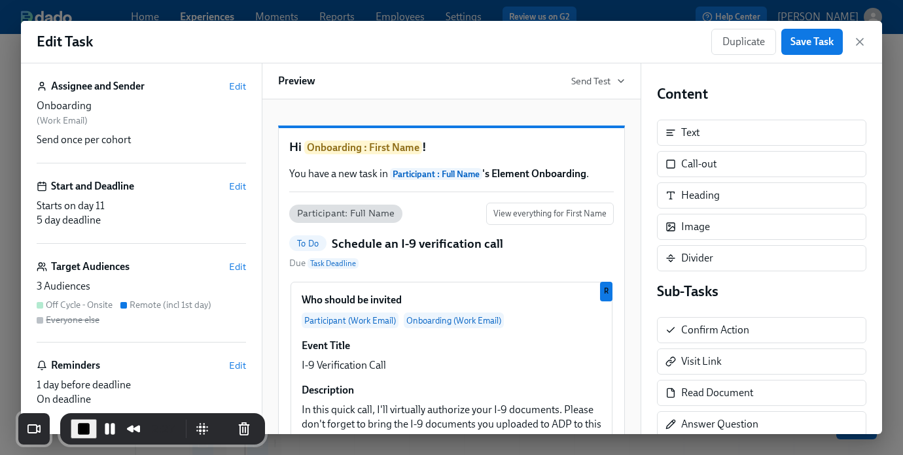
scroll to position [97, 0]
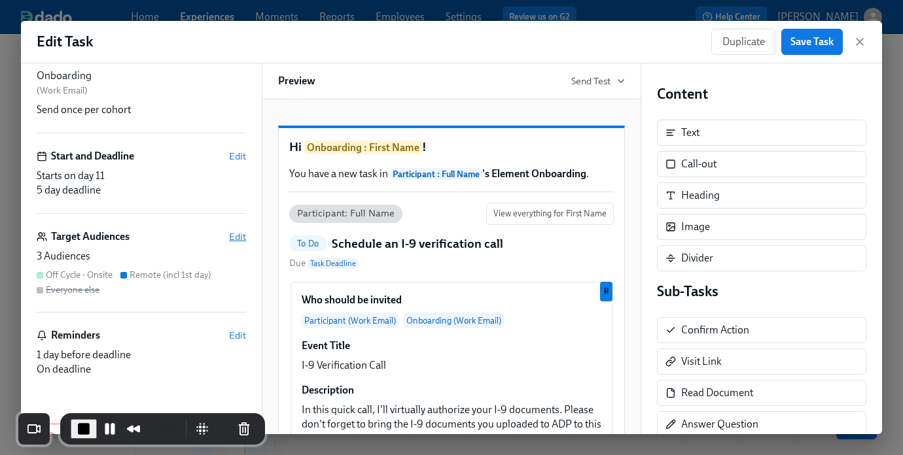
click at [236, 237] on span "Edit" at bounding box center [237, 236] width 17 height 13
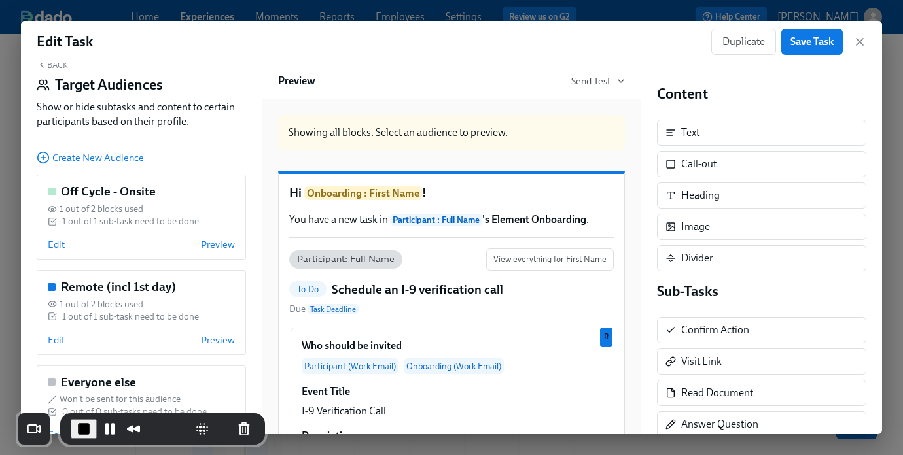
scroll to position [17, 0]
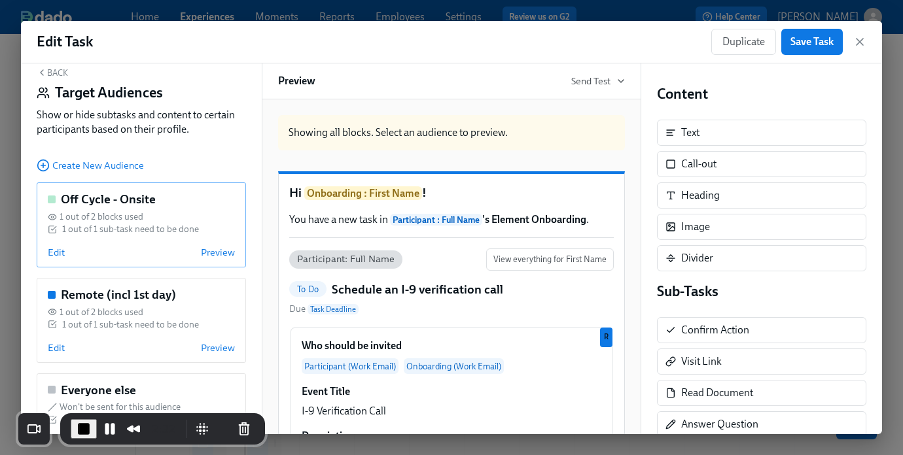
click at [186, 234] on div "1 out of 1 sub-task need to be done" at bounding box center [130, 229] width 137 height 12
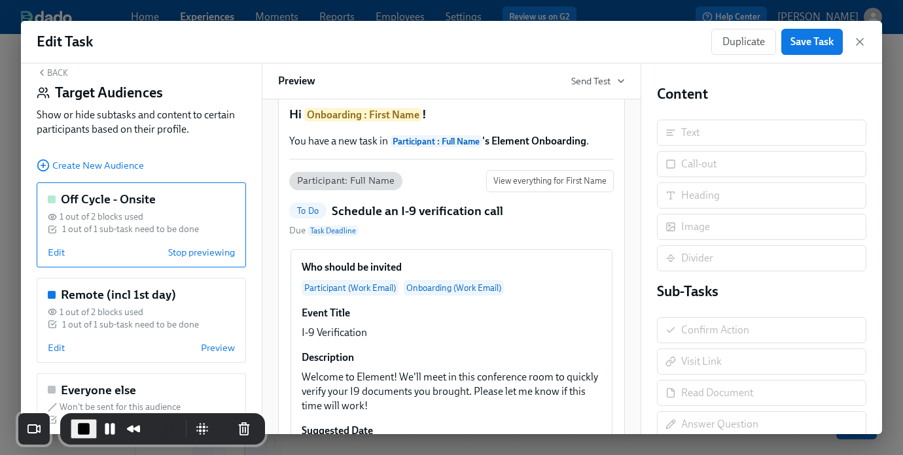
scroll to position [82, 0]
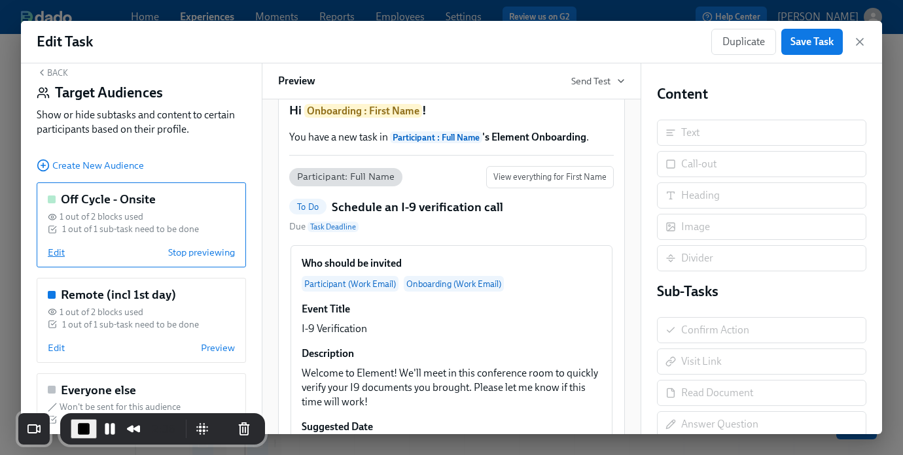
click at [62, 256] on span "Edit" at bounding box center [56, 252] width 17 height 13
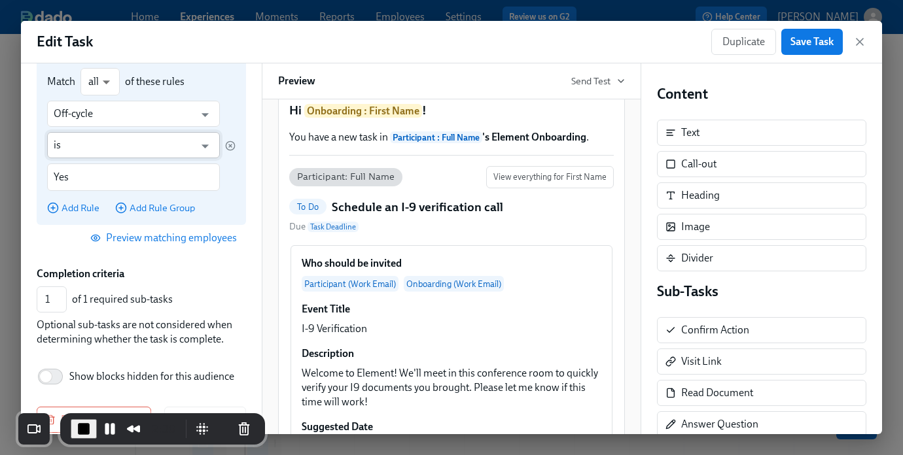
scroll to position [185, 0]
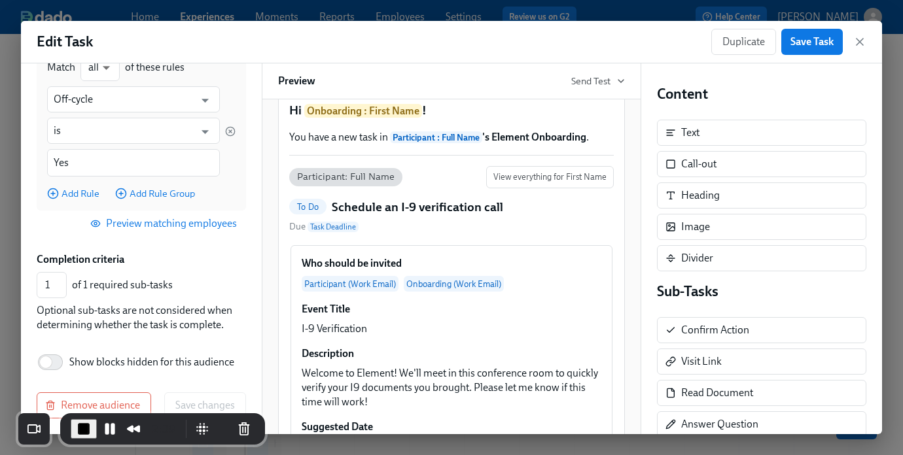
click at [157, 226] on span "Preview matching employees" at bounding box center [165, 223] width 144 height 13
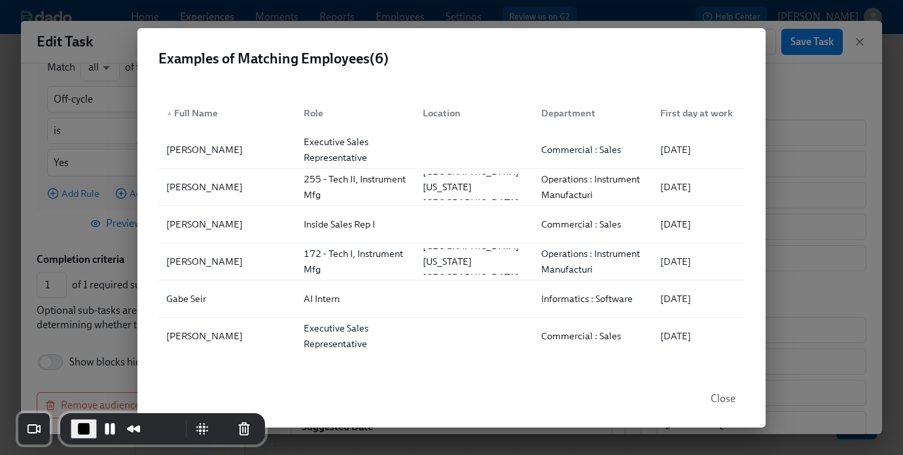
click at [718, 399] on span "Close" at bounding box center [723, 399] width 25 height 13
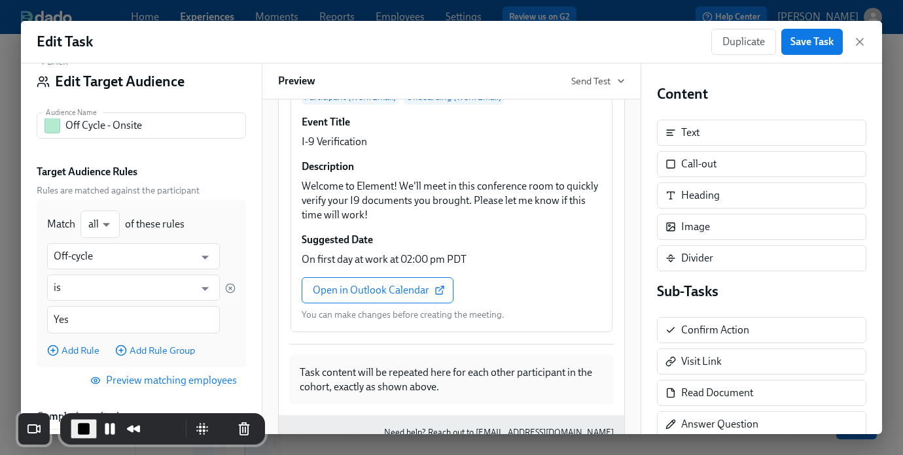
scroll to position [0, 0]
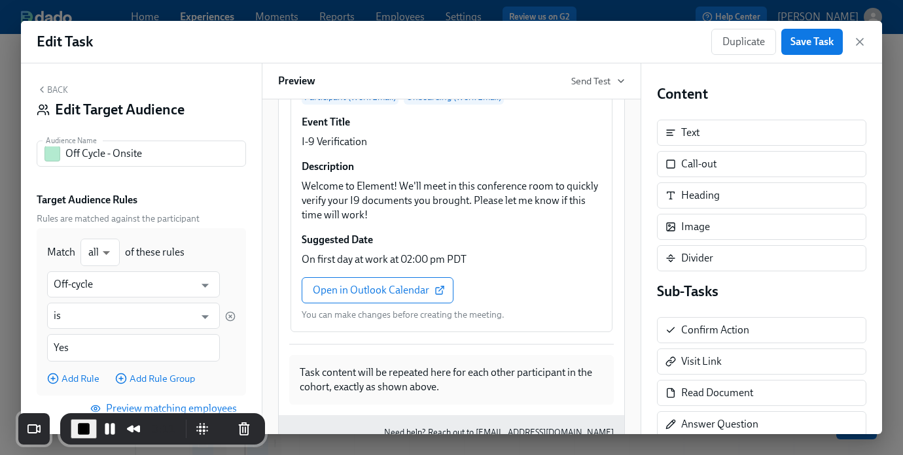
click at [55, 93] on button "Back" at bounding box center [52, 89] width 31 height 10
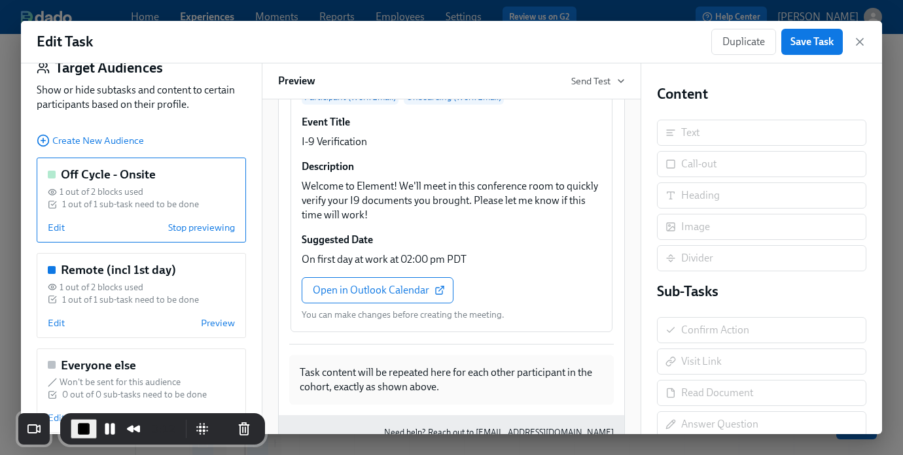
scroll to position [62, 0]
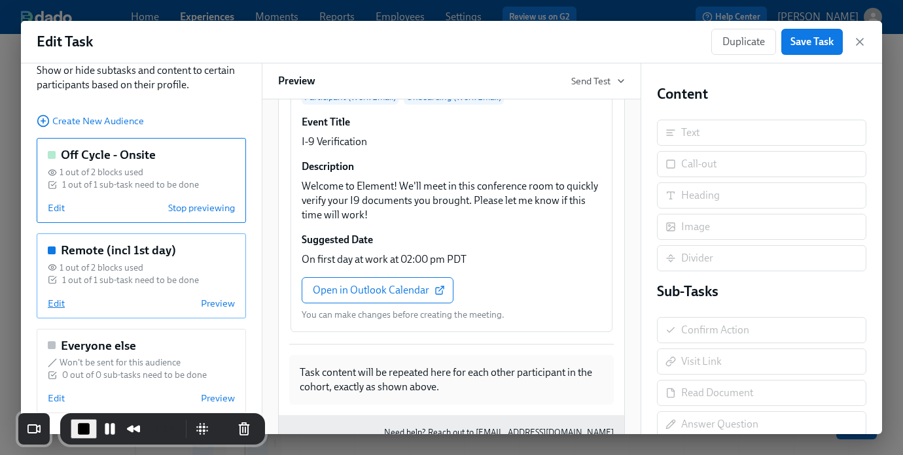
click at [61, 301] on span "Edit" at bounding box center [56, 303] width 17 height 13
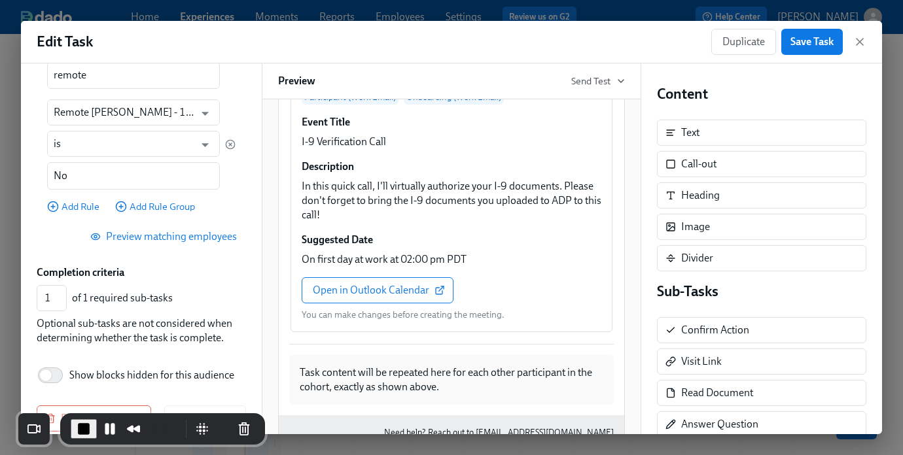
scroll to position [291, 0]
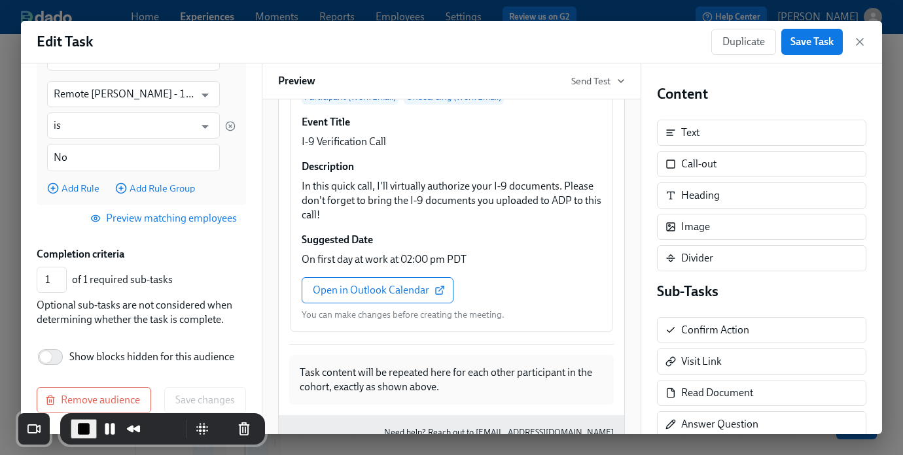
click at [175, 222] on span "Preview matching employees" at bounding box center [165, 218] width 144 height 13
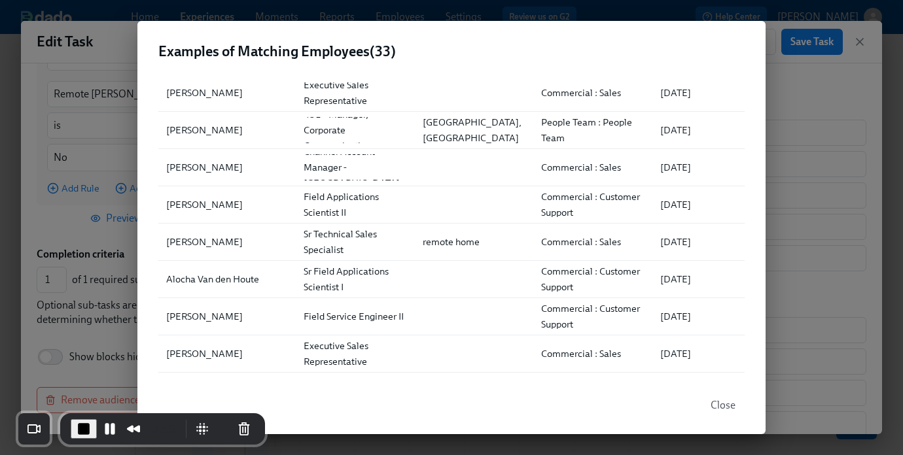
scroll to position [18, 0]
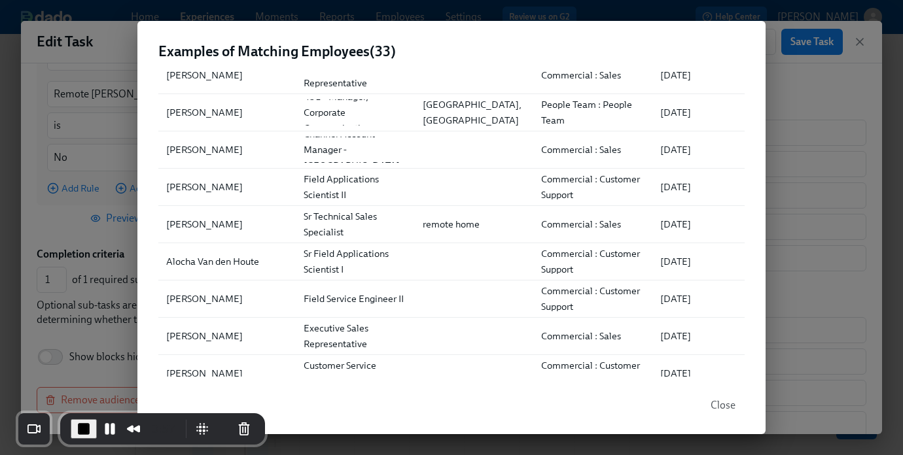
click at [818, 170] on div "Examples of Matching Employees ( 33 ) ▲ Full Name Role Location Department Firs…" at bounding box center [451, 227] width 903 height 455
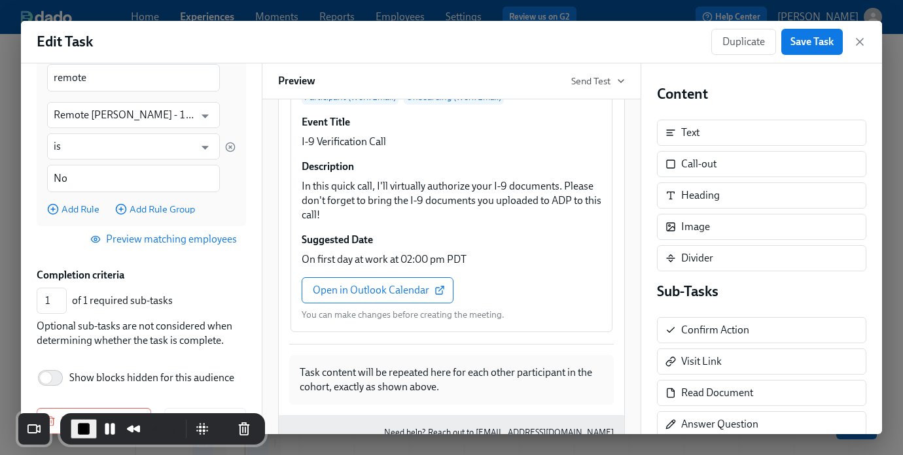
scroll to position [291, 0]
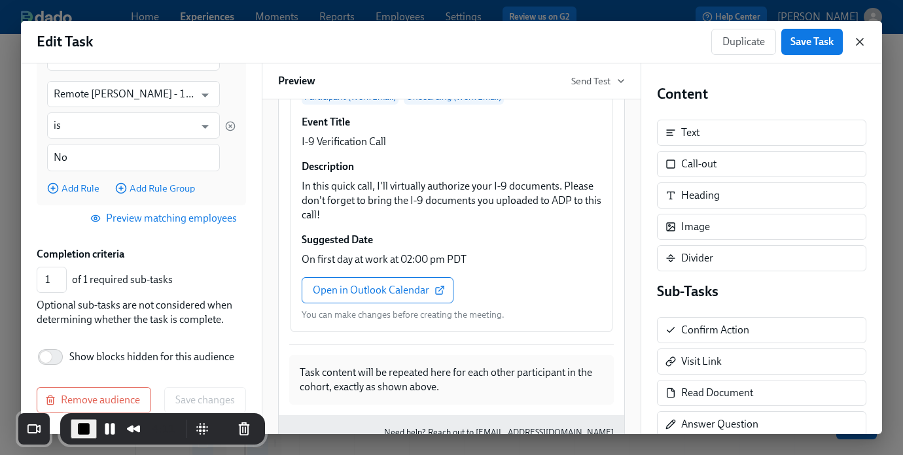
click at [862, 43] on icon "button" at bounding box center [859, 41] width 13 height 13
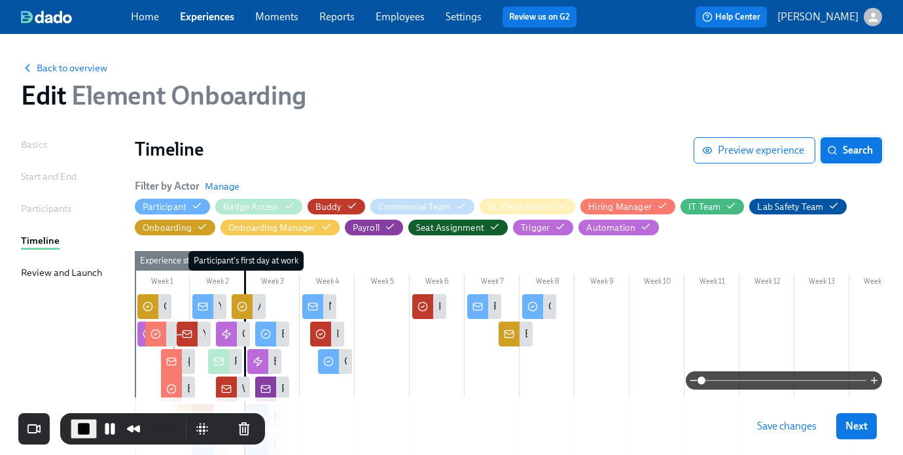
click at [836, 156] on icon "button" at bounding box center [832, 150] width 10 height 10
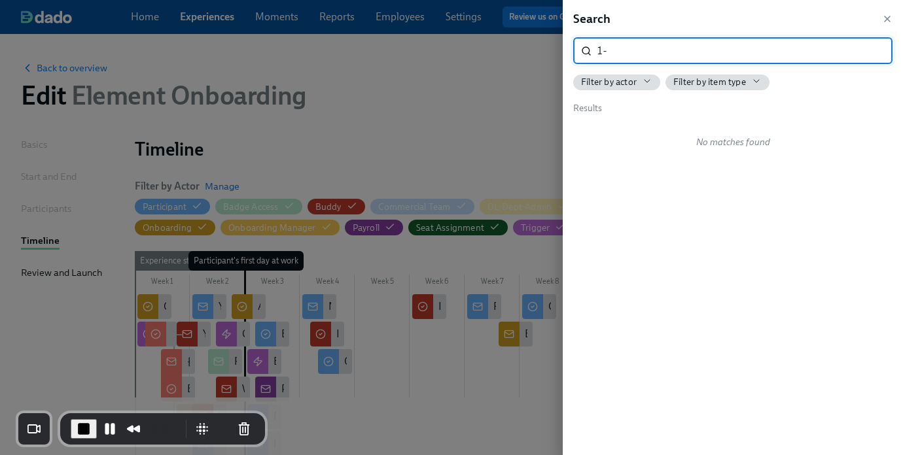
type input "1"
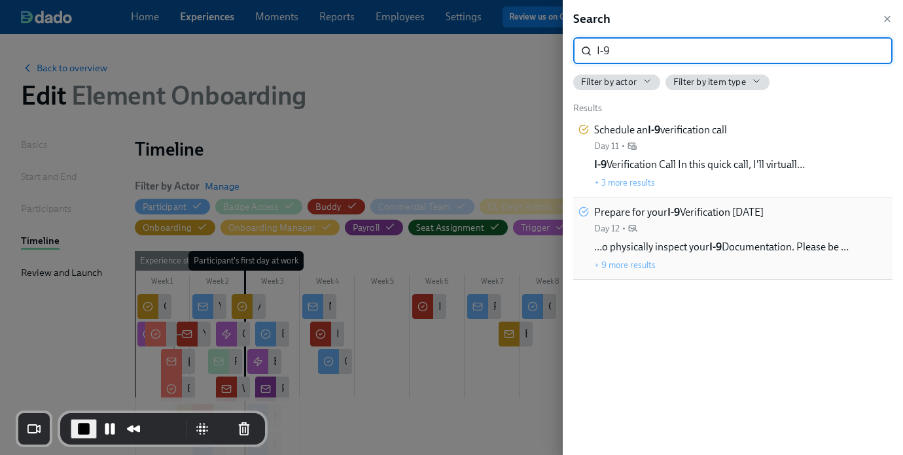
type input "I-9"
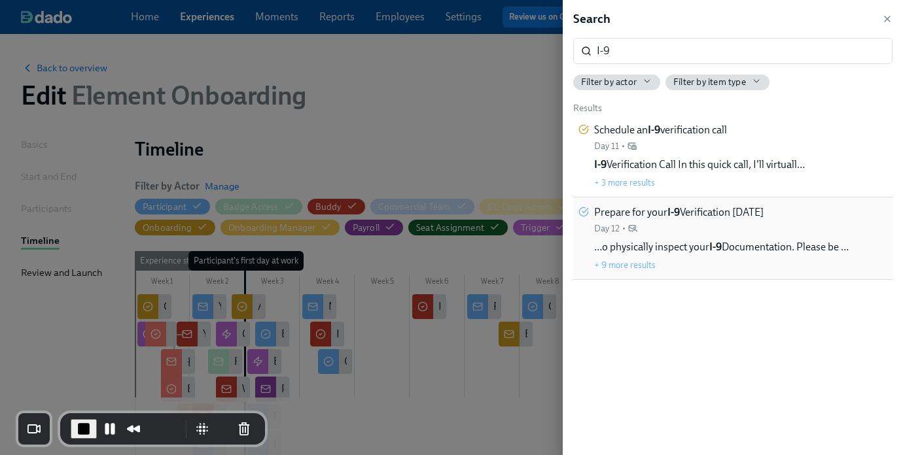
click at [692, 223] on div "Prepare for your I-9 Verification on Monday Day 12 •" at bounding box center [678, 219] width 169 height 29
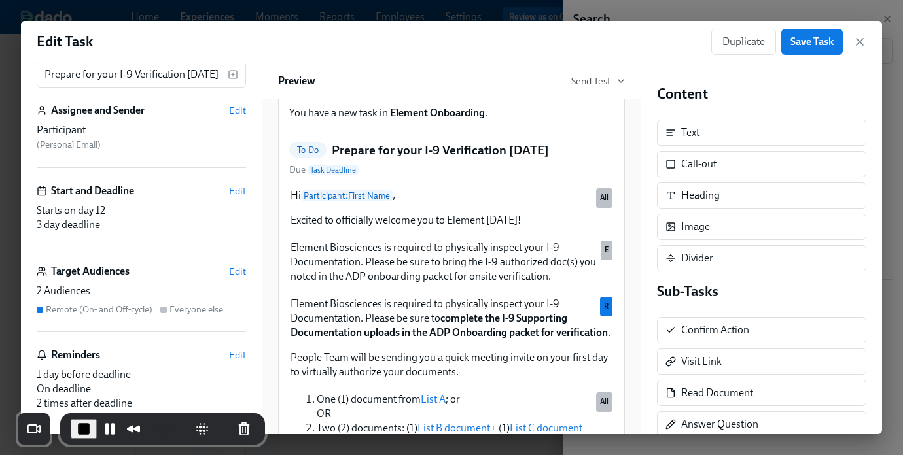
scroll to position [113, 0]
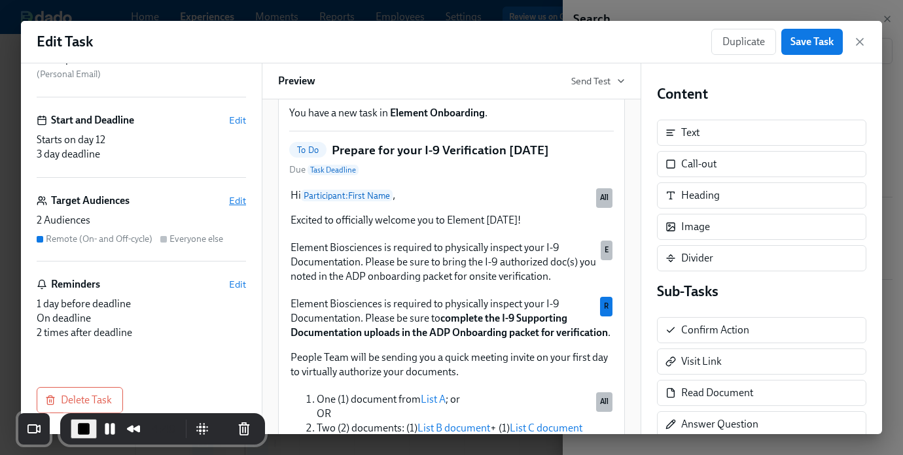
click at [230, 198] on span "Edit" at bounding box center [237, 200] width 17 height 13
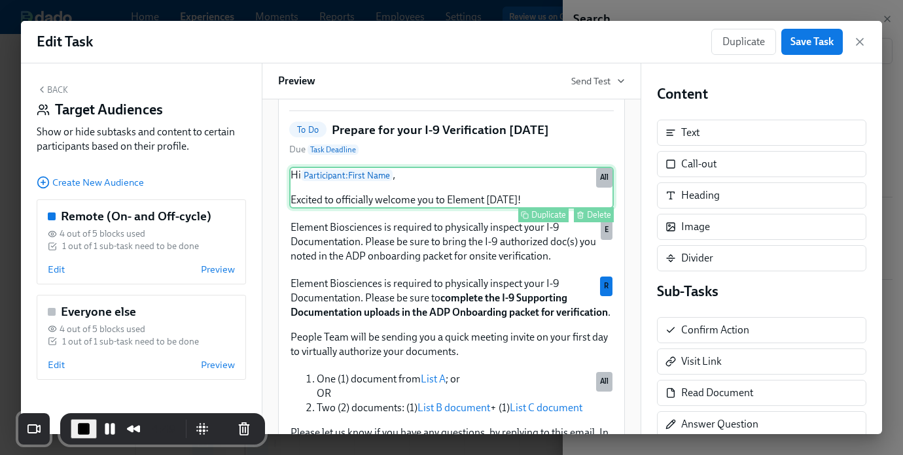
scroll to position [135, 0]
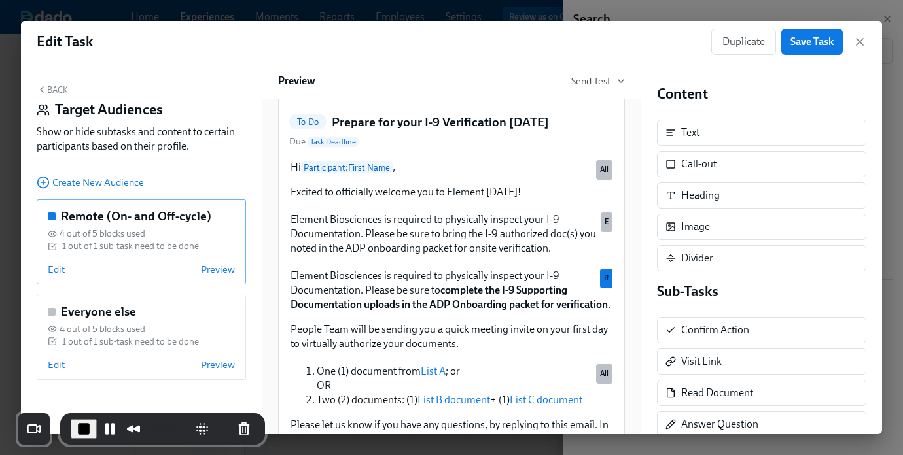
click at [237, 270] on div "Remote (On- and Off-cycle) 4 out of 5 blocks used 1 out of 1 sub-task need to b…" at bounding box center [141, 242] width 209 height 85
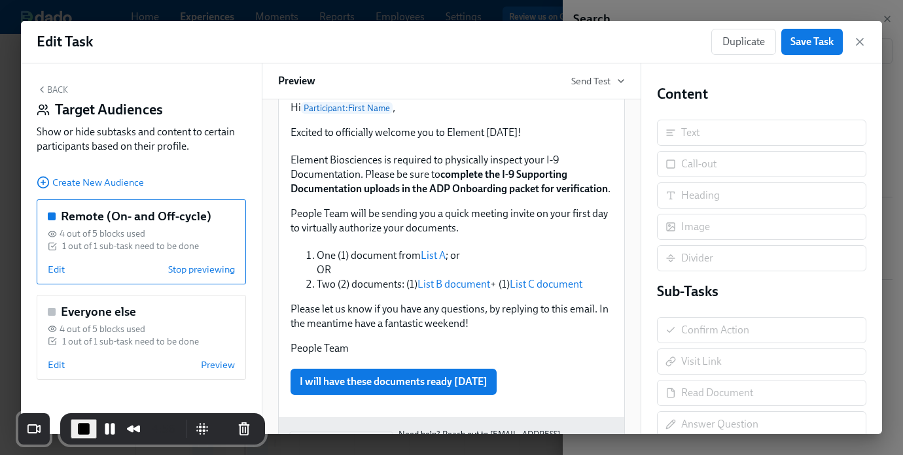
scroll to position [203, 0]
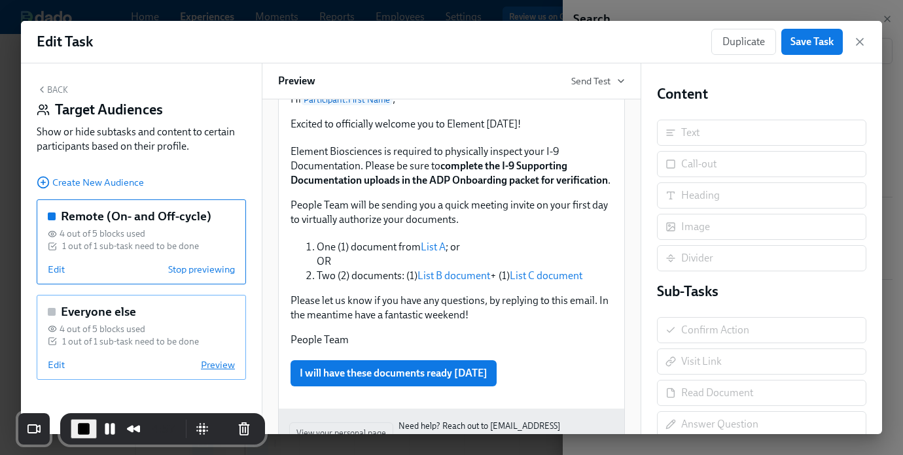
click at [211, 369] on span "Preview" at bounding box center [218, 365] width 34 height 13
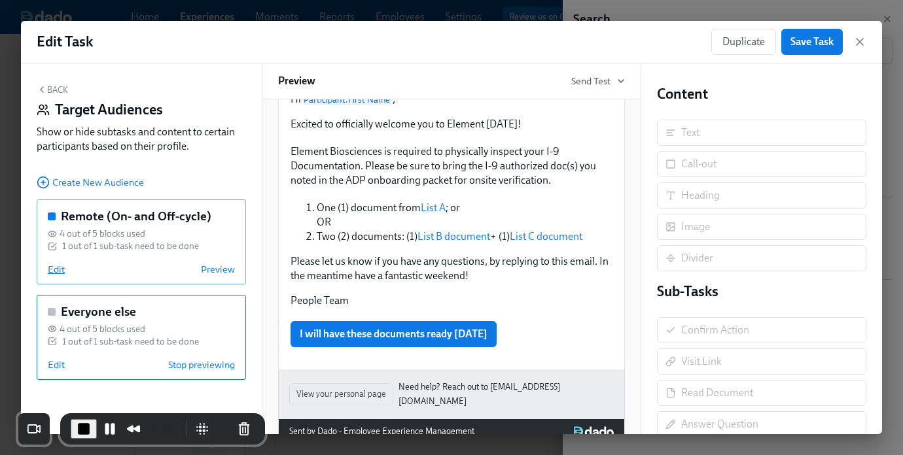
click at [52, 271] on span "Edit" at bounding box center [56, 269] width 17 height 13
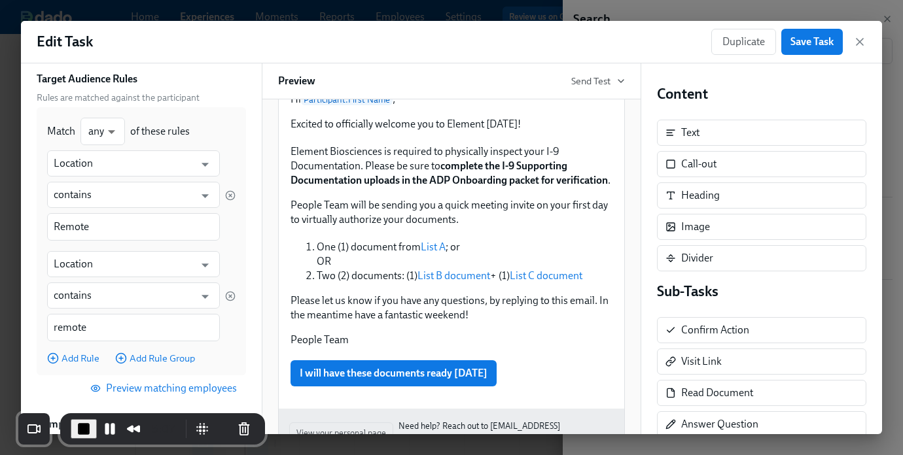
scroll to position [122, 0]
click at [146, 393] on span "Preview matching employees" at bounding box center [165, 387] width 144 height 13
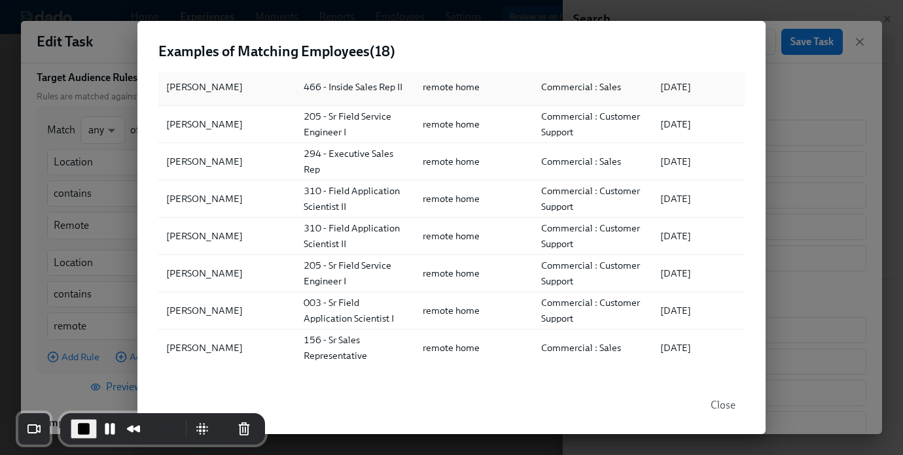
scroll to position [0, 0]
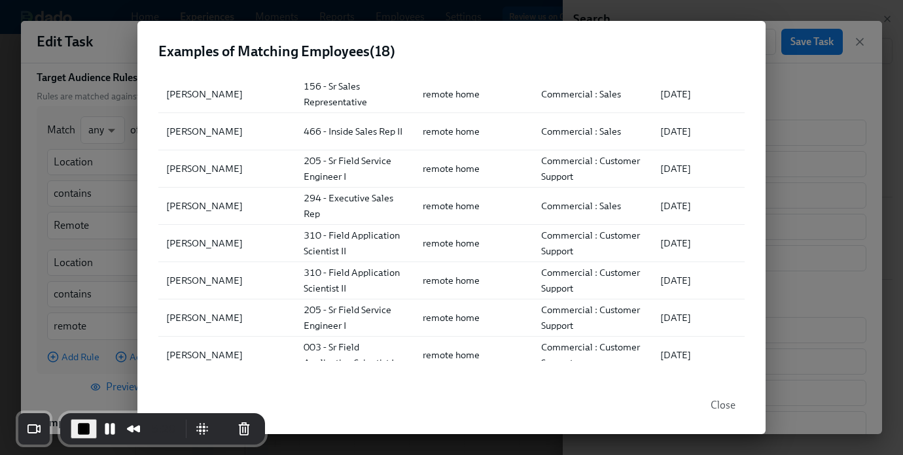
click at [726, 406] on span "Close" at bounding box center [723, 405] width 25 height 13
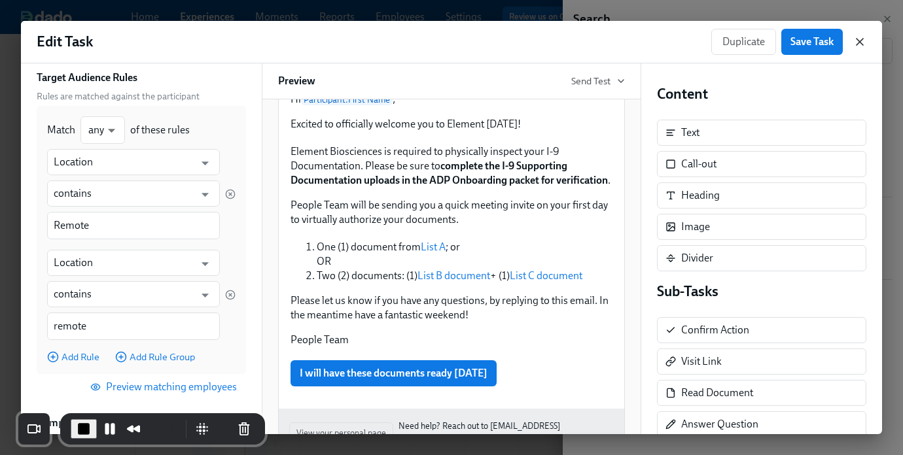
click at [861, 42] on icon "button" at bounding box center [859, 41] width 13 height 13
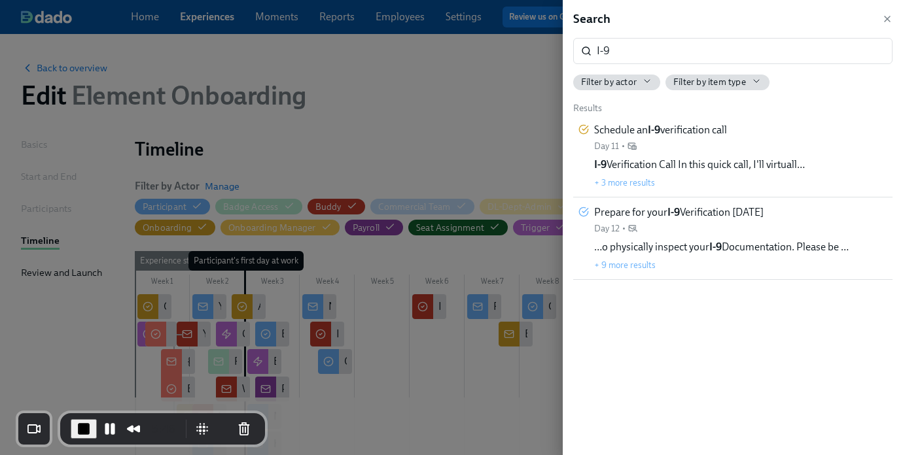
click at [539, 86] on div at bounding box center [451, 227] width 903 height 455
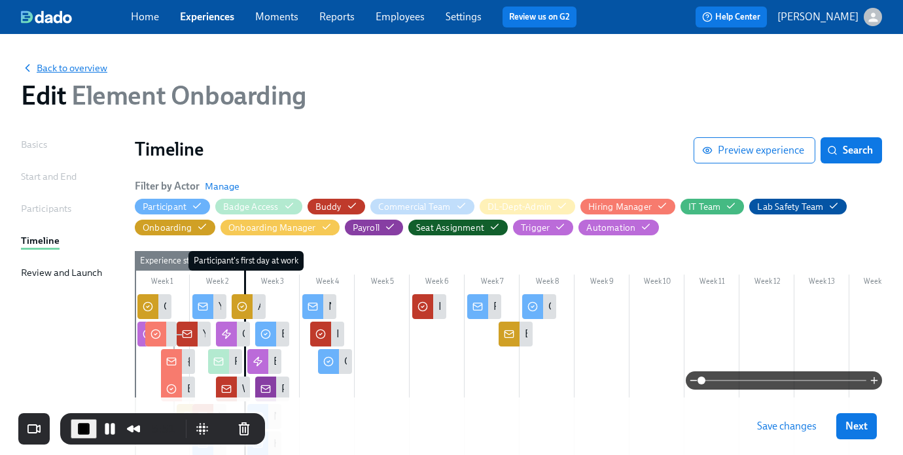
click at [85, 71] on span "Back to overview" at bounding box center [64, 68] width 86 height 13
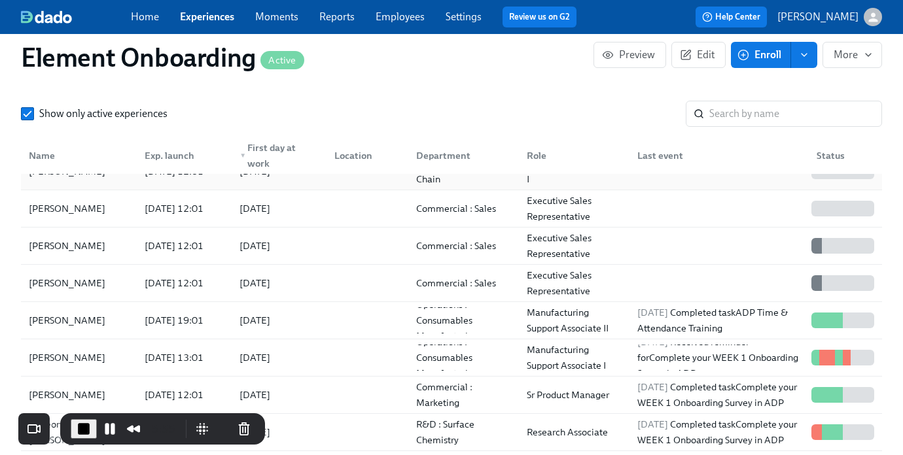
scroll to position [96, 0]
click at [194, 251] on div "2025/08/04 12:01" at bounding box center [173, 246] width 69 height 16
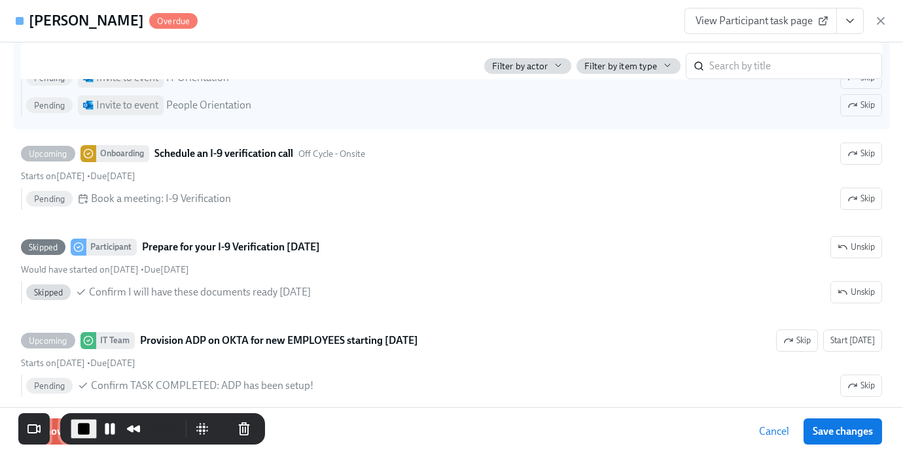
scroll to position [1919, 0]
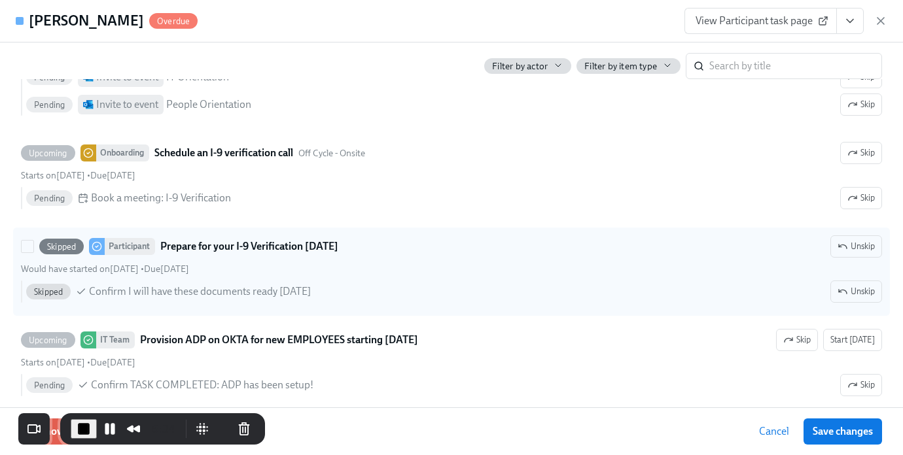
click at [330, 275] on div "Would have started on August 15th • Due August 18th" at bounding box center [451, 269] width 861 height 12
click at [33, 253] on input "Skipped Participant Prepare for your I-9 Verification on Monday Unskip Would ha…" at bounding box center [28, 247] width 12 height 12
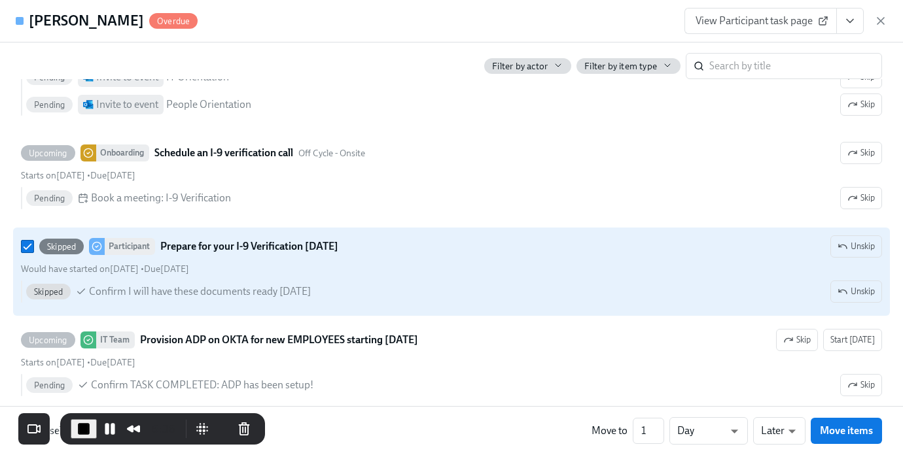
click at [327, 275] on div "Would have started on August 15th • Due August 18th" at bounding box center [451, 269] width 861 height 12
click at [33, 253] on input "Skipped Participant Prepare for your I-9 Verification on Monday Unskip Would ha…" at bounding box center [28, 247] width 12 height 12
checkbox input "false"
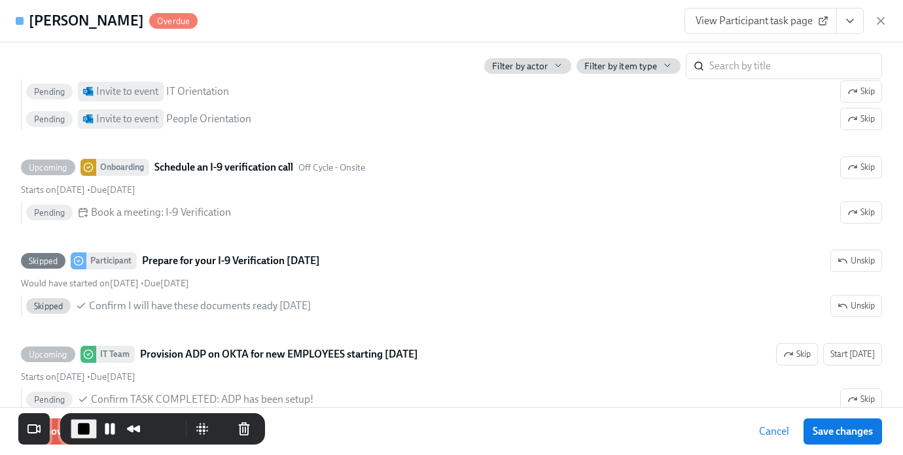
scroll to position [1906, 0]
click at [879, 17] on icon "button" at bounding box center [880, 20] width 13 height 13
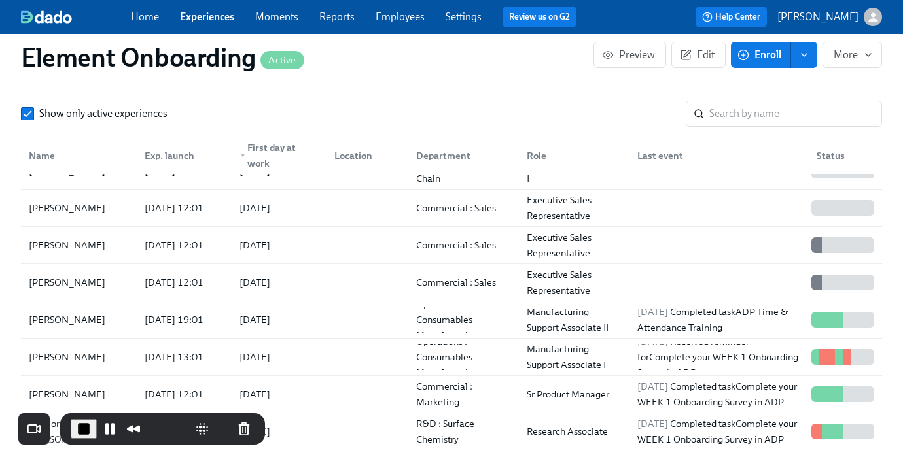
click at [404, 14] on link "Employees" at bounding box center [400, 16] width 49 height 12
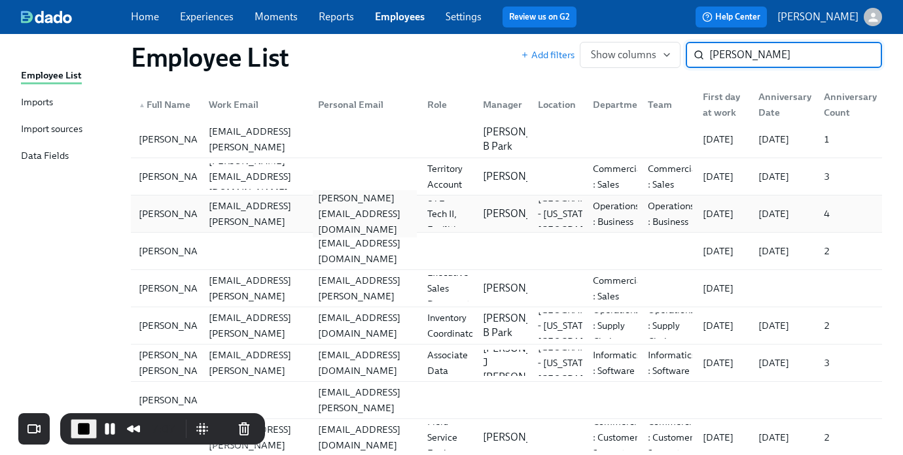
scroll to position [54, 0]
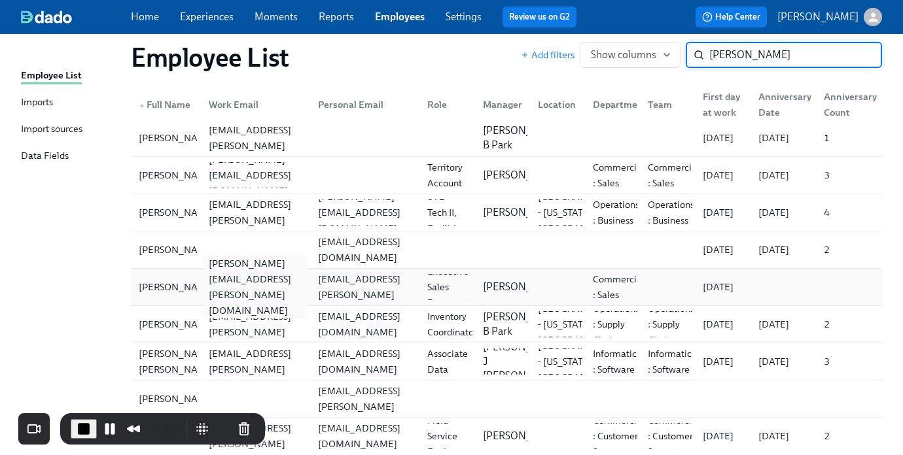
type input "eric"
click at [298, 287] on div "eric.hnath@elembio.com" at bounding box center [256, 287] width 104 height 63
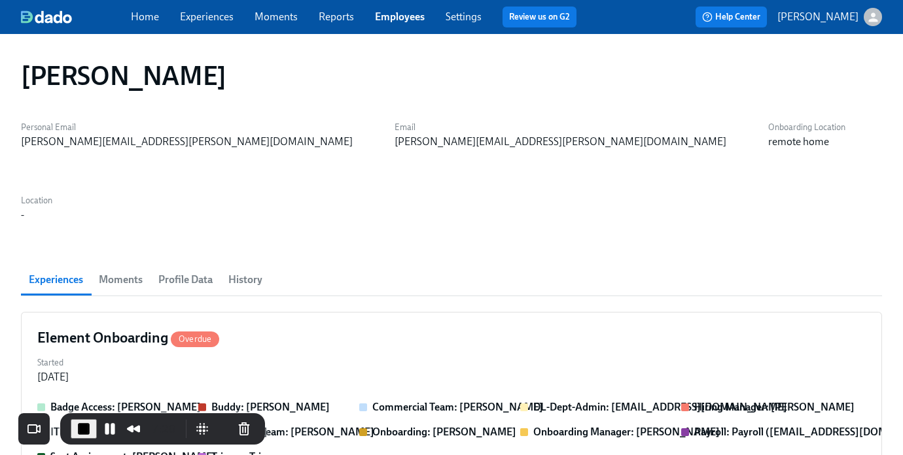
click at [214, 264] on button "Profile Data" at bounding box center [186, 279] width 70 height 31
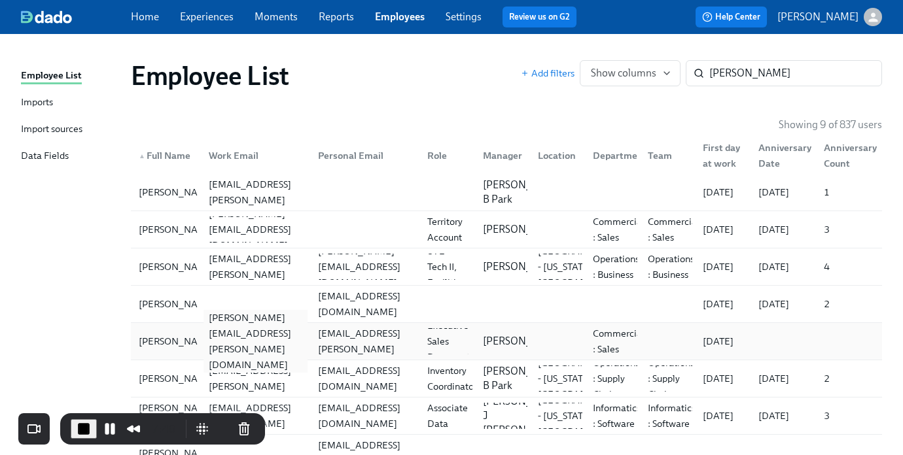
click at [205, 346] on div "eric.hnath@elembio.com" at bounding box center [256, 341] width 104 height 63
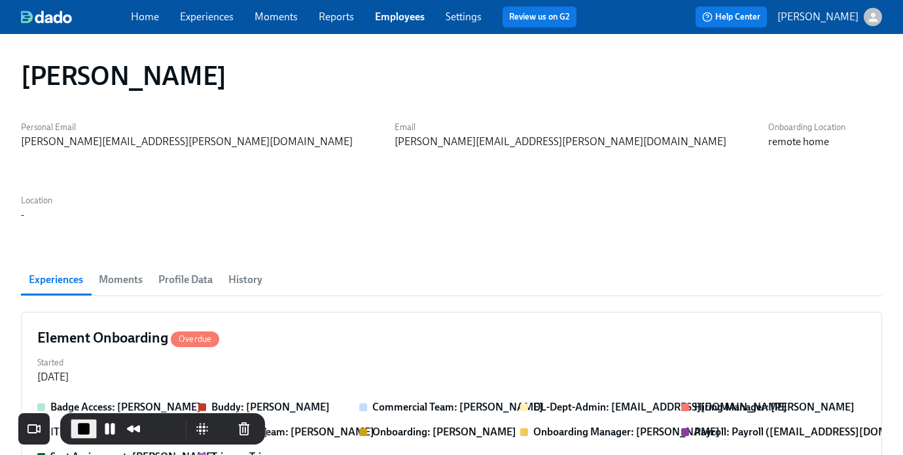
click at [183, 271] on span "Profile Data" at bounding box center [185, 280] width 54 height 18
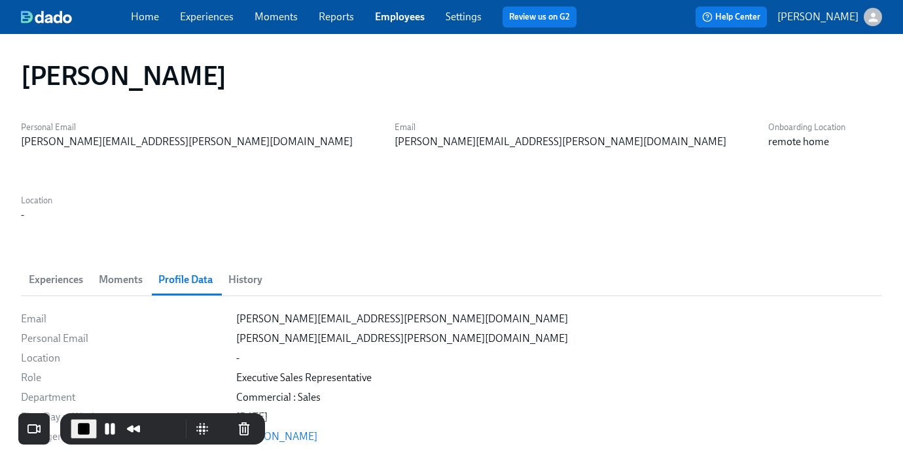
click at [249, 271] on span "History" at bounding box center [245, 280] width 34 height 18
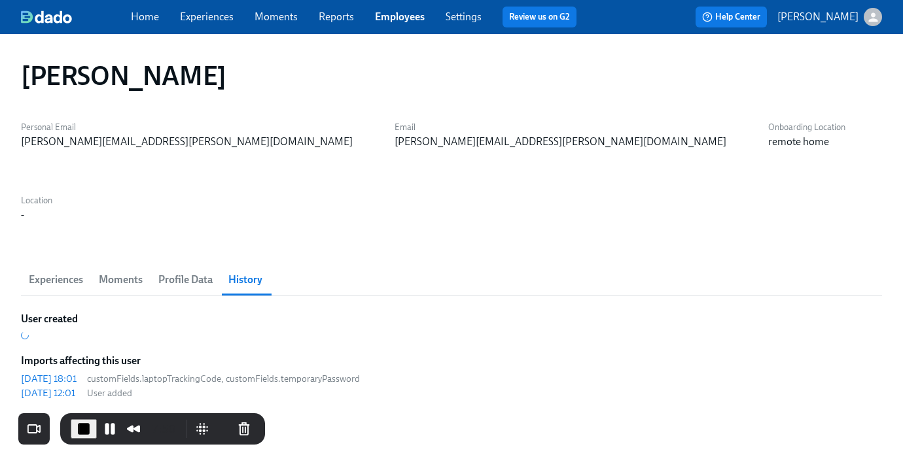
scroll to position [54, 0]
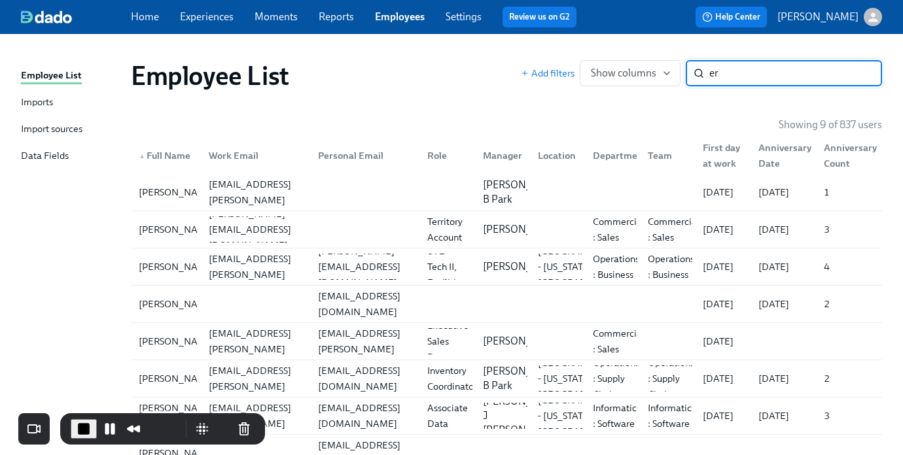
type input "e"
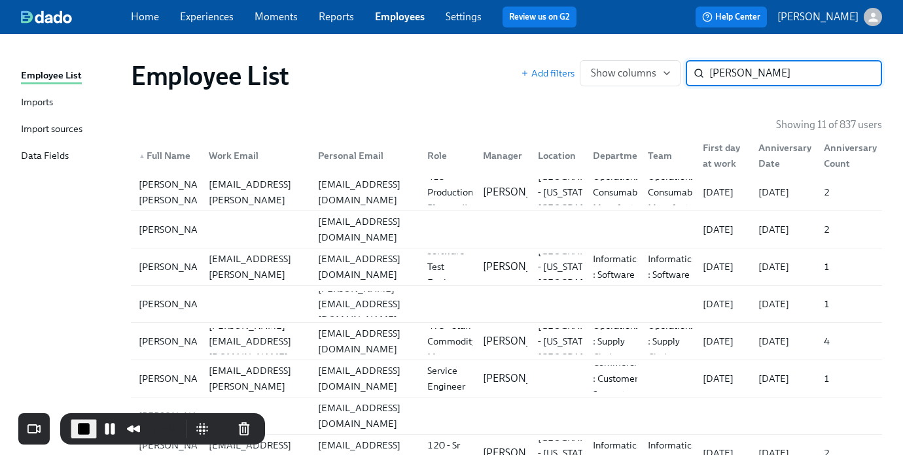
type input "alex"
click at [718, 150] on div "First day at work" at bounding box center [723, 155] width 50 height 31
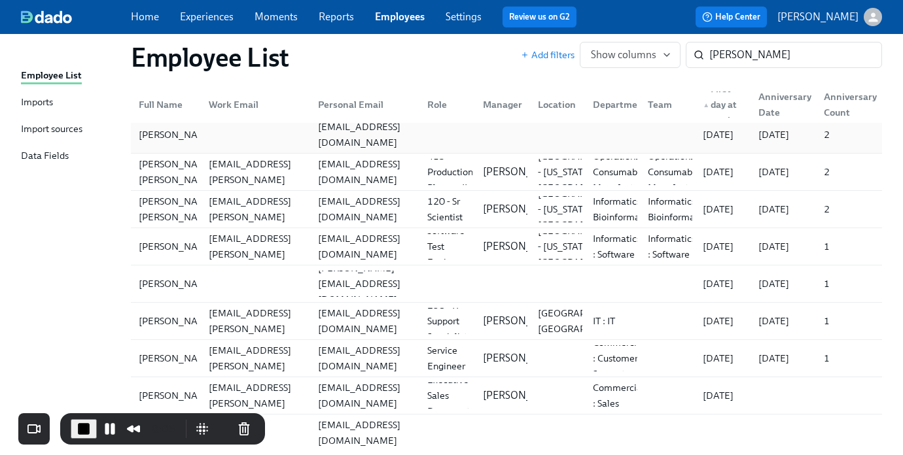
scroll to position [160, 0]
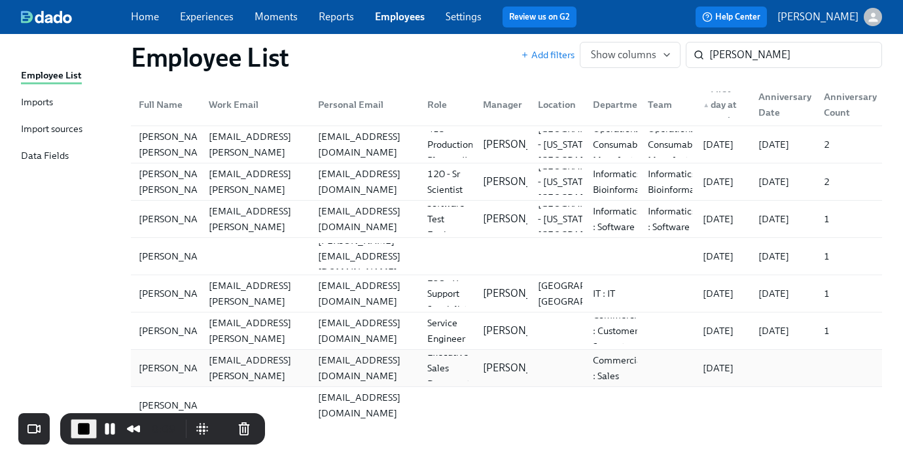
click at [350, 364] on div "alexwestman1992@gmail.com" at bounding box center [365, 368] width 104 height 31
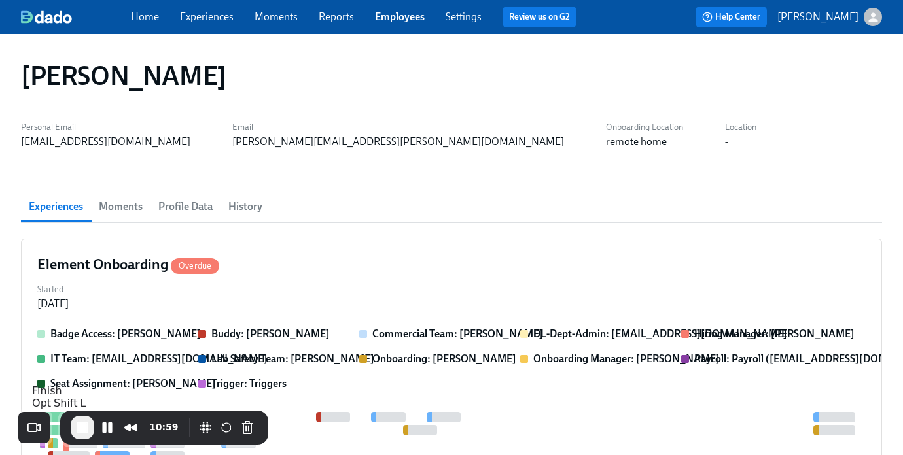
click at [84, 430] on span "End Recording" at bounding box center [83, 428] width 16 height 16
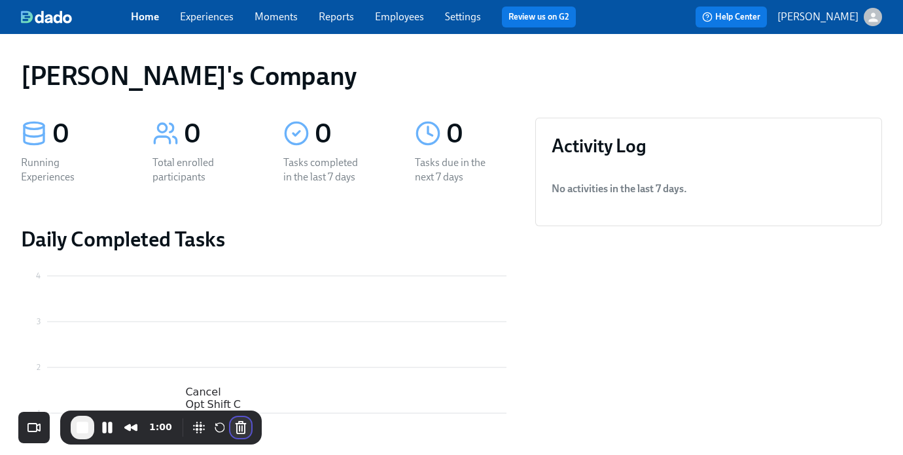
click at [237, 418] on button "Cancel Recording" at bounding box center [240, 427] width 21 height 21
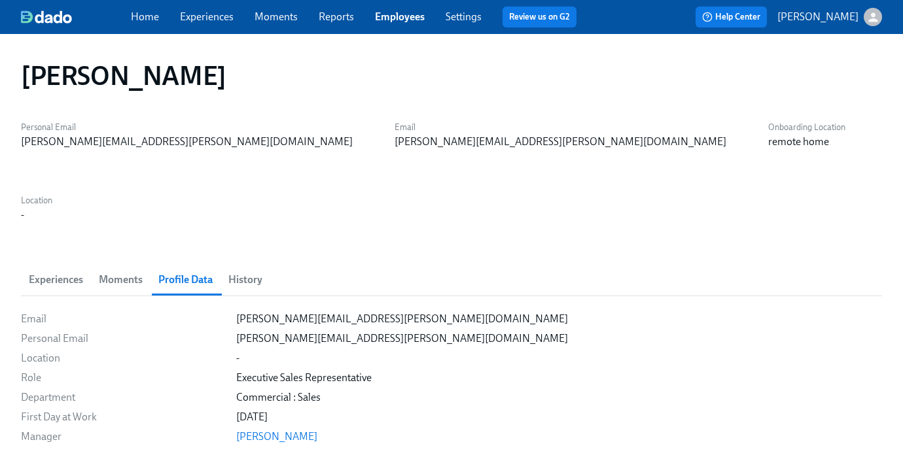
click at [222, 24] on div "Home Experiences Moments Reports Employees Settings Review us on G2" at bounding box center [359, 17] width 456 height 21
click at [210, 13] on link "Experiences" at bounding box center [207, 16] width 54 height 12
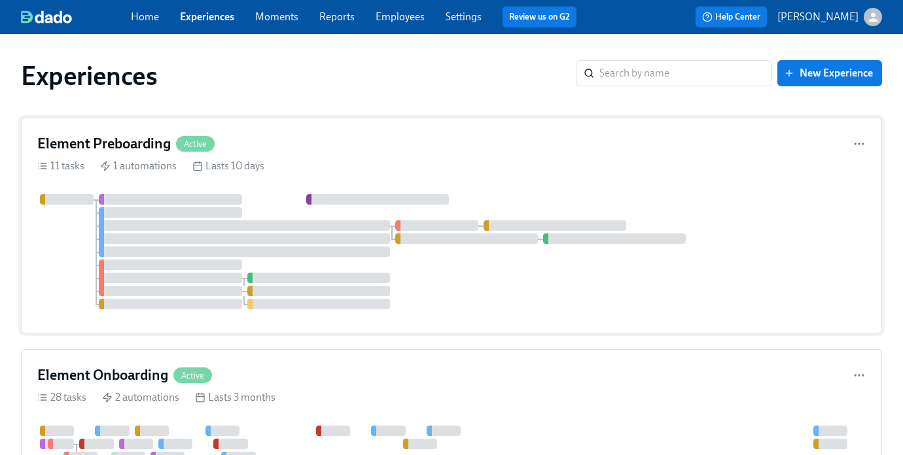
click at [120, 142] on h4 "Element Preboarding" at bounding box center [103, 144] width 133 height 20
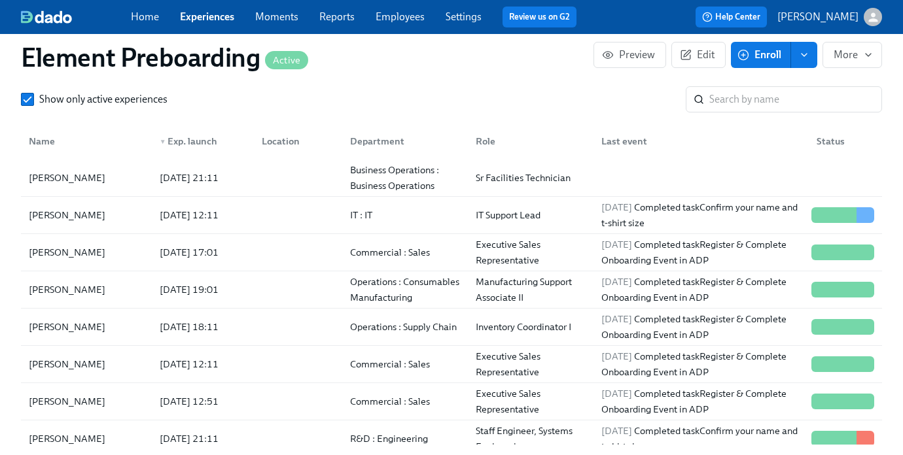
scroll to position [50, 0]
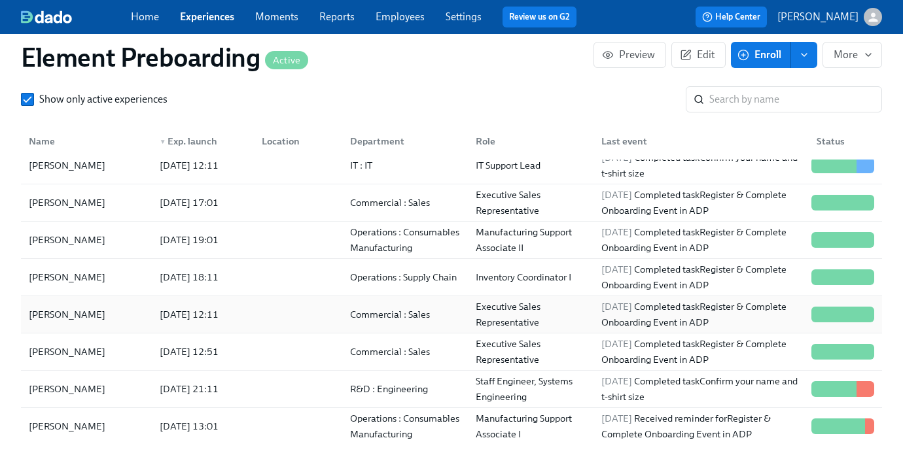
click at [166, 322] on div "[DATE] 12:11" at bounding box center [188, 315] width 69 height 16
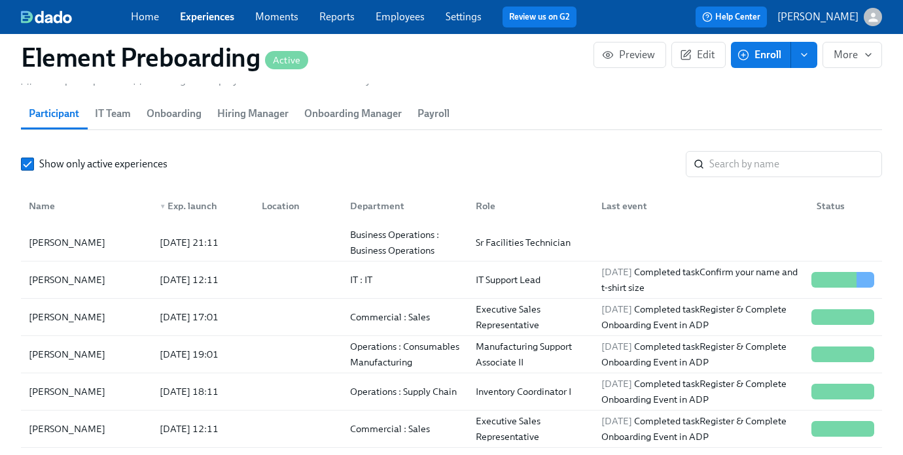
scroll to position [1218, 0]
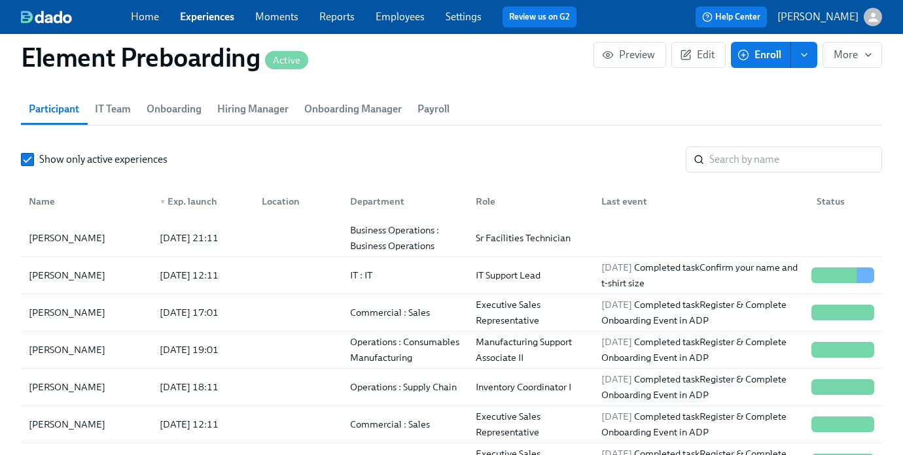
click at [186, 111] on span "Onboarding" at bounding box center [174, 109] width 55 height 18
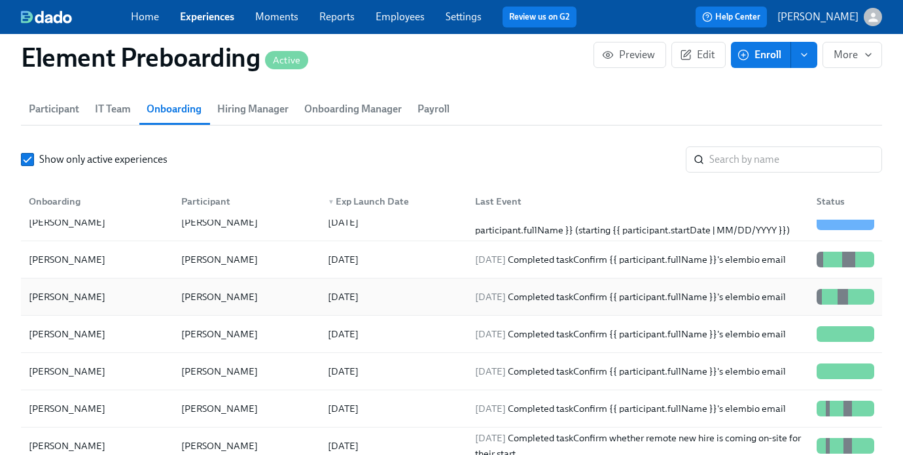
scroll to position [50, 0]
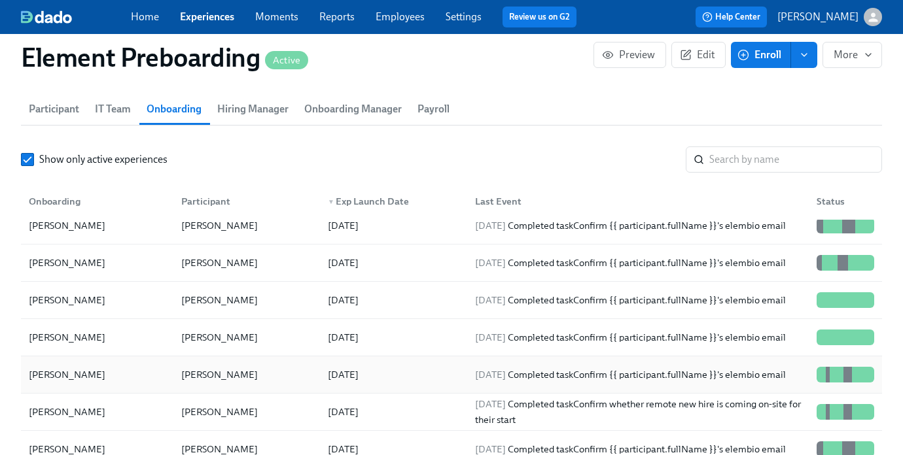
click at [265, 385] on div "Eric Hnath" at bounding box center [244, 375] width 147 height 26
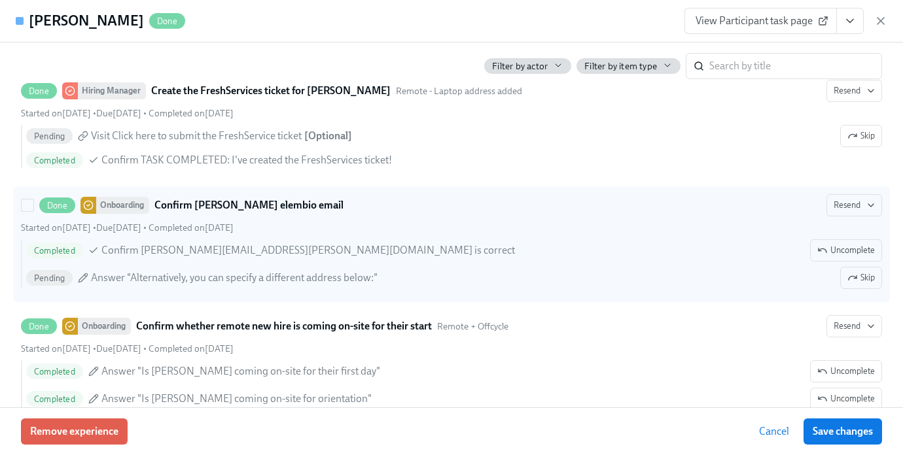
scroll to position [1333, 0]
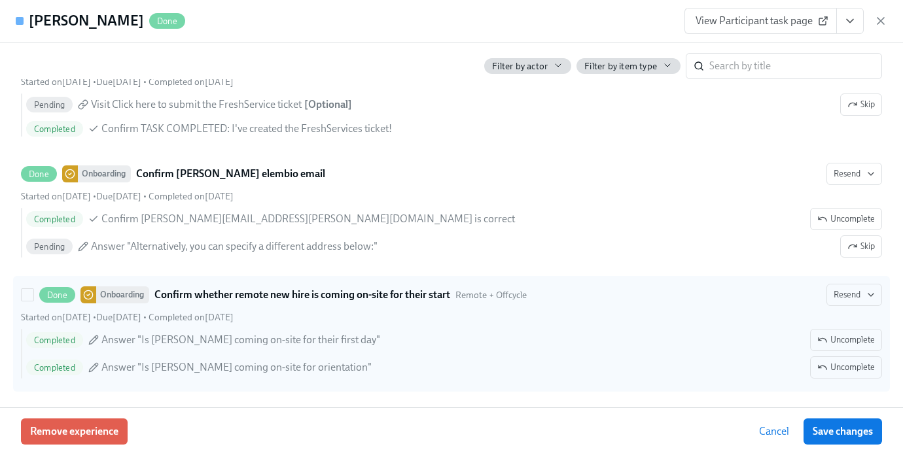
click at [98, 368] on icon at bounding box center [93, 368] width 10 height 10
click at [33, 301] on input "Done Onboarding Confirm whether remote new hire is coming on-site for their sta…" at bounding box center [28, 295] width 12 height 12
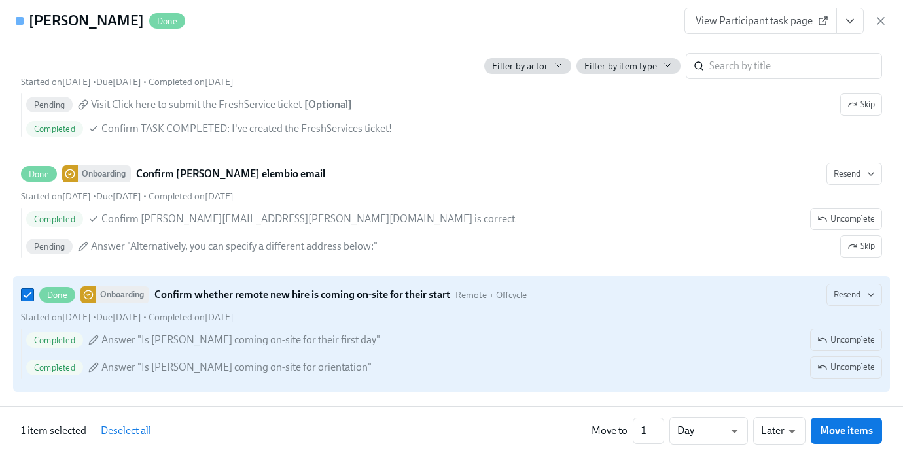
click at [255, 351] on div "Completed Answer "Is Eric Hnath coming on-site for their first day" Uncomplete …" at bounding box center [451, 354] width 861 height 50
click at [33, 301] on input "Done Onboarding Confirm whether remote new hire is coming on-site for their sta…" at bounding box center [28, 295] width 12 height 12
checkbox input "false"
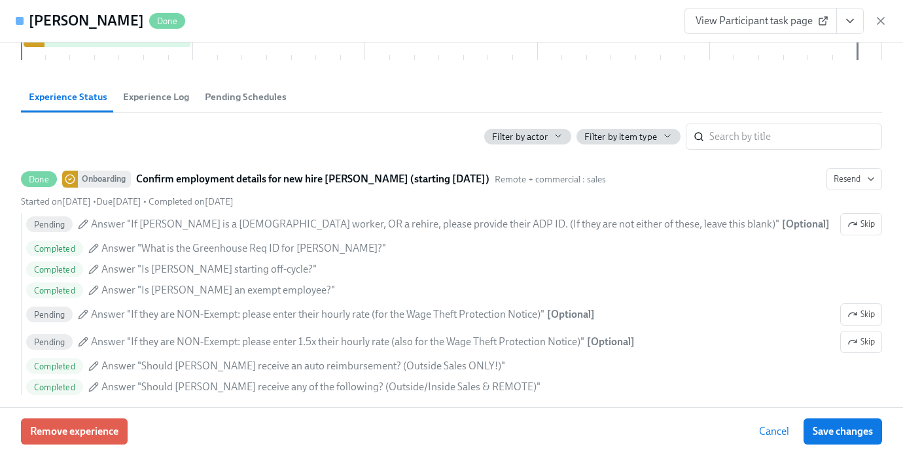
scroll to position [0, 0]
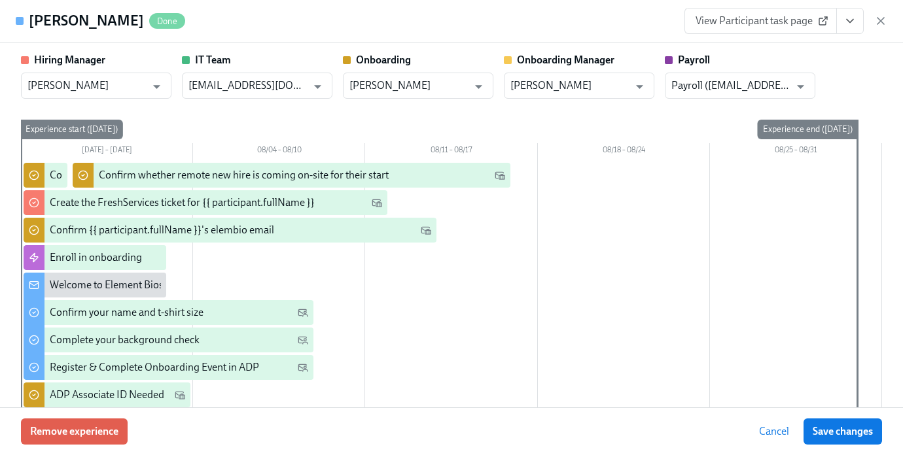
click at [851, 24] on icon "View task page" at bounding box center [849, 20] width 13 height 13
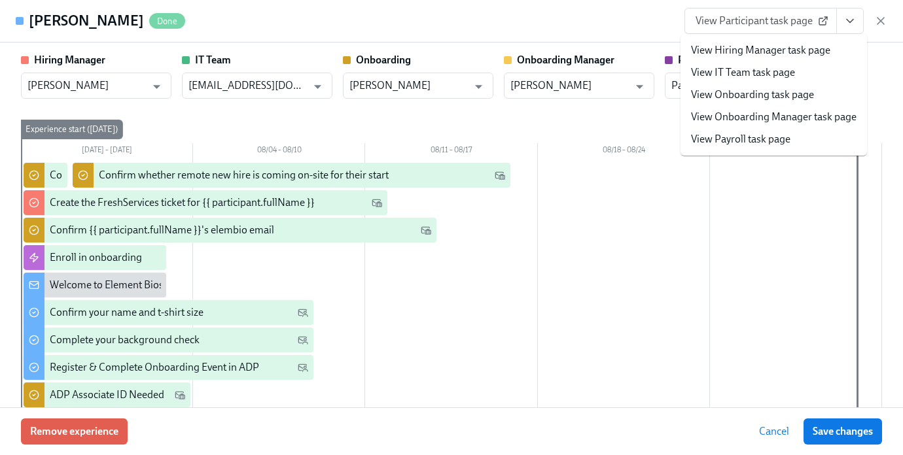
click at [777, 96] on link "View Onboarding task page" at bounding box center [752, 95] width 123 height 14
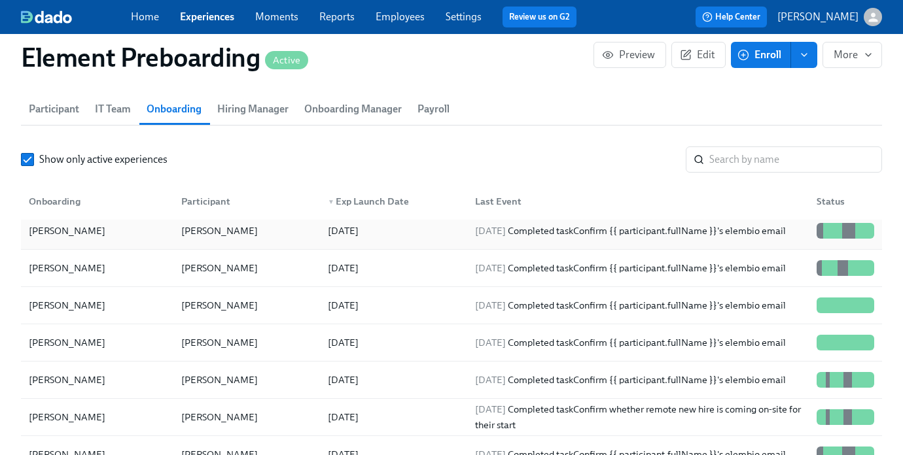
scroll to position [50, 0]
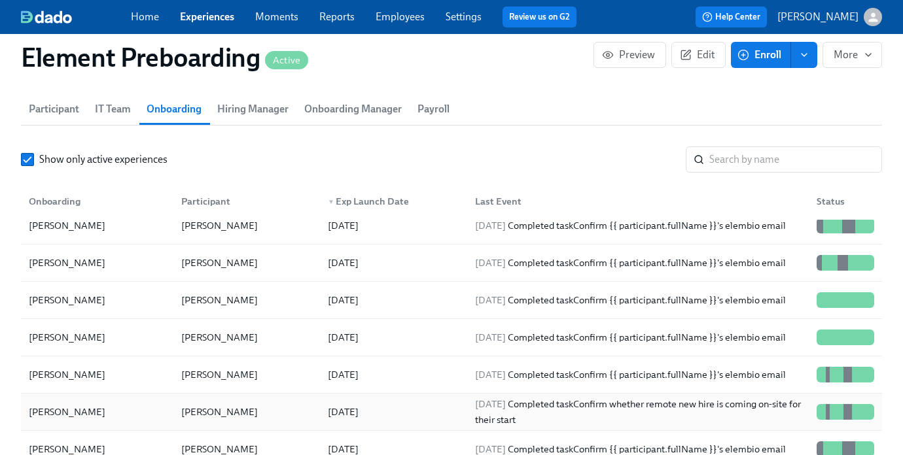
click at [185, 404] on div "Alex Westman" at bounding box center [219, 412] width 87 height 16
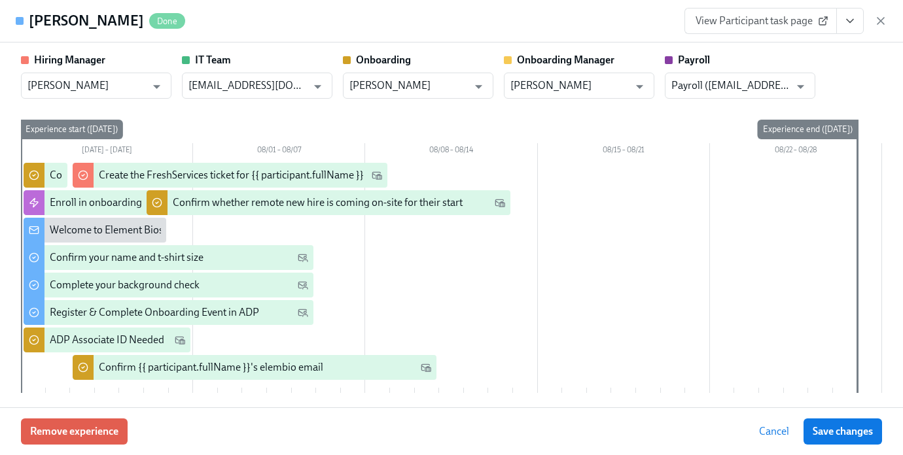
click at [857, 28] on button "View task page" at bounding box center [849, 21] width 27 height 26
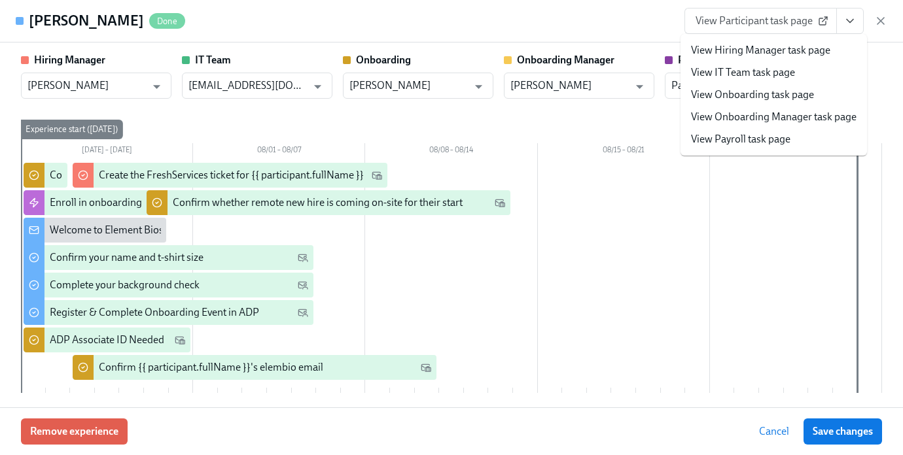
click at [804, 92] on link "View Onboarding task page" at bounding box center [752, 95] width 123 height 14
